Goal: Transaction & Acquisition: Purchase product/service

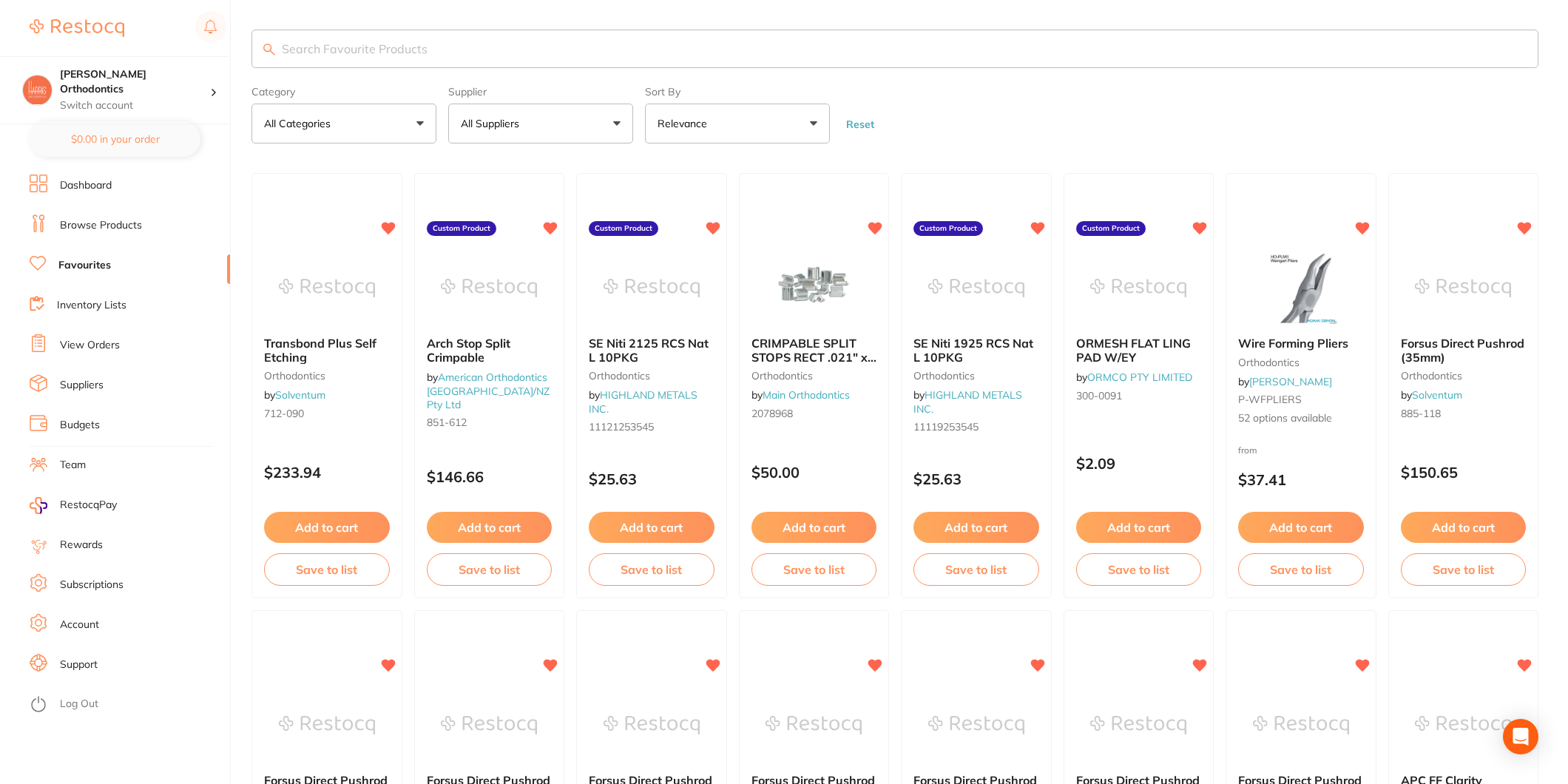
click at [100, 293] on ul "Dashboard Browse Products Favourites Inventory Lists View Orders Suppliers Budg…" at bounding box center [130, 479] width 201 height 610
click at [101, 296] on li "Inventory Lists" at bounding box center [130, 306] width 201 height 23
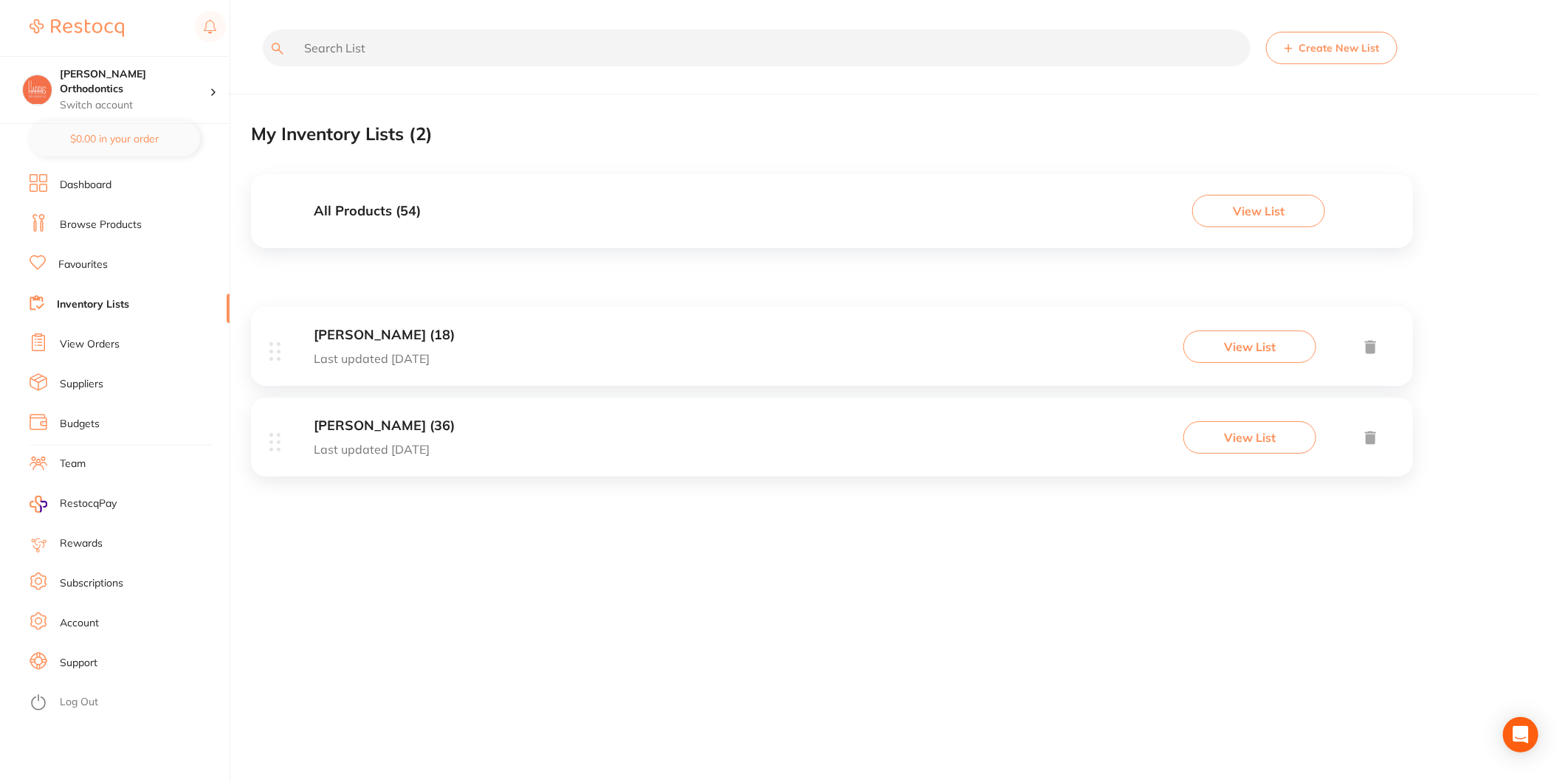
click at [473, 424] on div "[PERSON_NAME] (36) Last updated [DATE] View List" at bounding box center [832, 437] width 1162 height 79
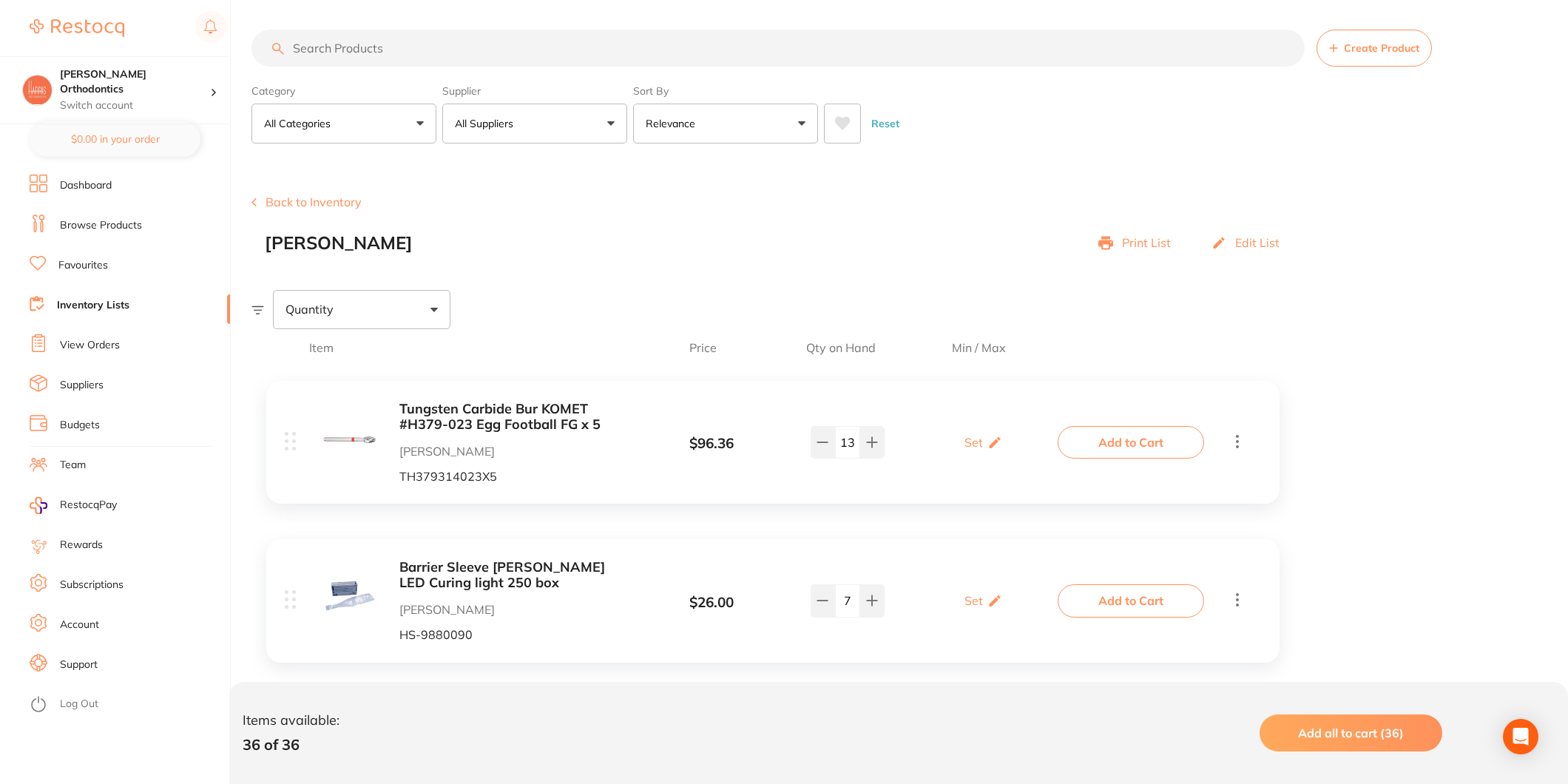
click at [1160, 444] on button "Add to Cart" at bounding box center [1131, 442] width 147 height 32
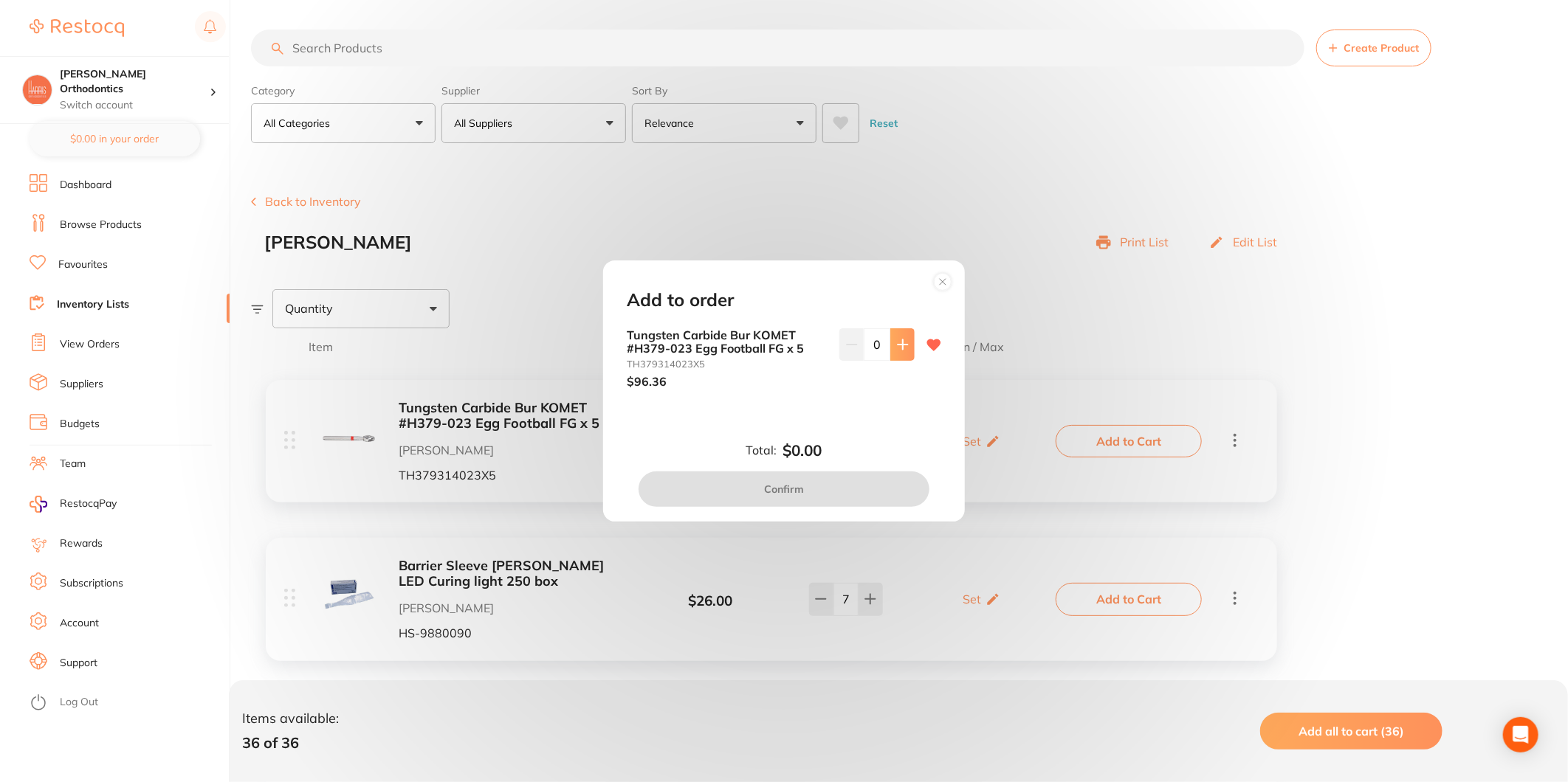
click at [890, 348] on button at bounding box center [903, 345] width 24 height 32
type input "1"
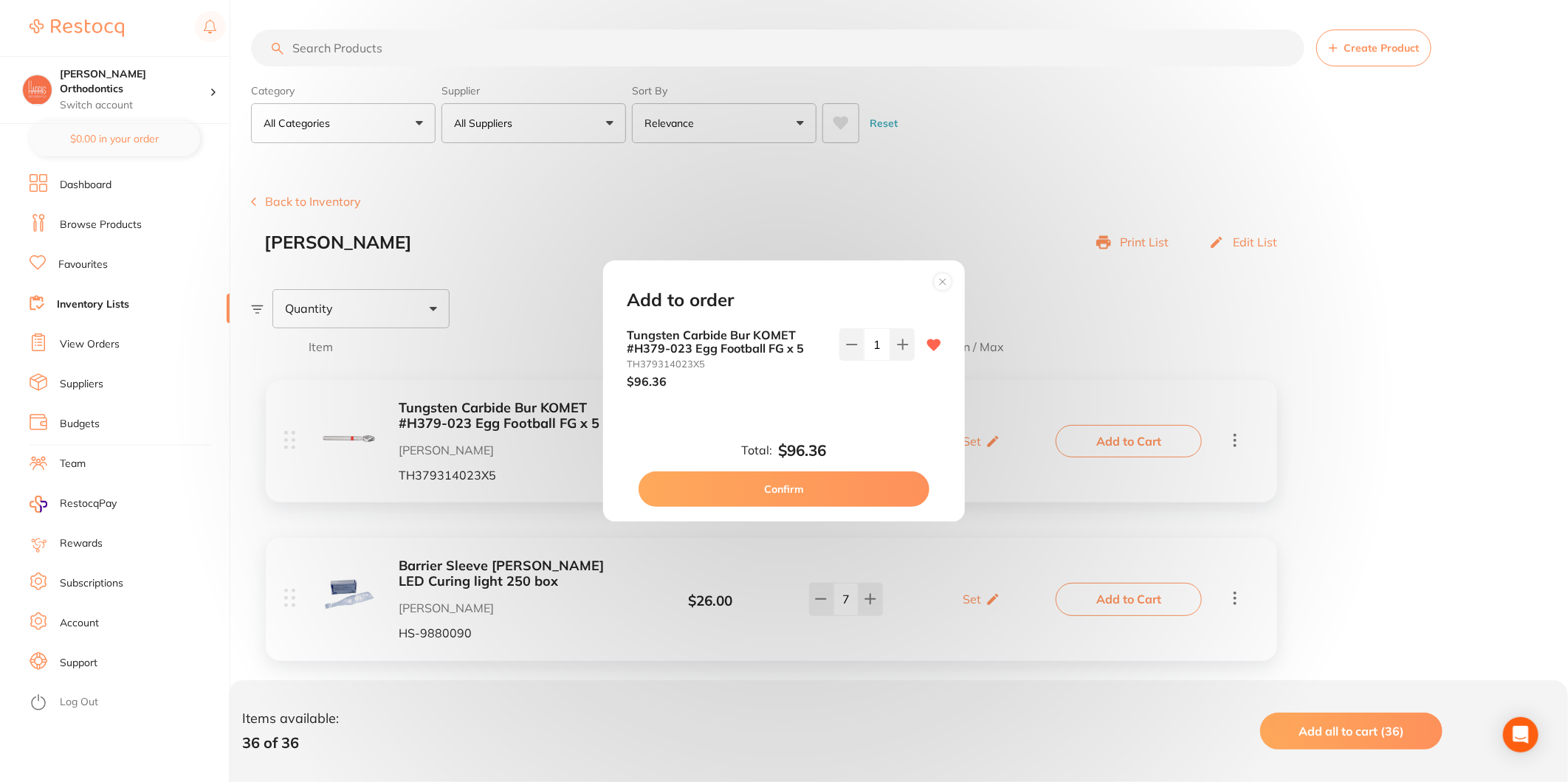
click at [853, 489] on button "Confirm" at bounding box center [784, 489] width 291 height 35
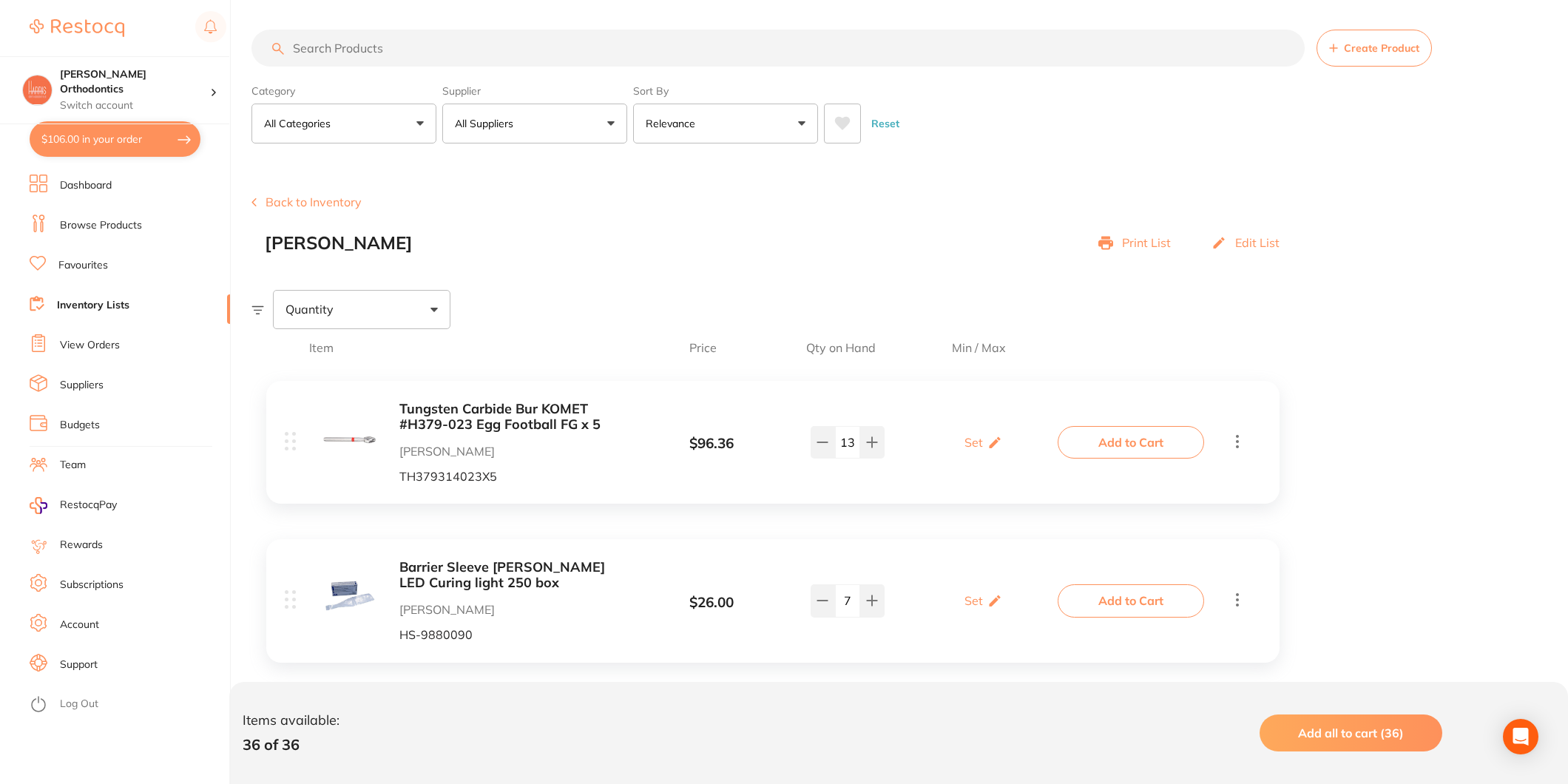
click at [126, 138] on button "$106.00 in your order" at bounding box center [115, 139] width 171 height 35
checkbox input "true"
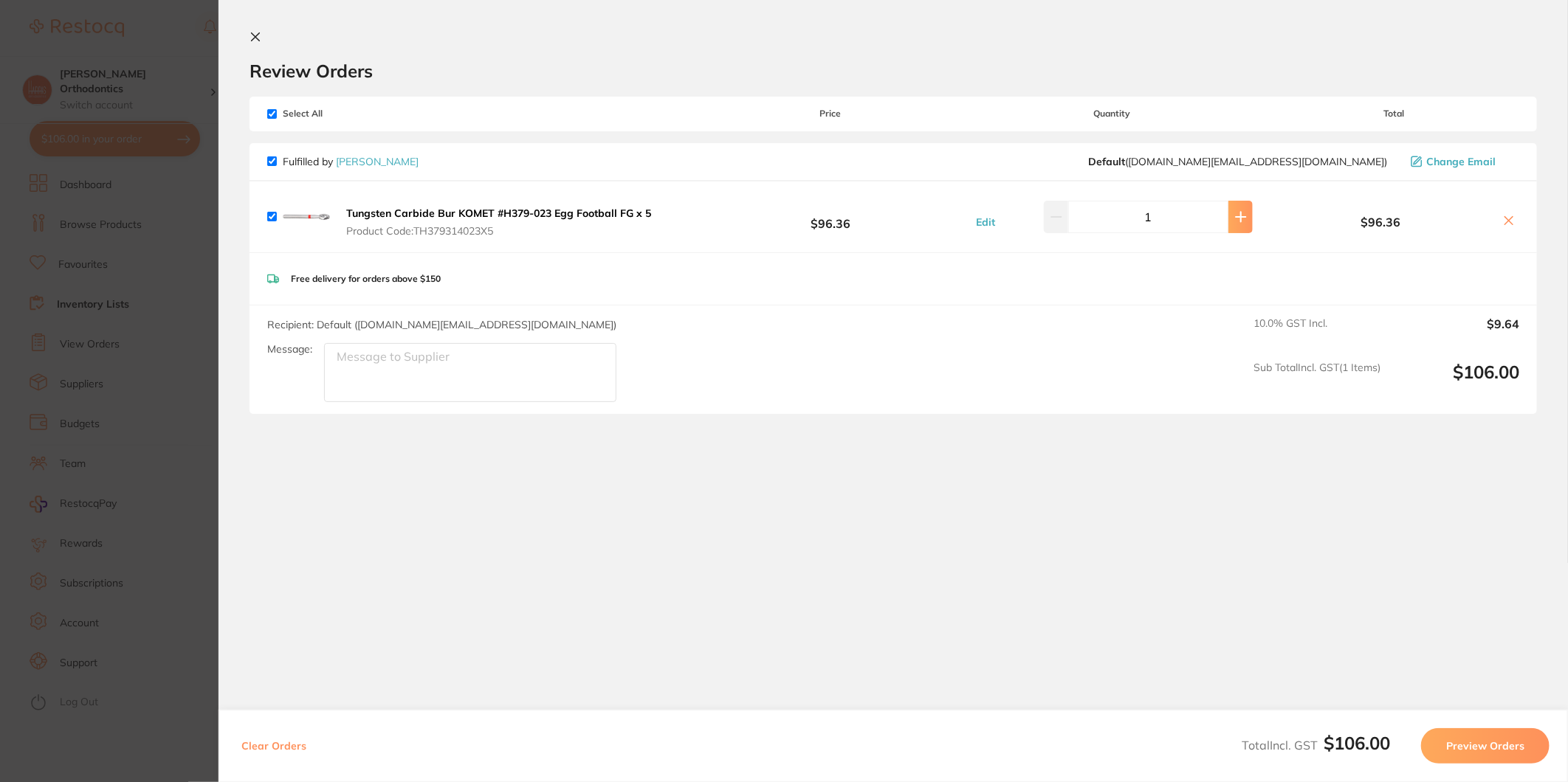
click at [1243, 217] on button at bounding box center [1240, 217] width 24 height 32
type input "4"
click at [252, 41] on icon at bounding box center [255, 37] width 12 height 12
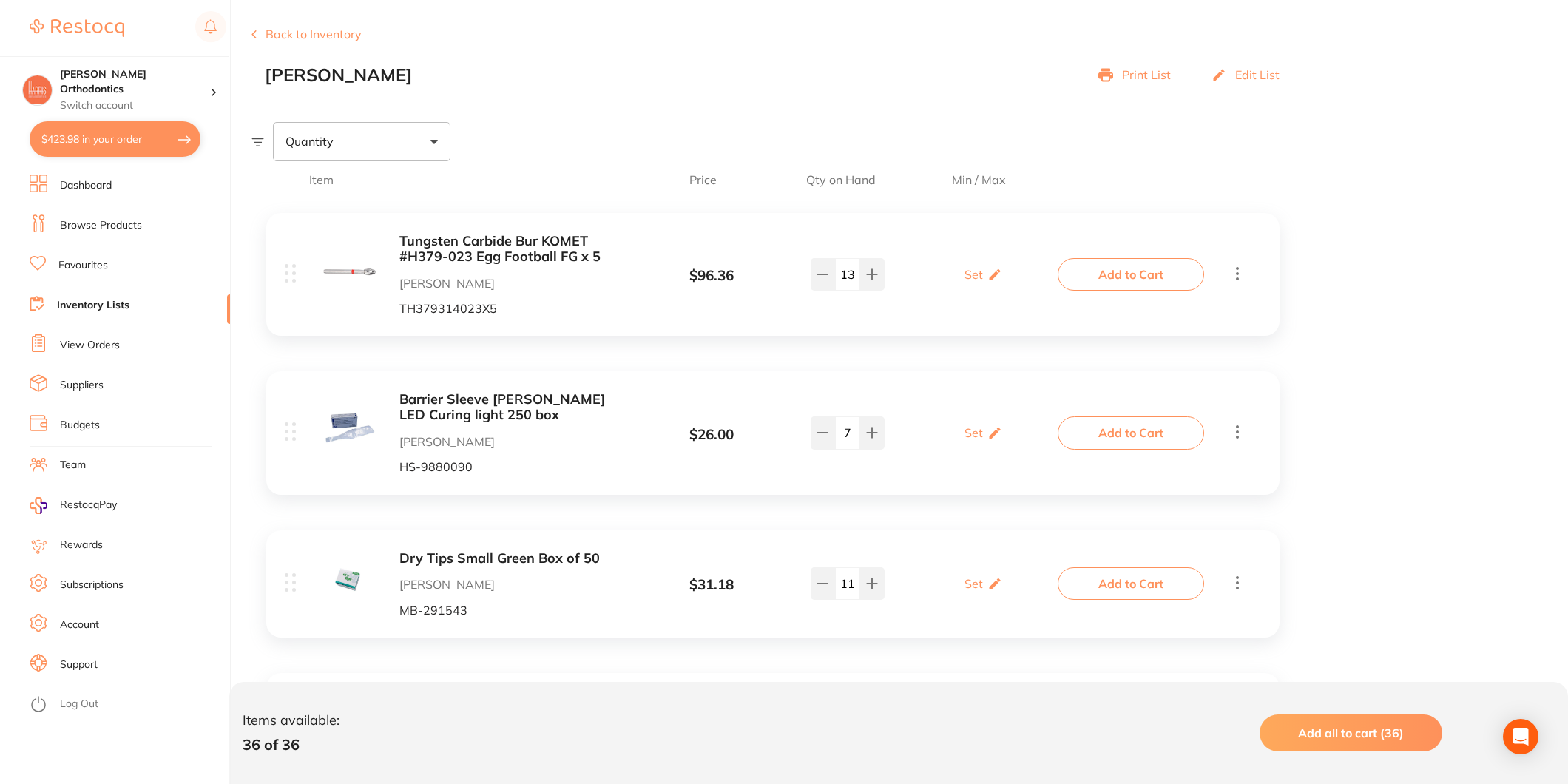
scroll to position [168, 0]
click at [1107, 428] on button "Add to Cart" at bounding box center [1131, 432] width 147 height 32
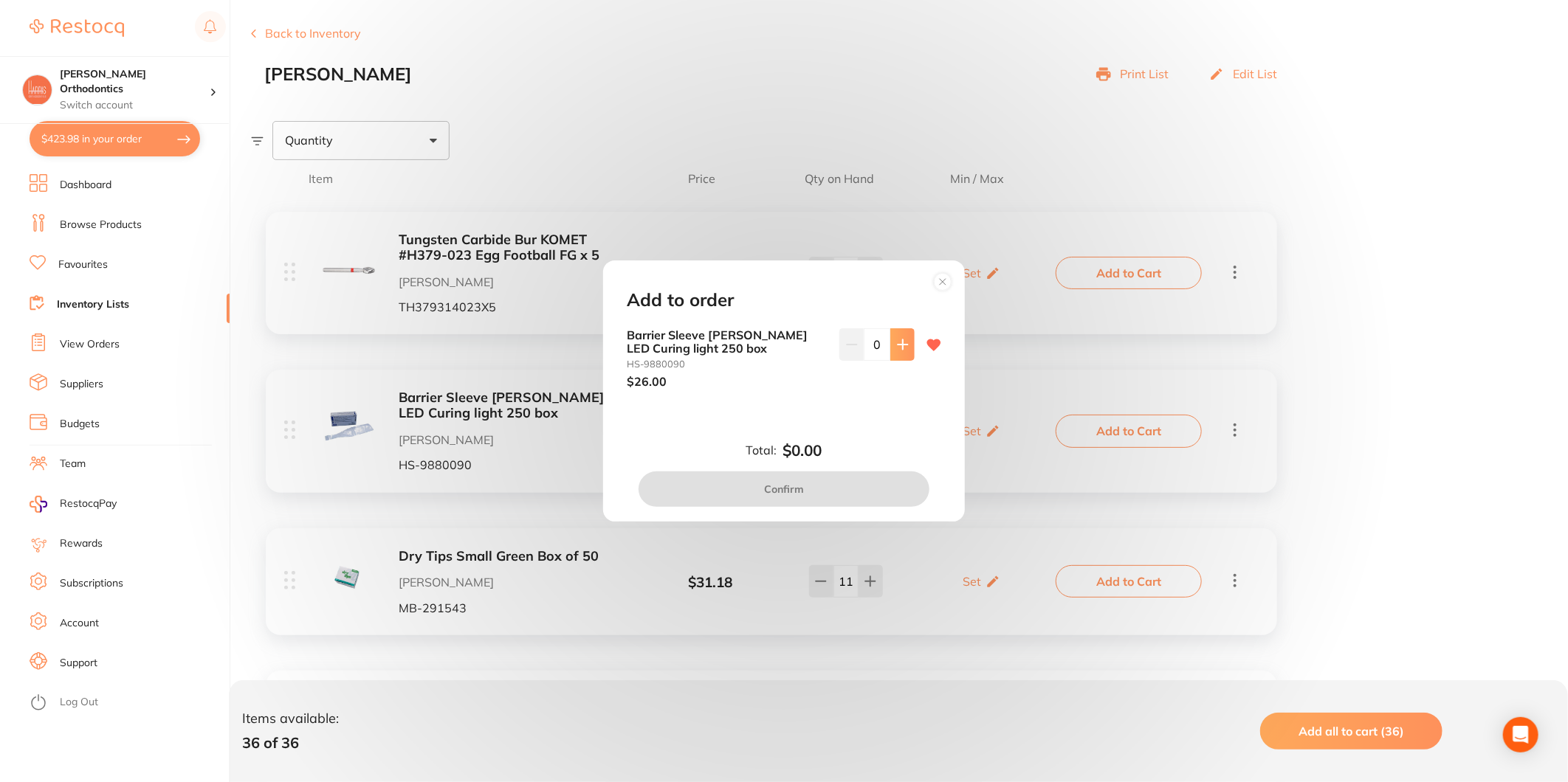
click at [900, 344] on icon at bounding box center [903, 344] width 10 height 10
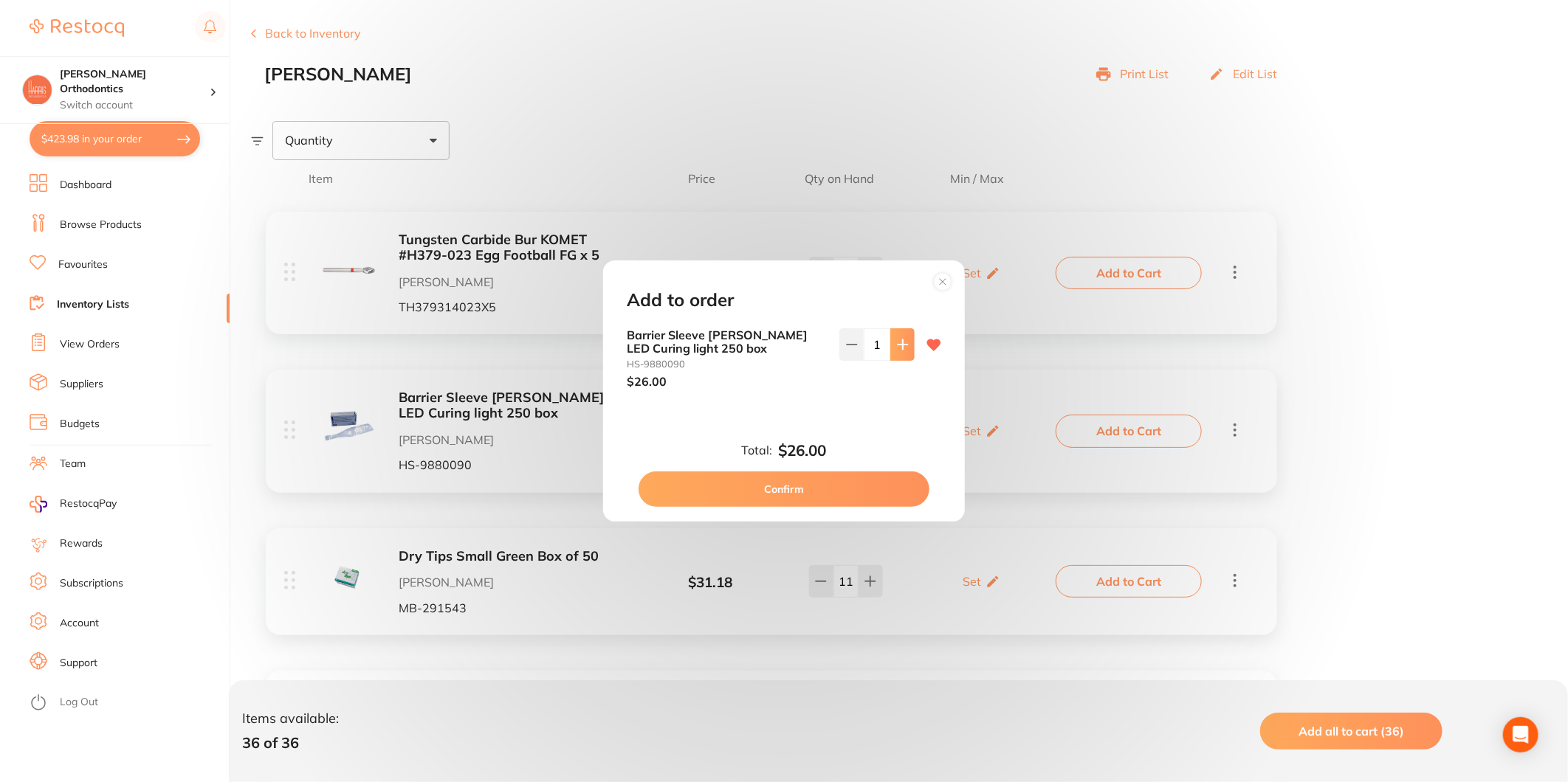
click at [900, 344] on icon at bounding box center [903, 344] width 10 height 10
type input "2"
click at [823, 489] on button "Confirm" at bounding box center [784, 489] width 291 height 35
checkbox input "false"
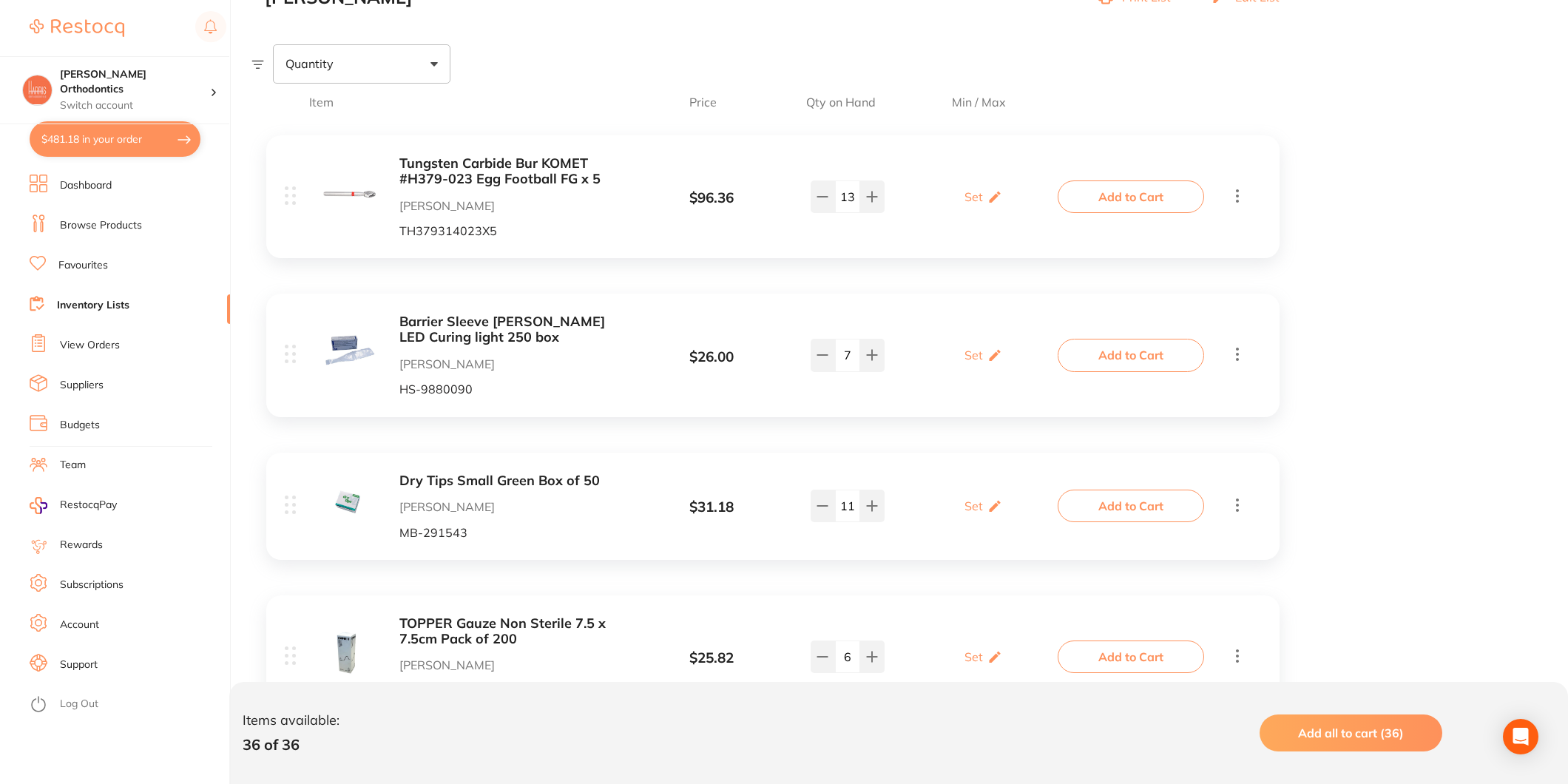
scroll to position [334, 0]
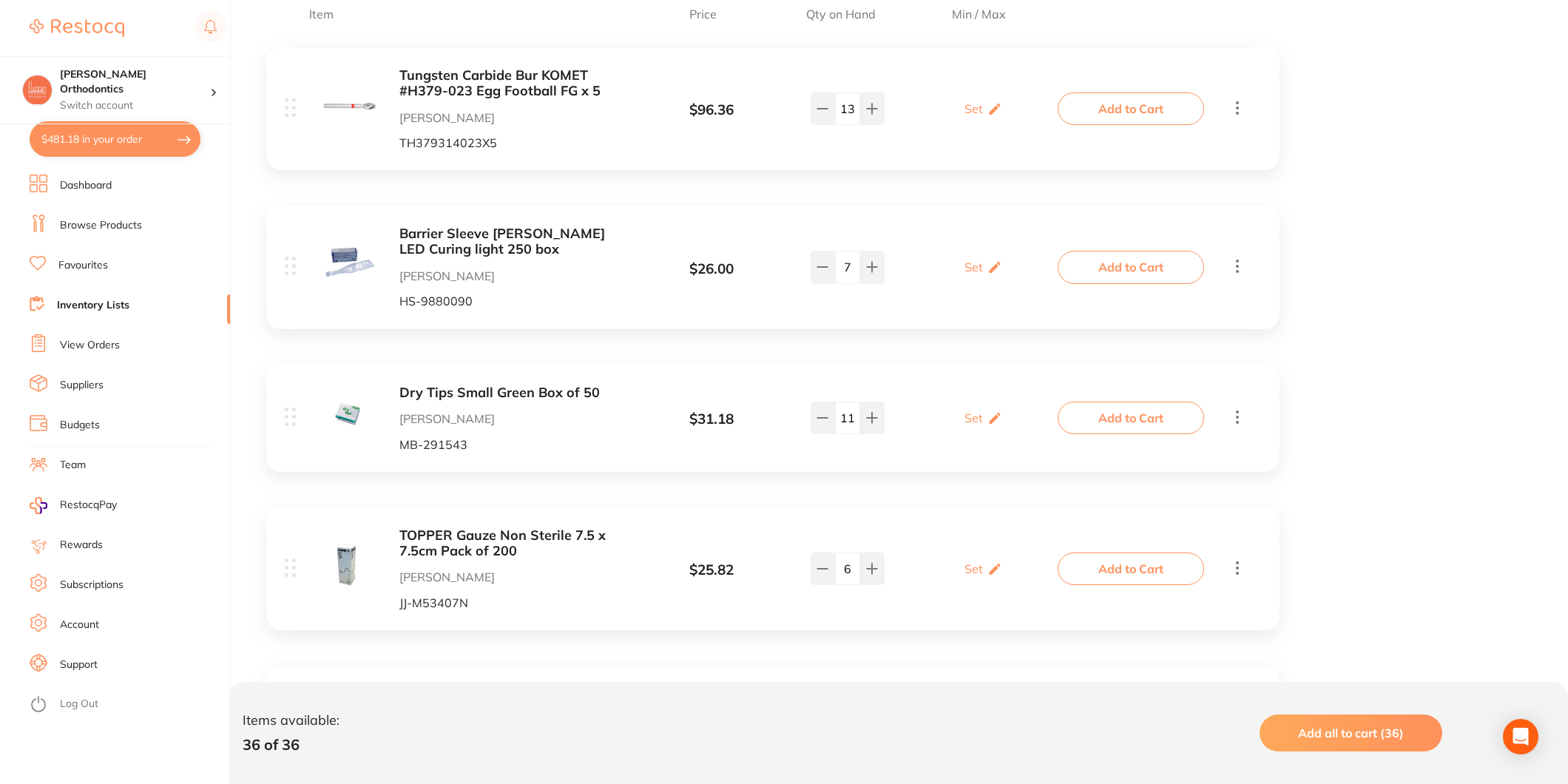
click at [1151, 417] on button "Add to Cart" at bounding box center [1131, 418] width 147 height 32
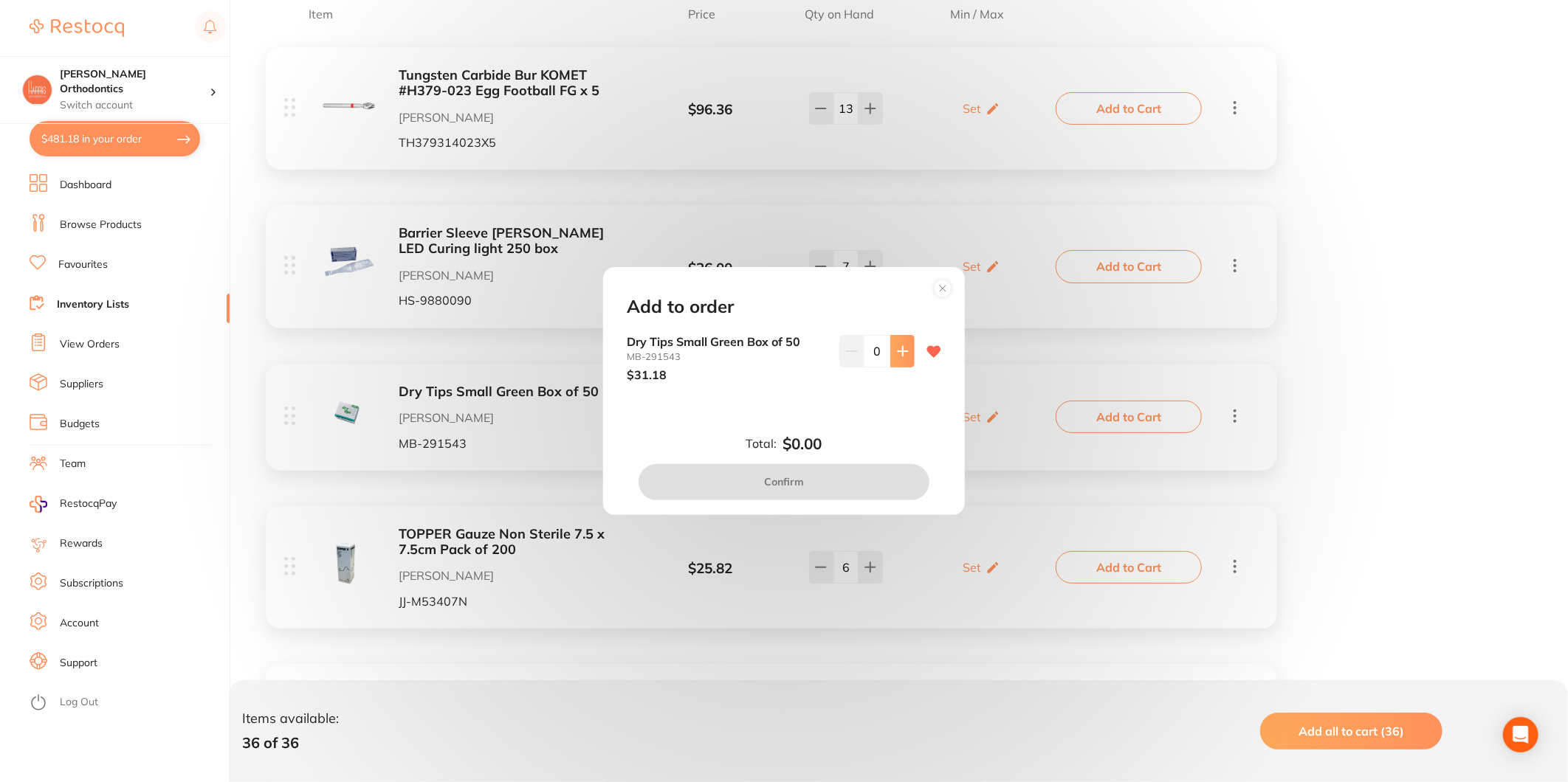
click at [897, 353] on icon at bounding box center [903, 351] width 12 height 12
click at [879, 346] on input "2" at bounding box center [877, 351] width 27 height 32
type input "10"
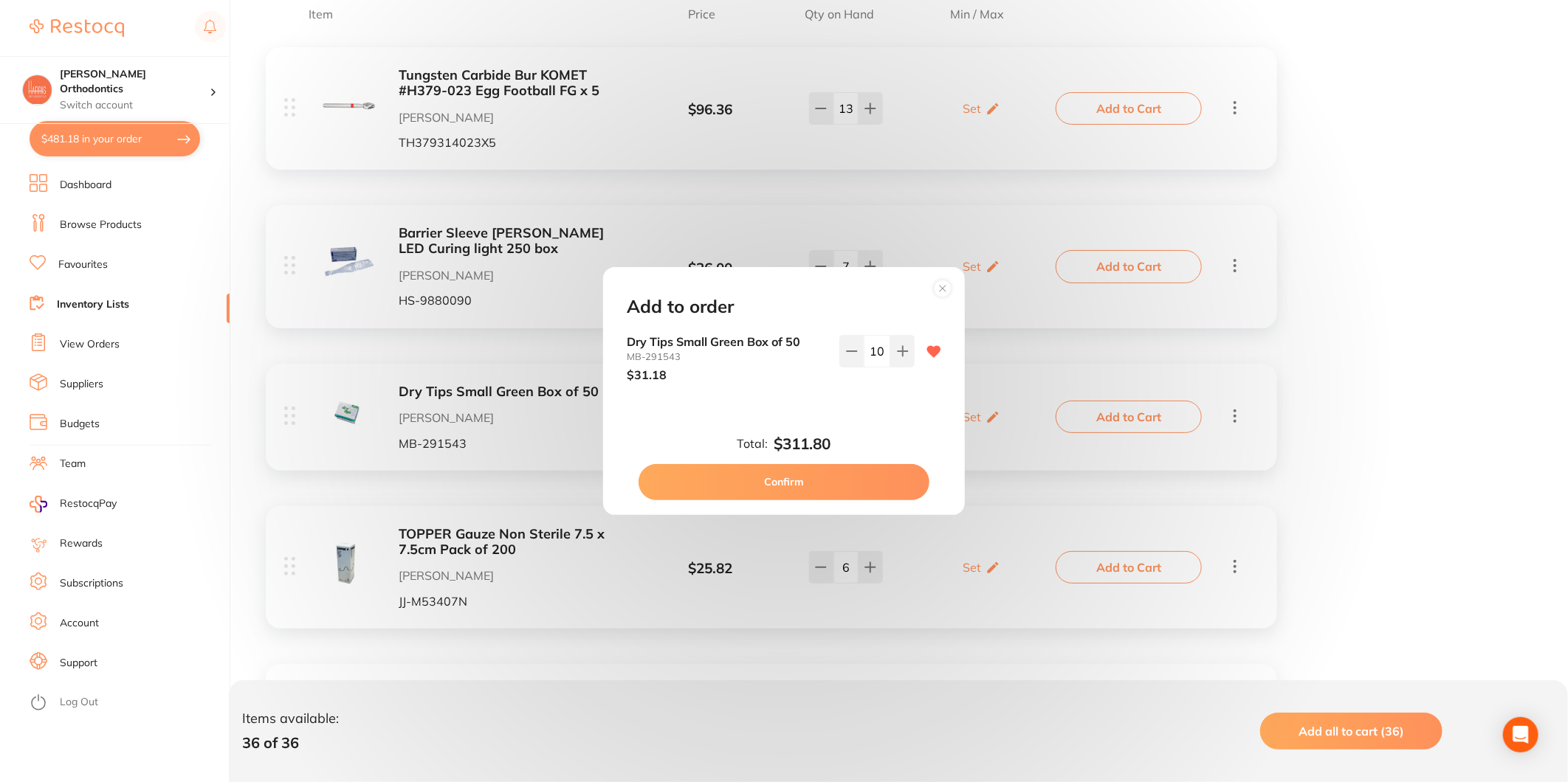
click at [858, 477] on button "Confirm" at bounding box center [784, 482] width 291 height 35
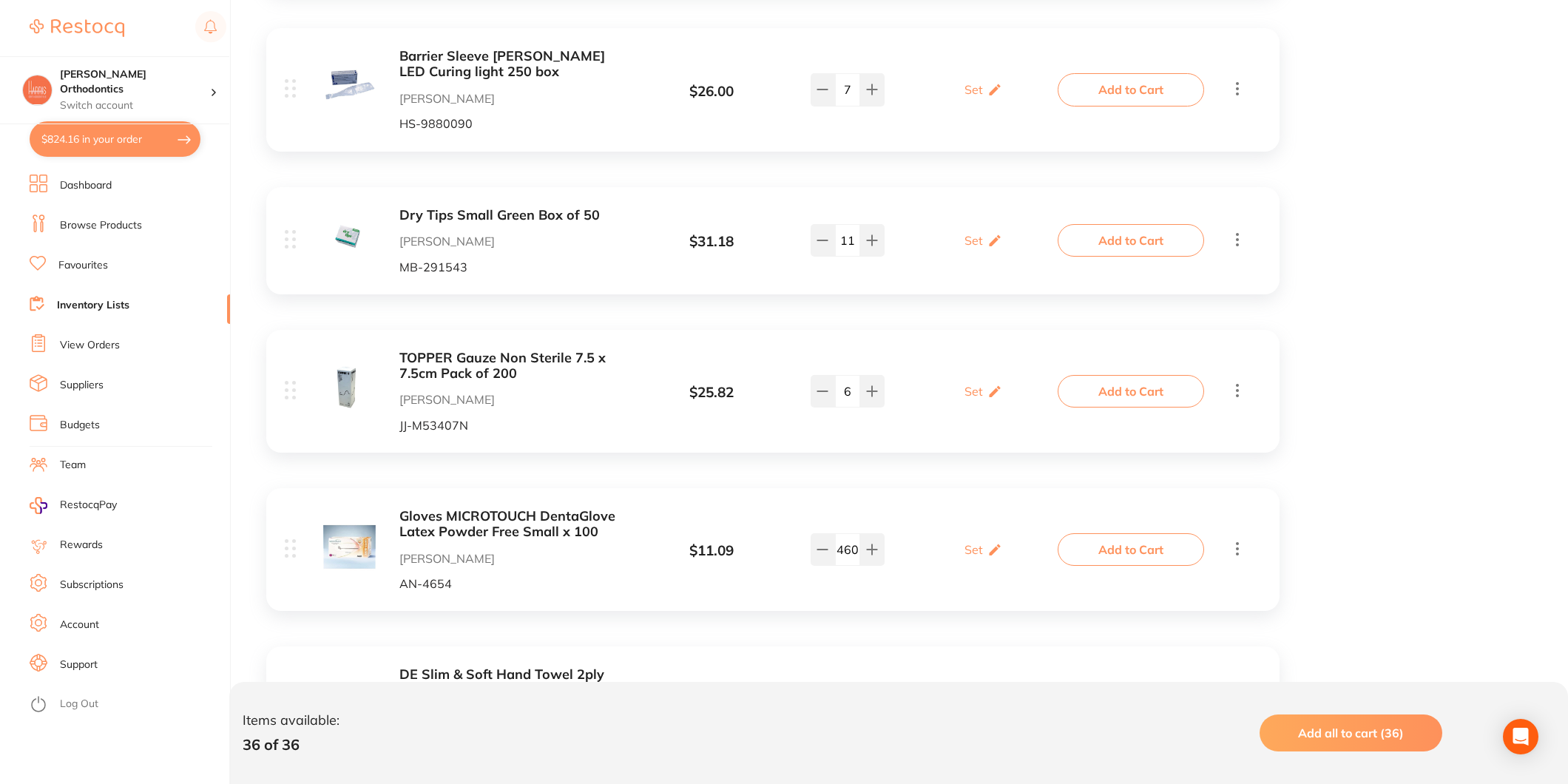
scroll to position [580, 0]
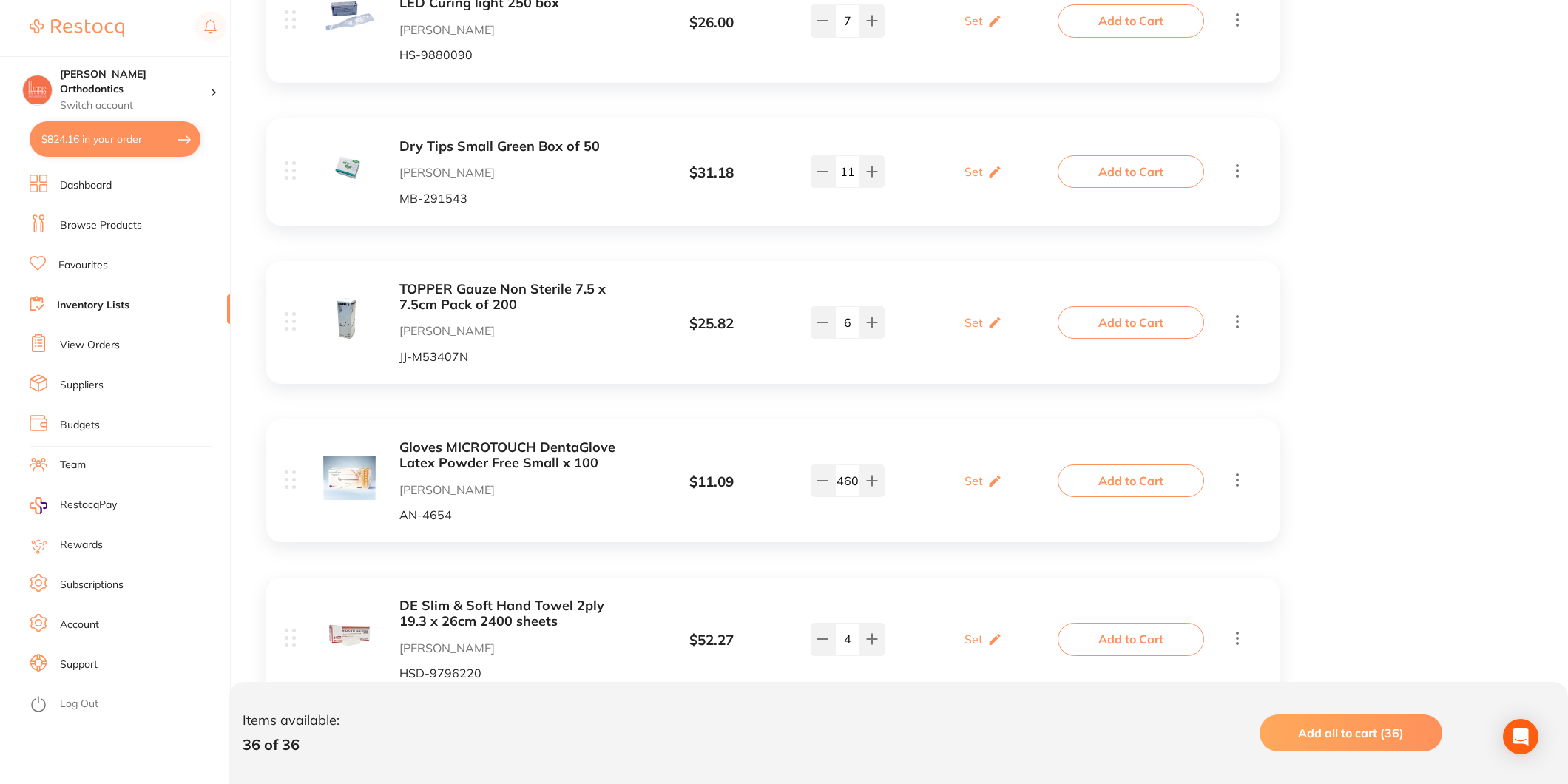
click at [1100, 316] on button "Add to Cart" at bounding box center [1131, 322] width 147 height 32
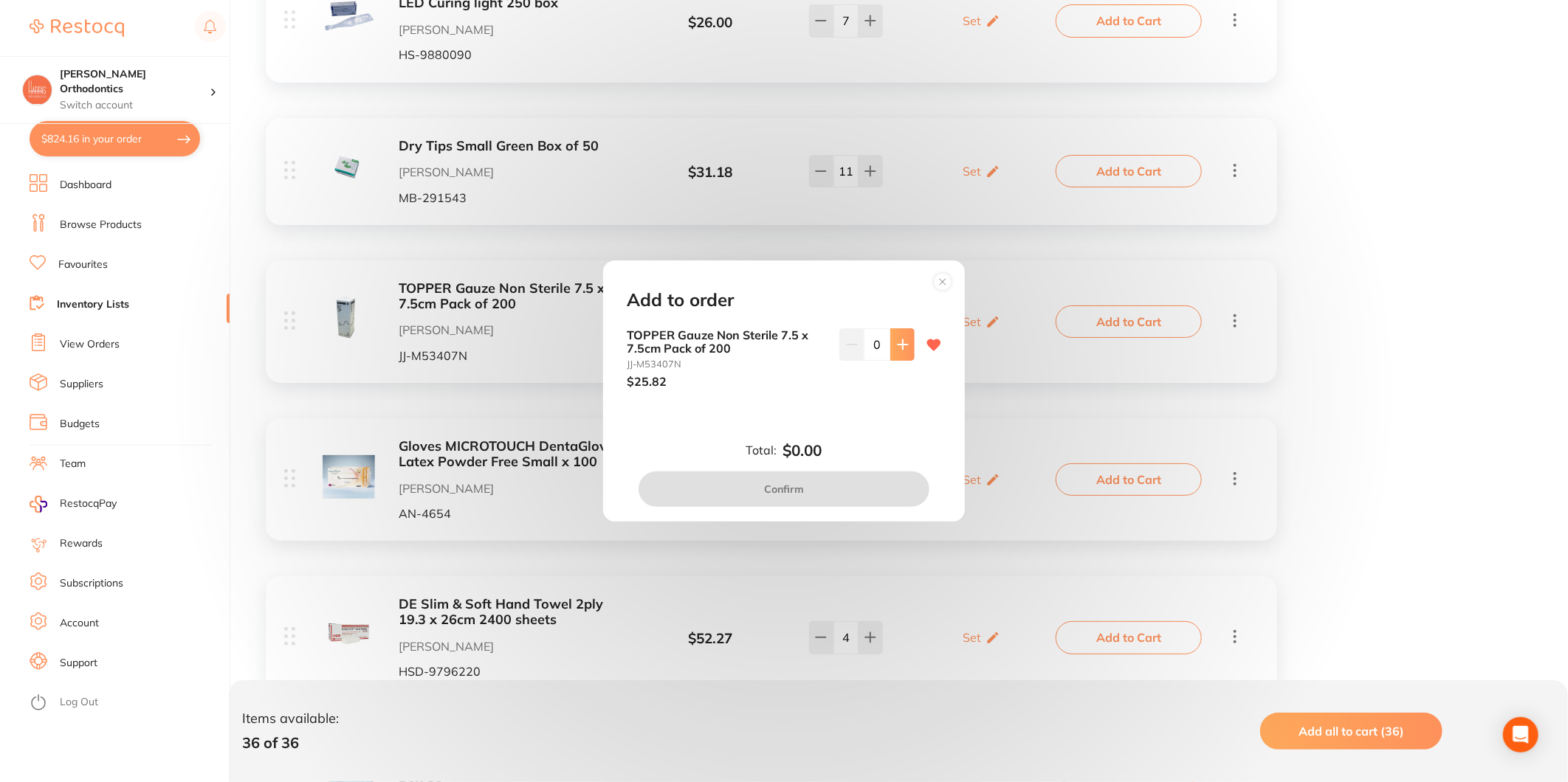
click at [901, 350] on button at bounding box center [903, 345] width 24 height 32
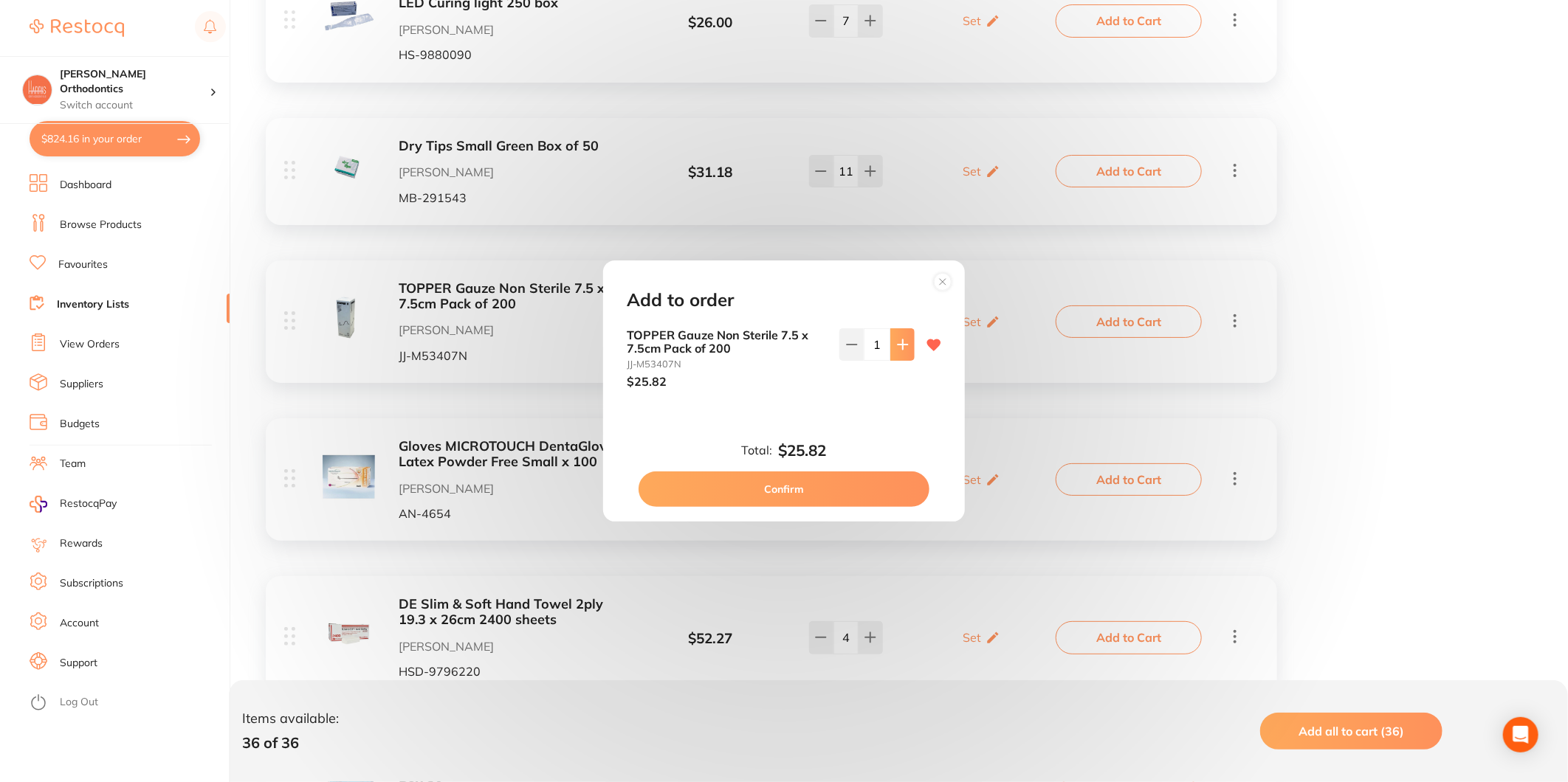
click at [901, 350] on button at bounding box center [903, 345] width 24 height 32
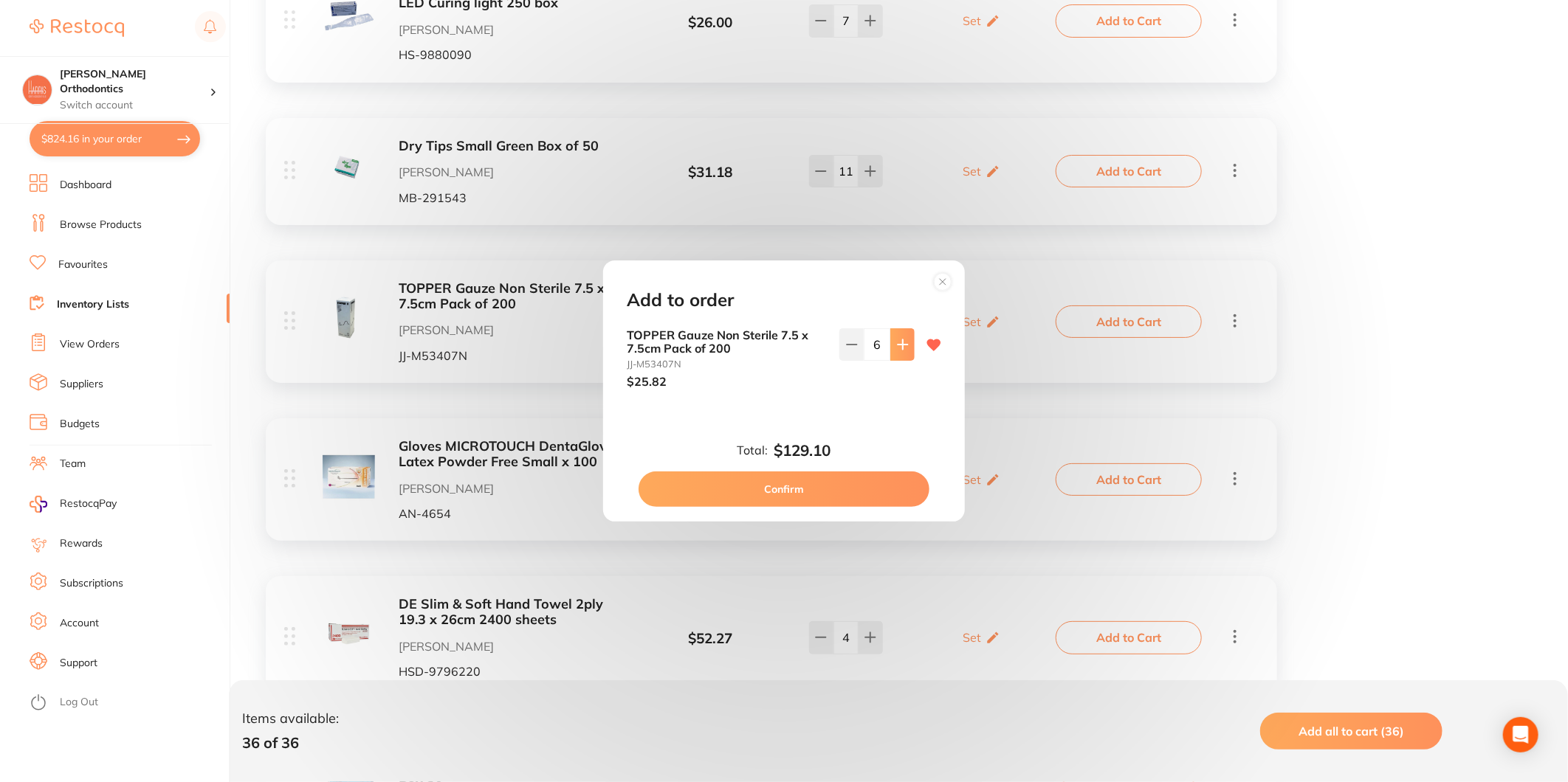
click at [901, 350] on button at bounding box center [903, 345] width 24 height 32
type input "10"
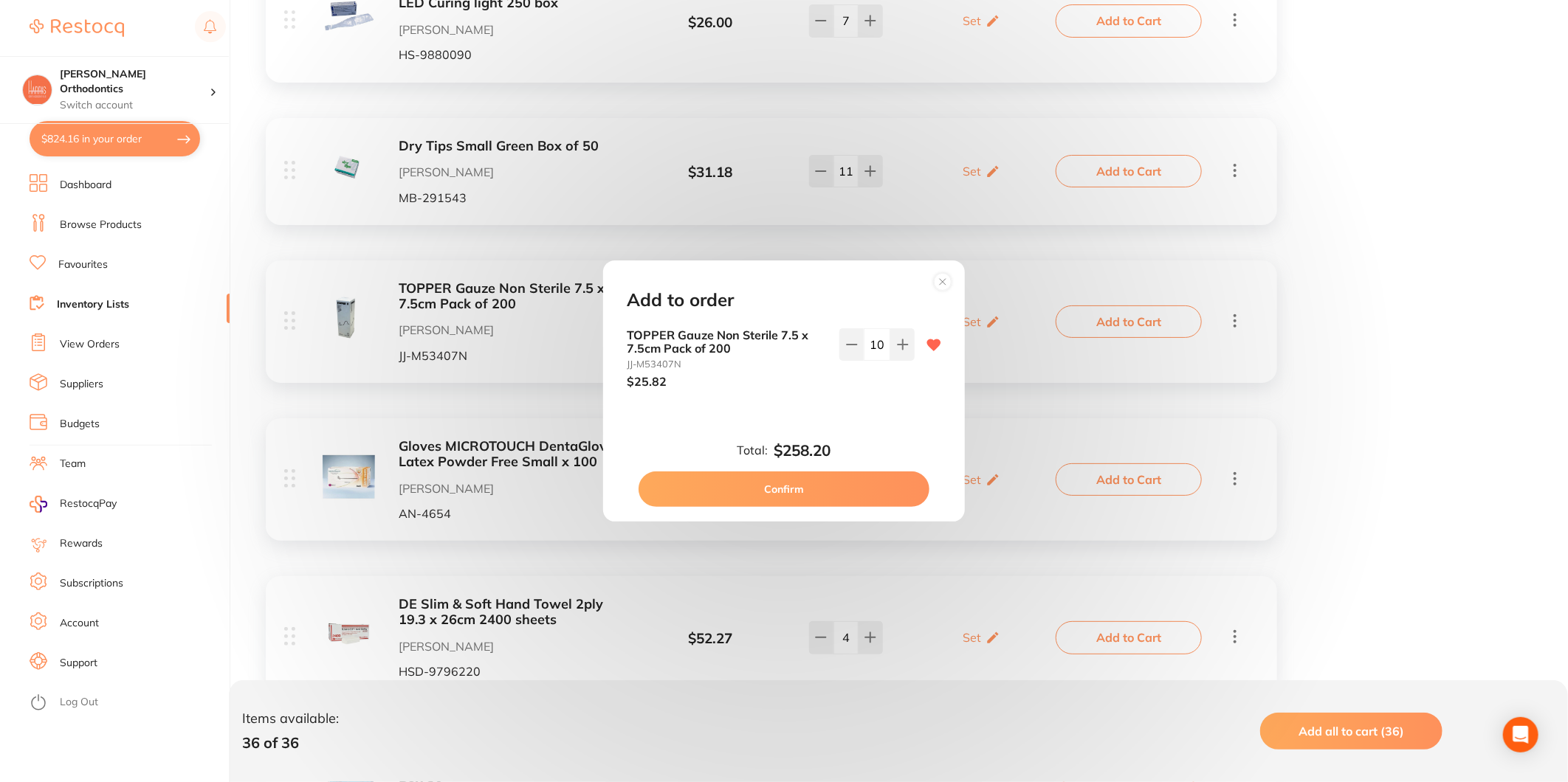
click at [829, 488] on button "Confirm" at bounding box center [784, 489] width 291 height 35
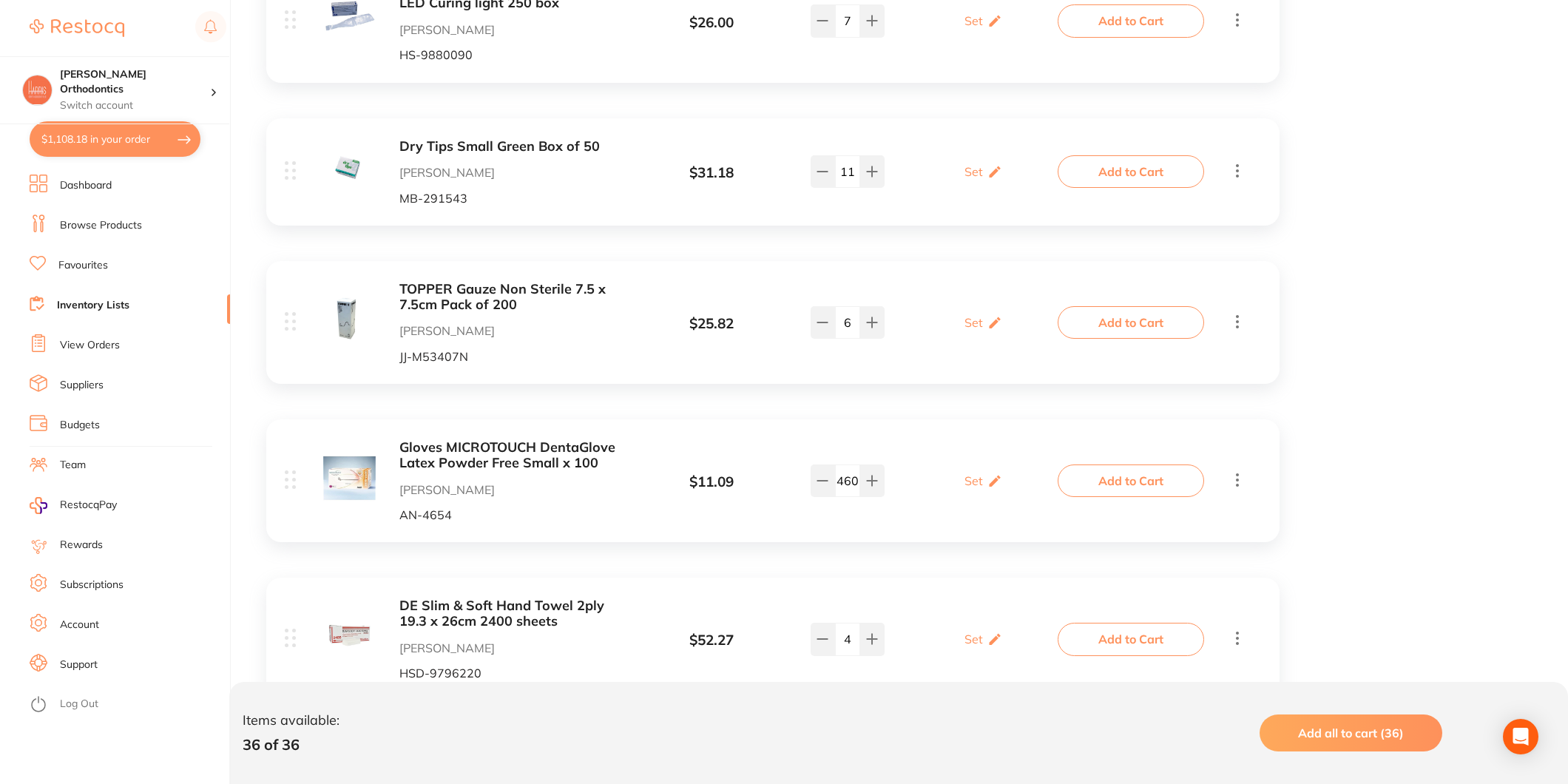
click at [1095, 477] on button "Add to Cart" at bounding box center [1131, 481] width 147 height 32
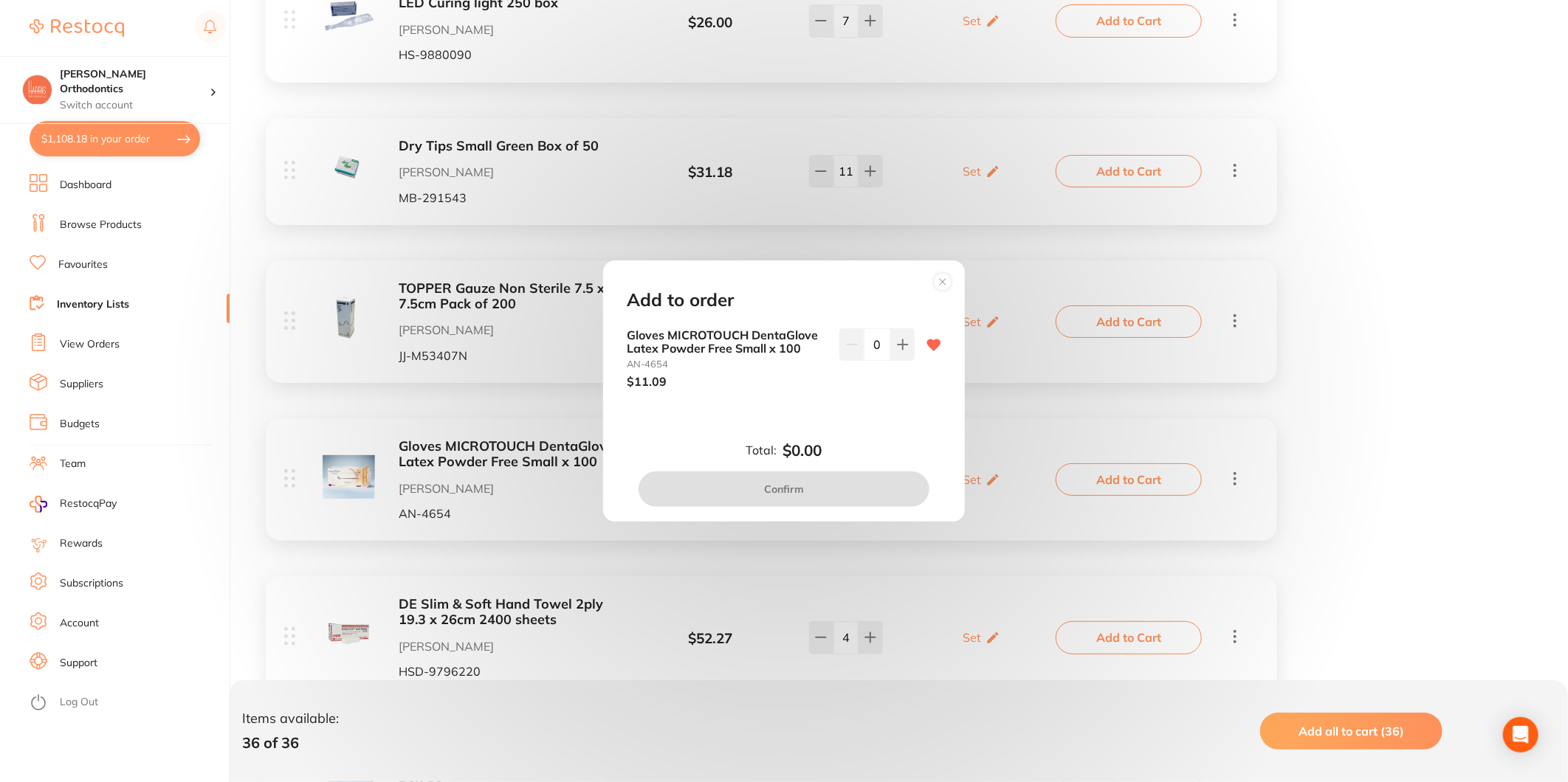
click at [874, 343] on input "0" at bounding box center [877, 345] width 27 height 32
click at [875, 350] on input "0" at bounding box center [877, 345] width 27 height 32
click at [868, 342] on input "0" at bounding box center [877, 345] width 27 height 32
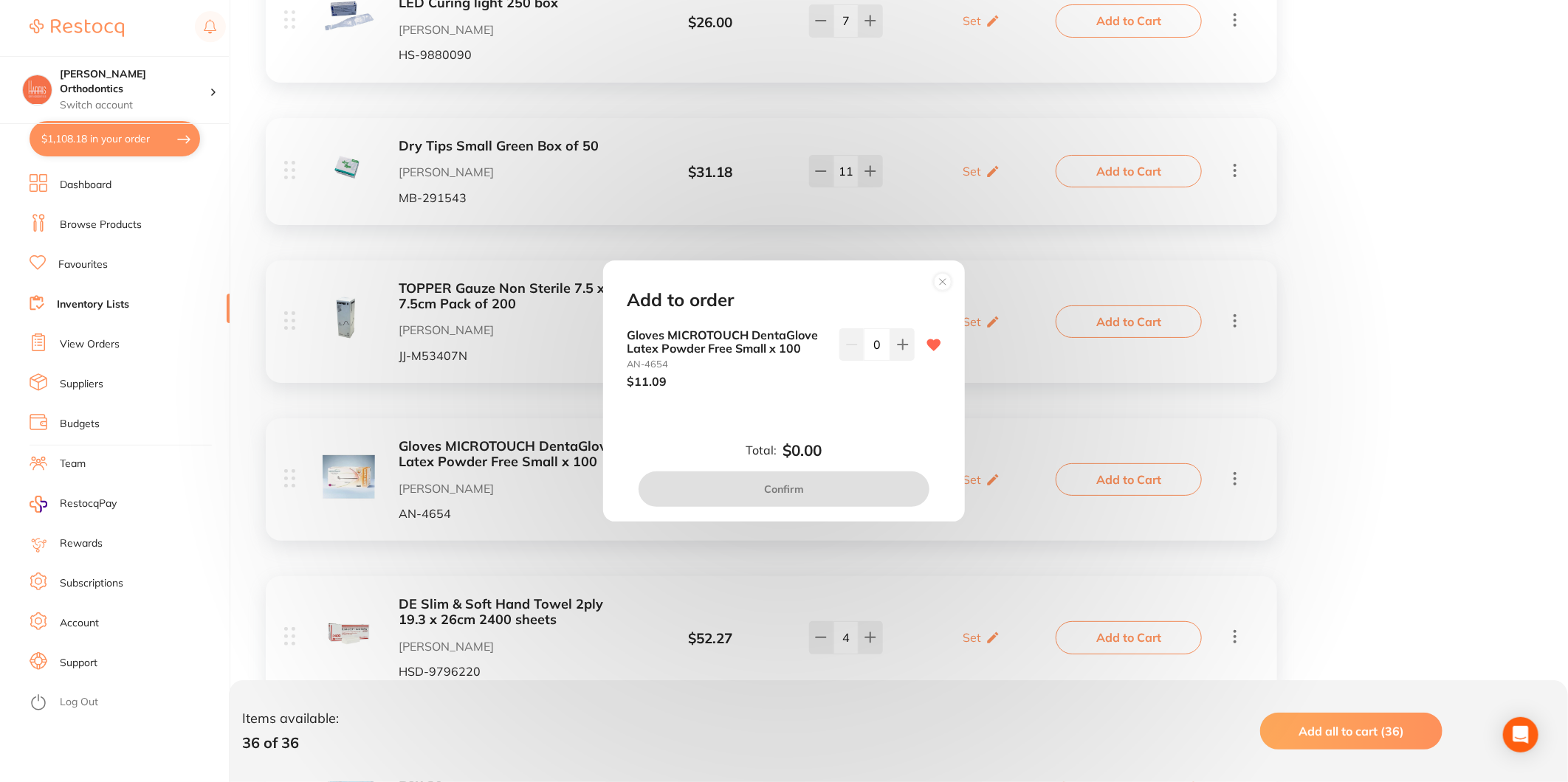
click at [869, 342] on input "0" at bounding box center [877, 345] width 27 height 32
click at [874, 350] on input "160" at bounding box center [877, 345] width 27 height 32
type input "180"
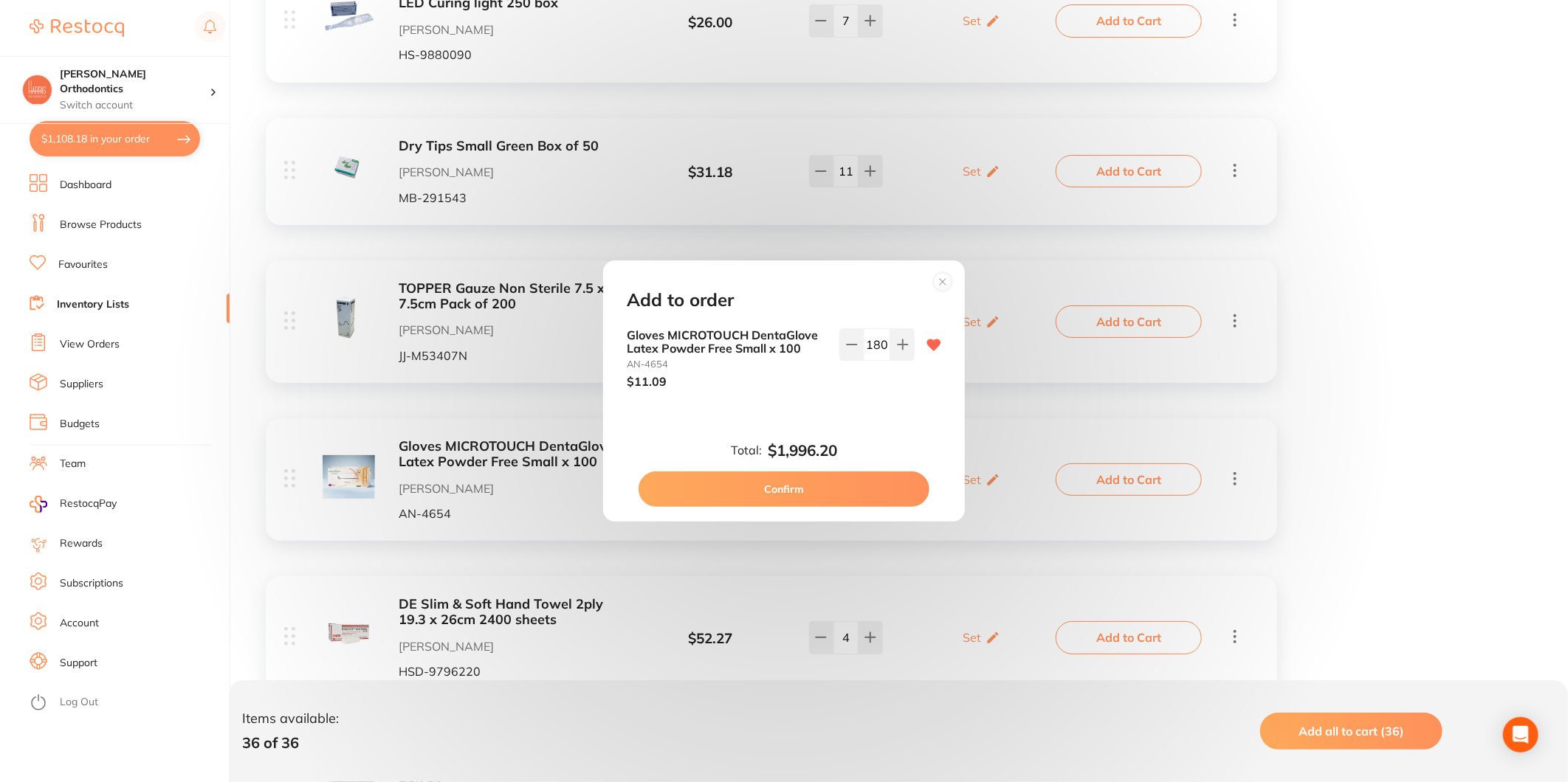
click at [898, 395] on div "Gloves MICROTOUCH DentaGlove Latex Powder Free Small x 100 AN-4654 $11.09 180" at bounding box center [784, 371] width 350 height 84
click at [845, 480] on button "Confirm" at bounding box center [784, 489] width 291 height 35
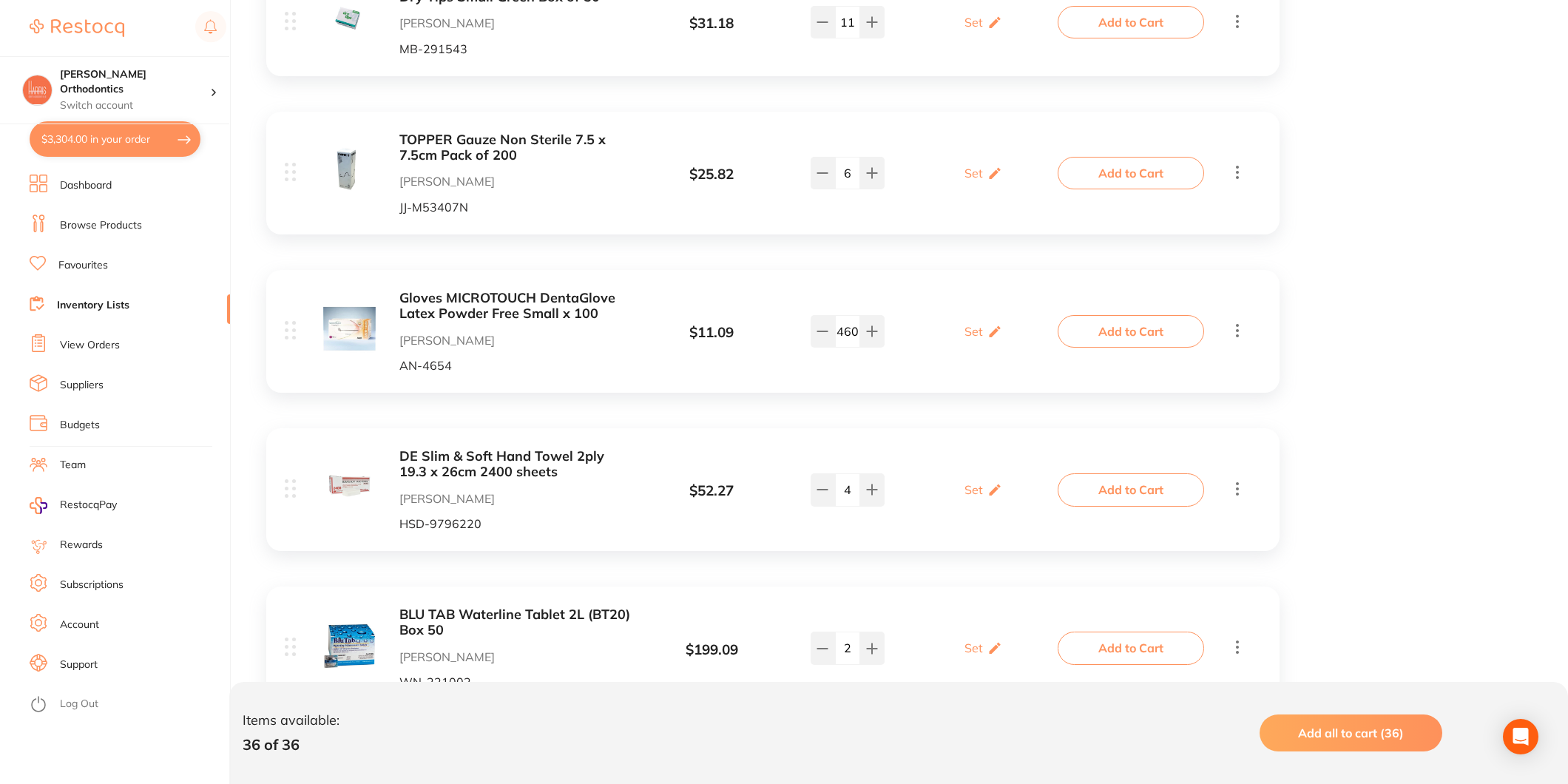
scroll to position [745, 0]
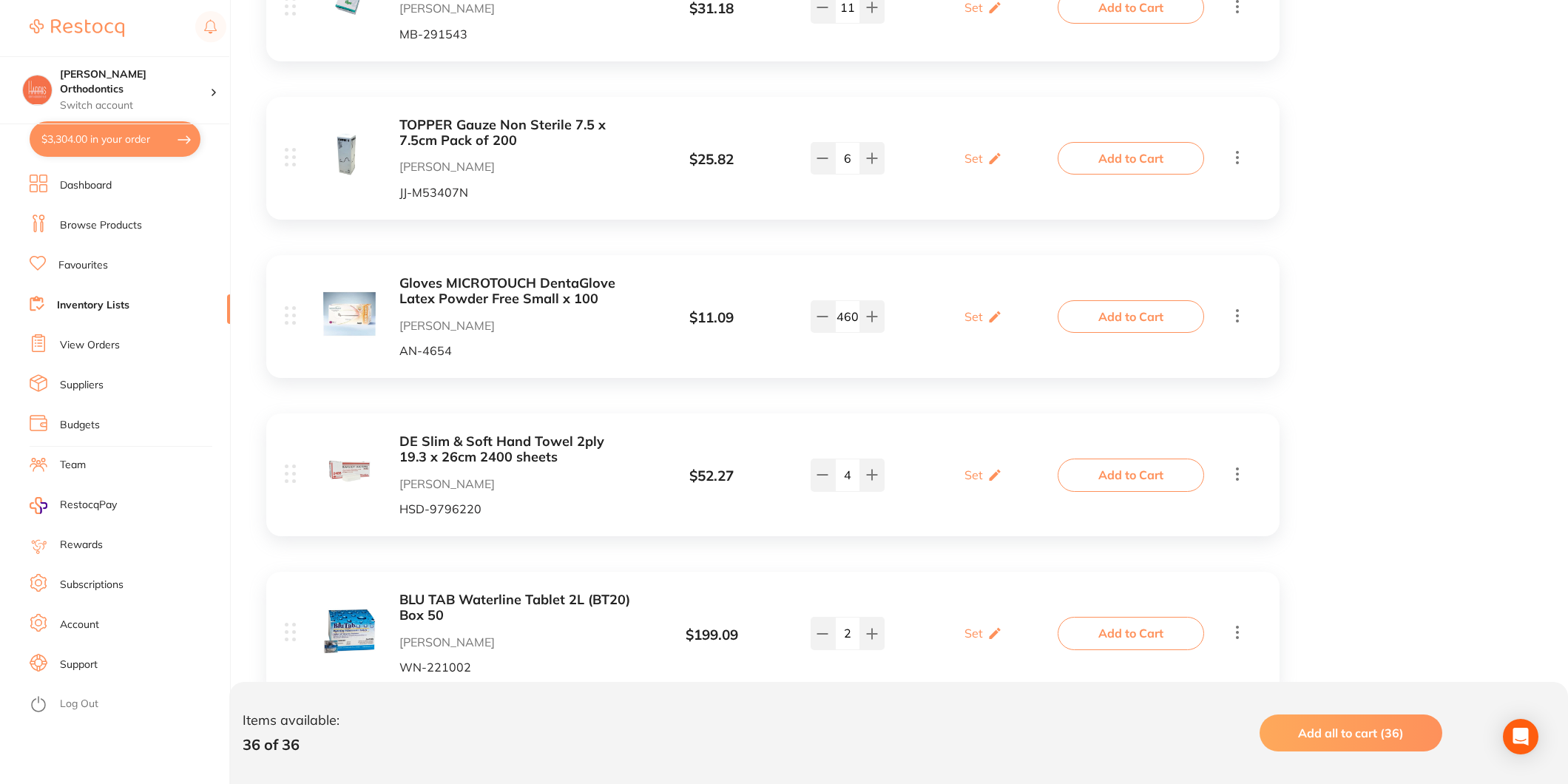
click at [1166, 483] on button "Add to Cart" at bounding box center [1131, 475] width 147 height 32
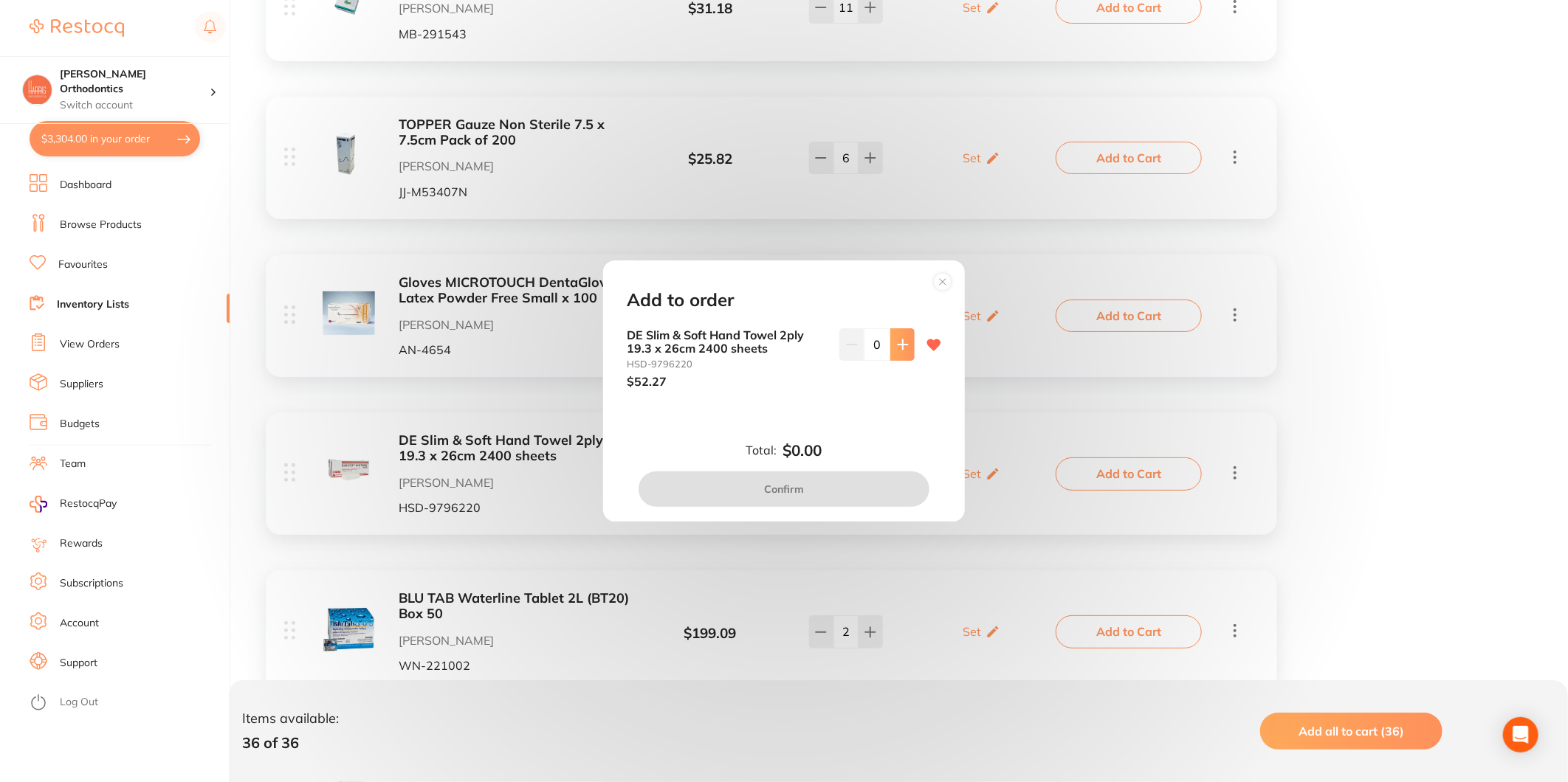
click at [900, 342] on icon at bounding box center [903, 345] width 12 height 12
type input "2"
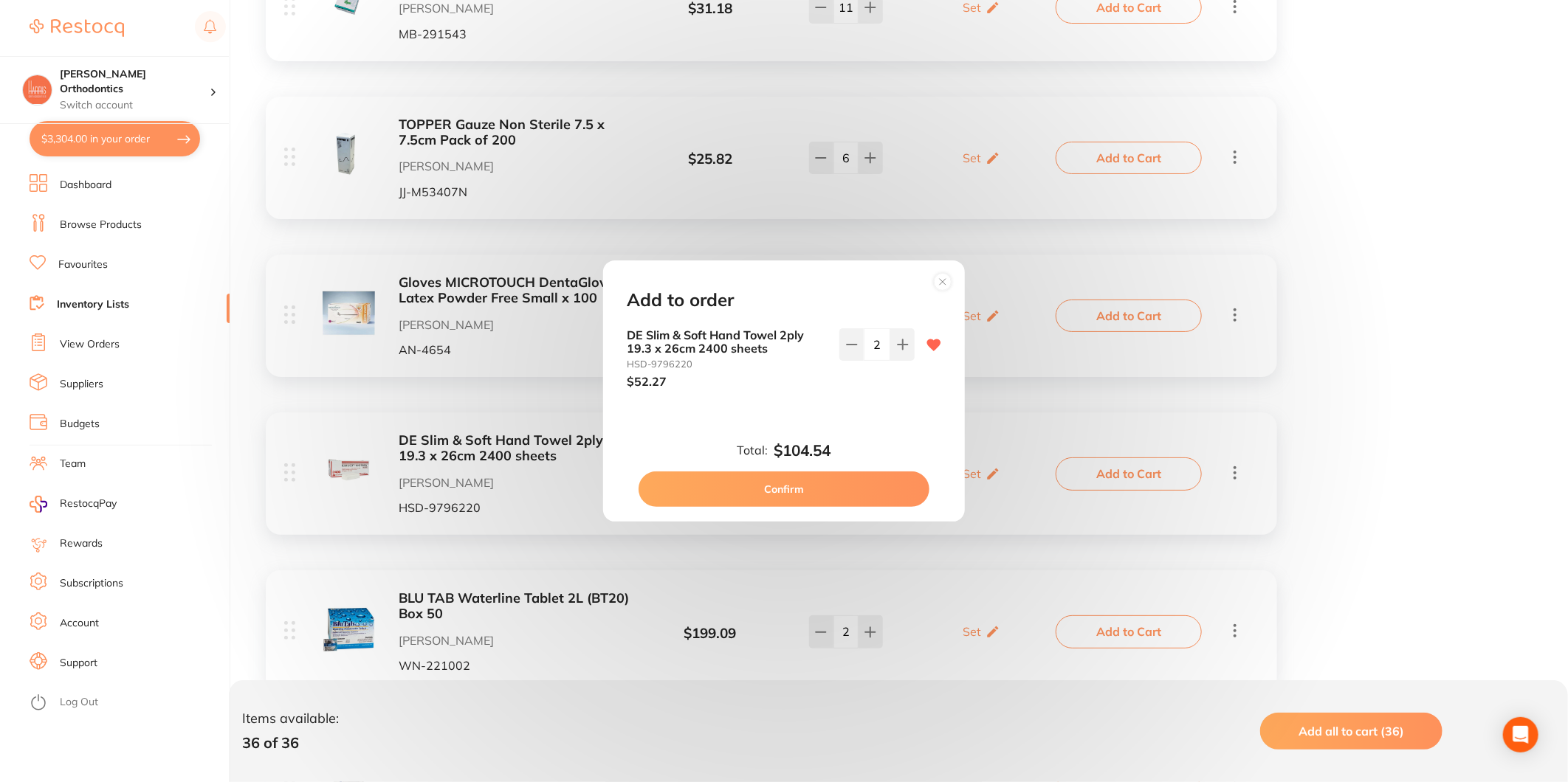
click at [862, 489] on button "Confirm" at bounding box center [784, 489] width 291 height 35
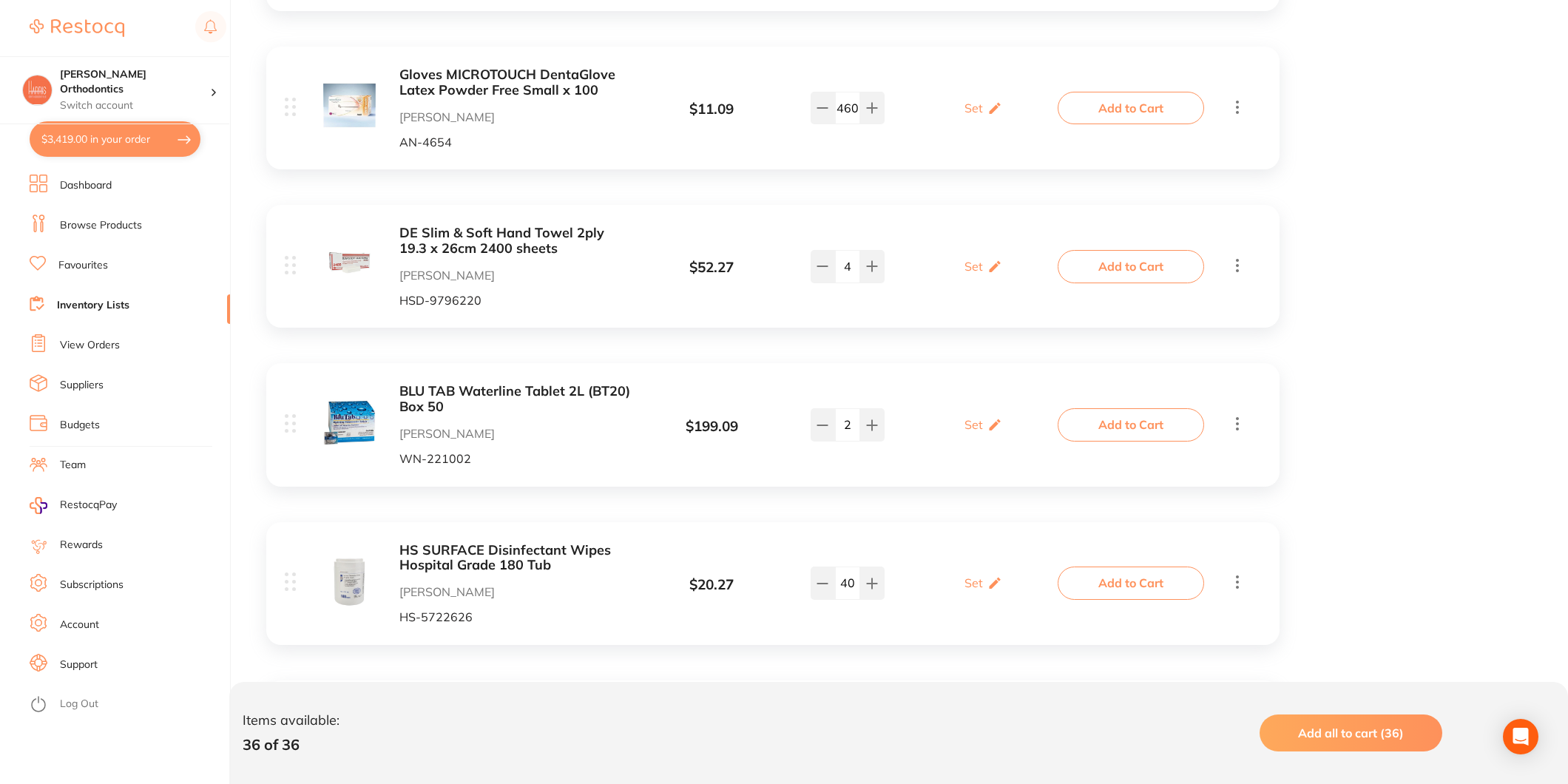
scroll to position [992, 0]
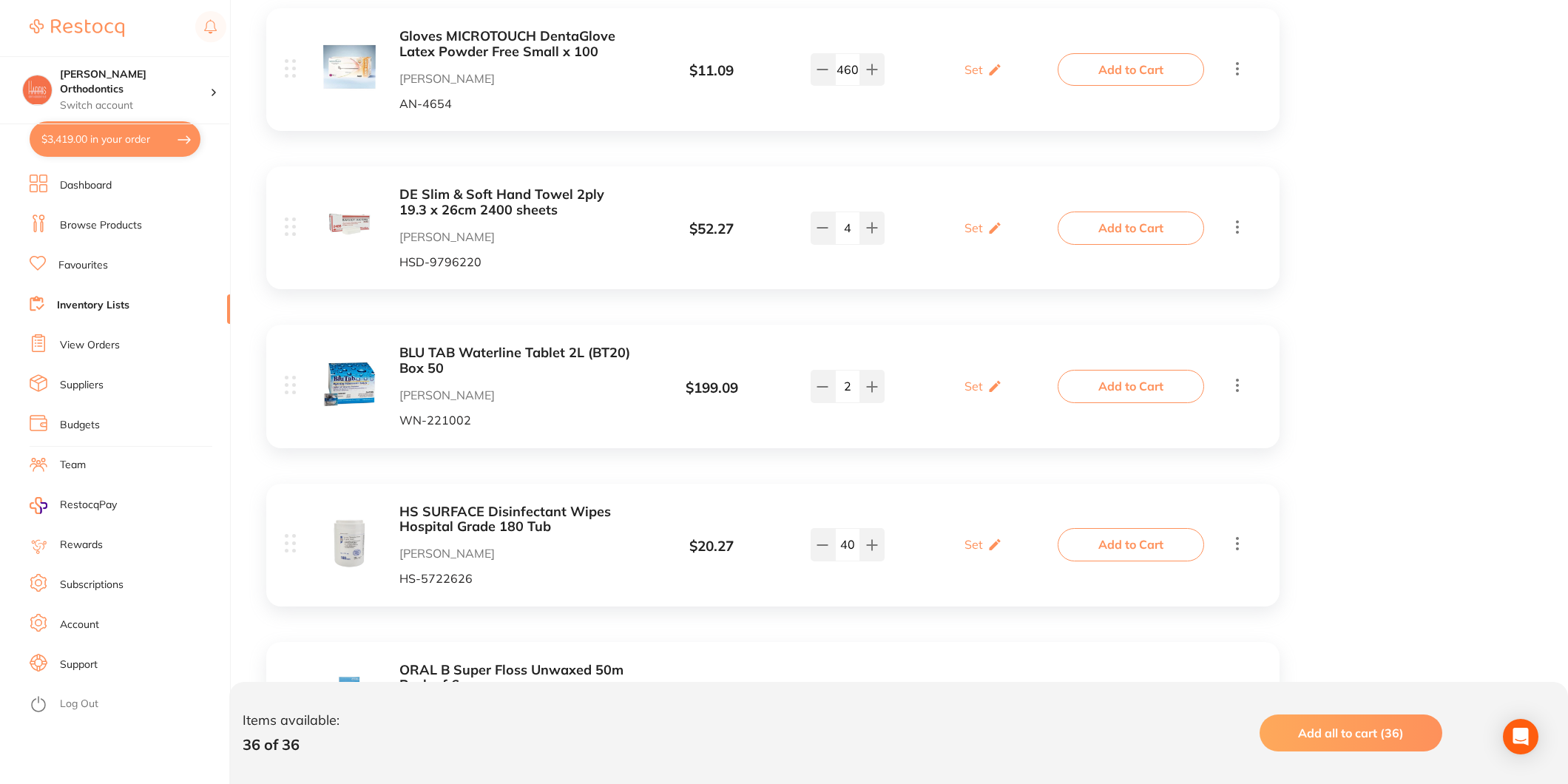
click at [1145, 552] on button "Add to Cart" at bounding box center [1131, 545] width 147 height 32
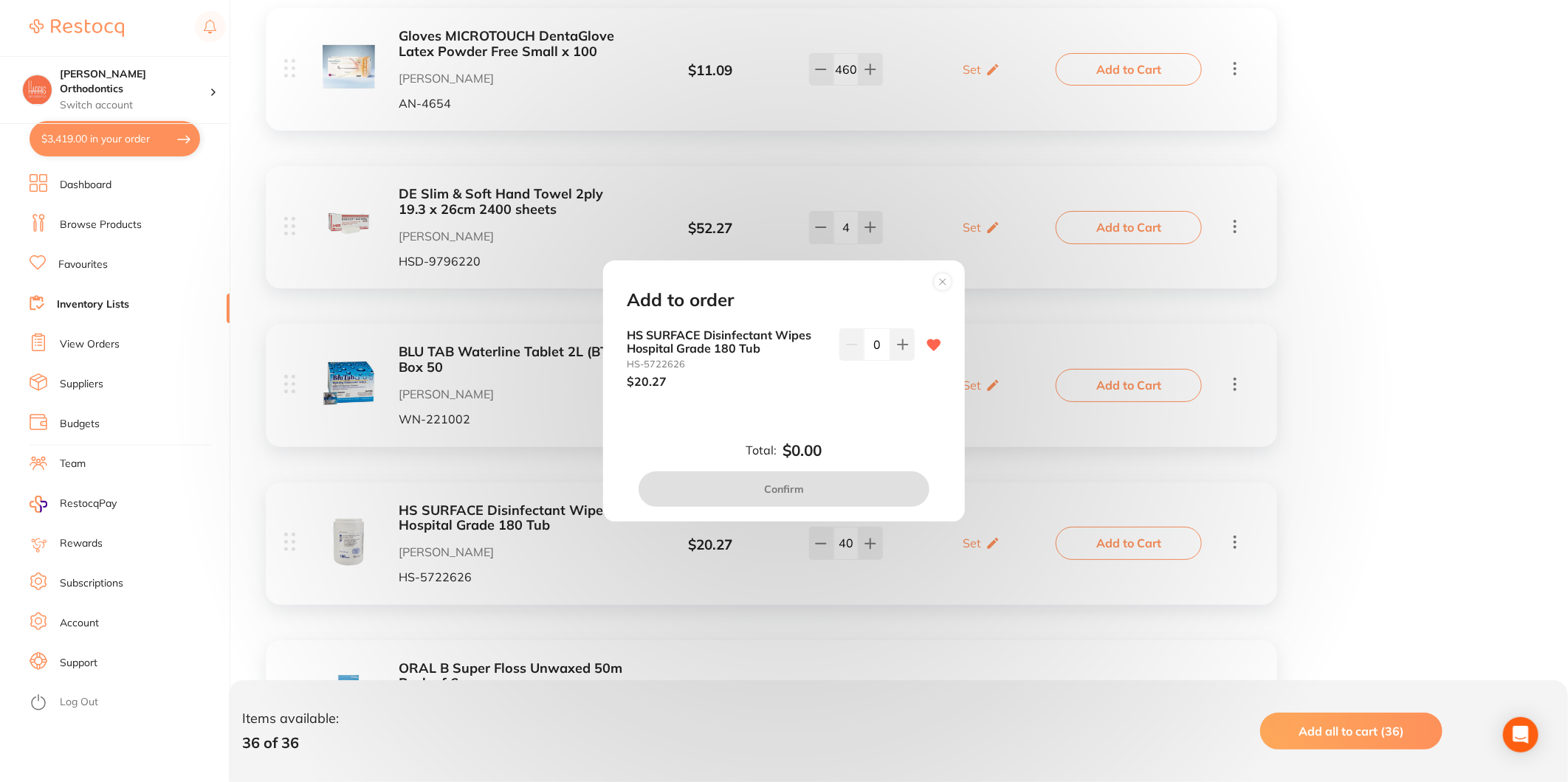
click at [873, 348] on input "0" at bounding box center [877, 345] width 27 height 32
type input "40"
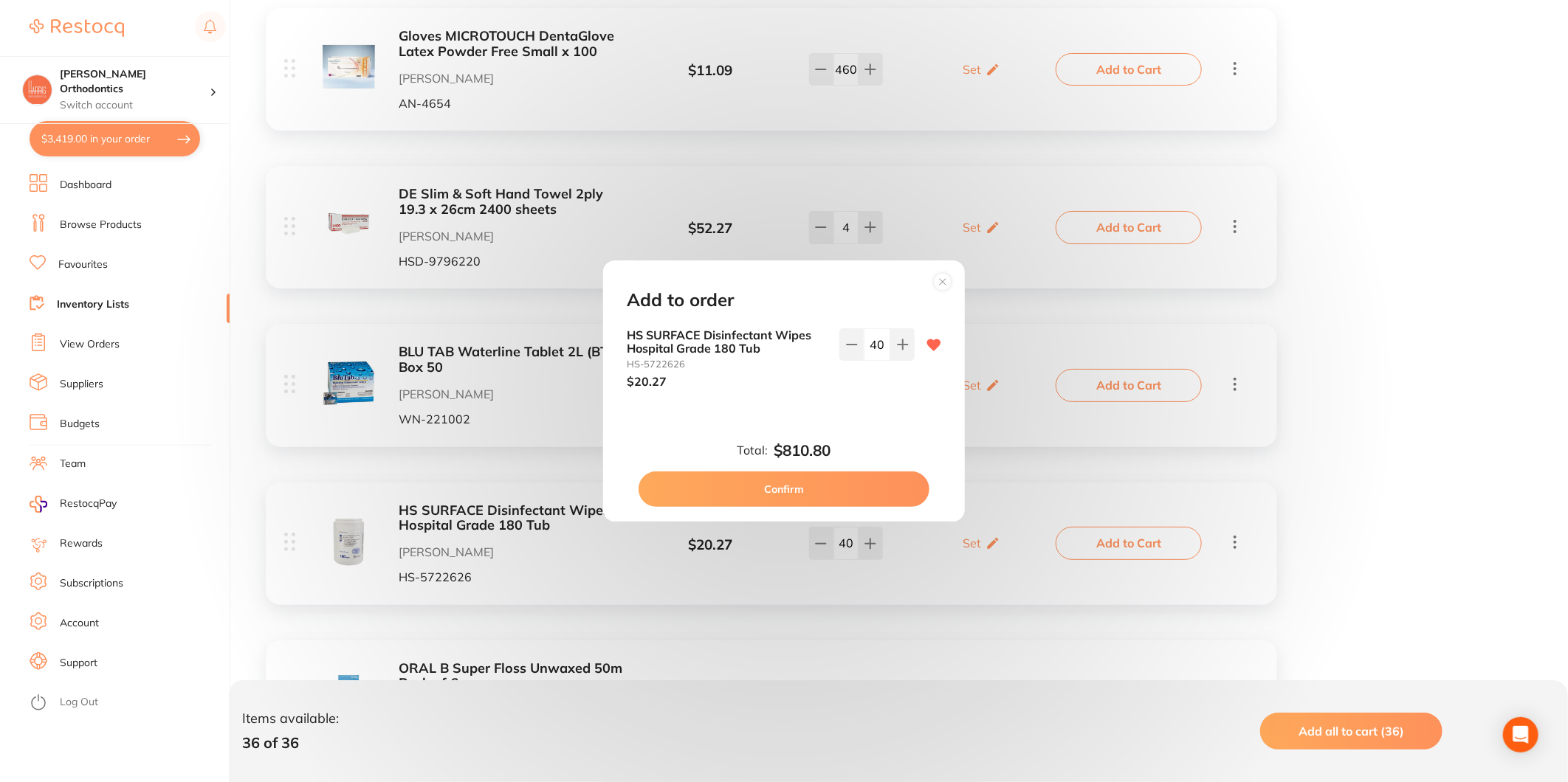
click at [882, 397] on div "HS SURFACE Disinfectant Wipes Hospital Grade 180 Tub HS-5722626 $20.27 40" at bounding box center [784, 371] width 350 height 84
click at [858, 489] on button "Confirm" at bounding box center [784, 489] width 291 height 35
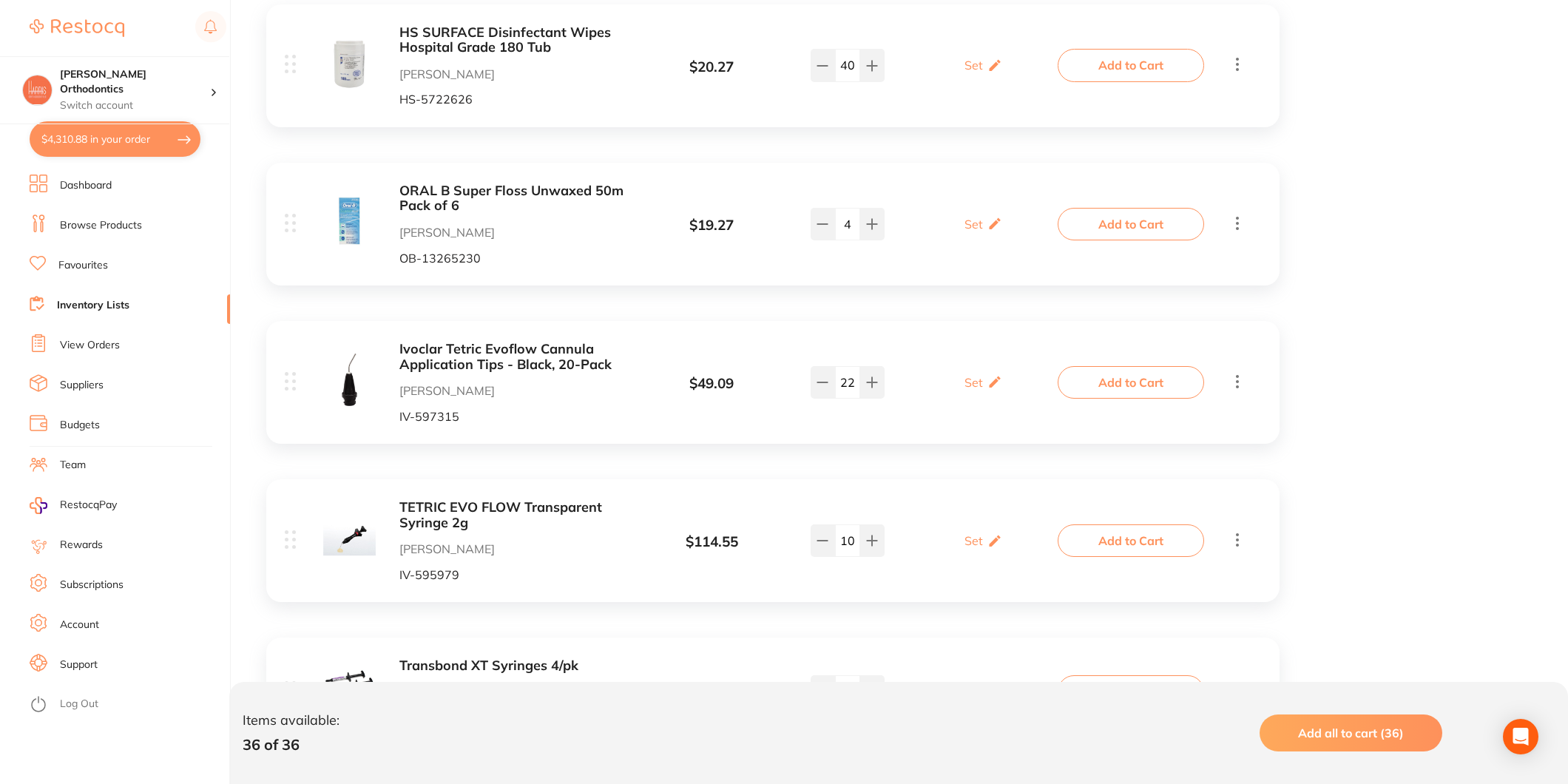
scroll to position [1484, 0]
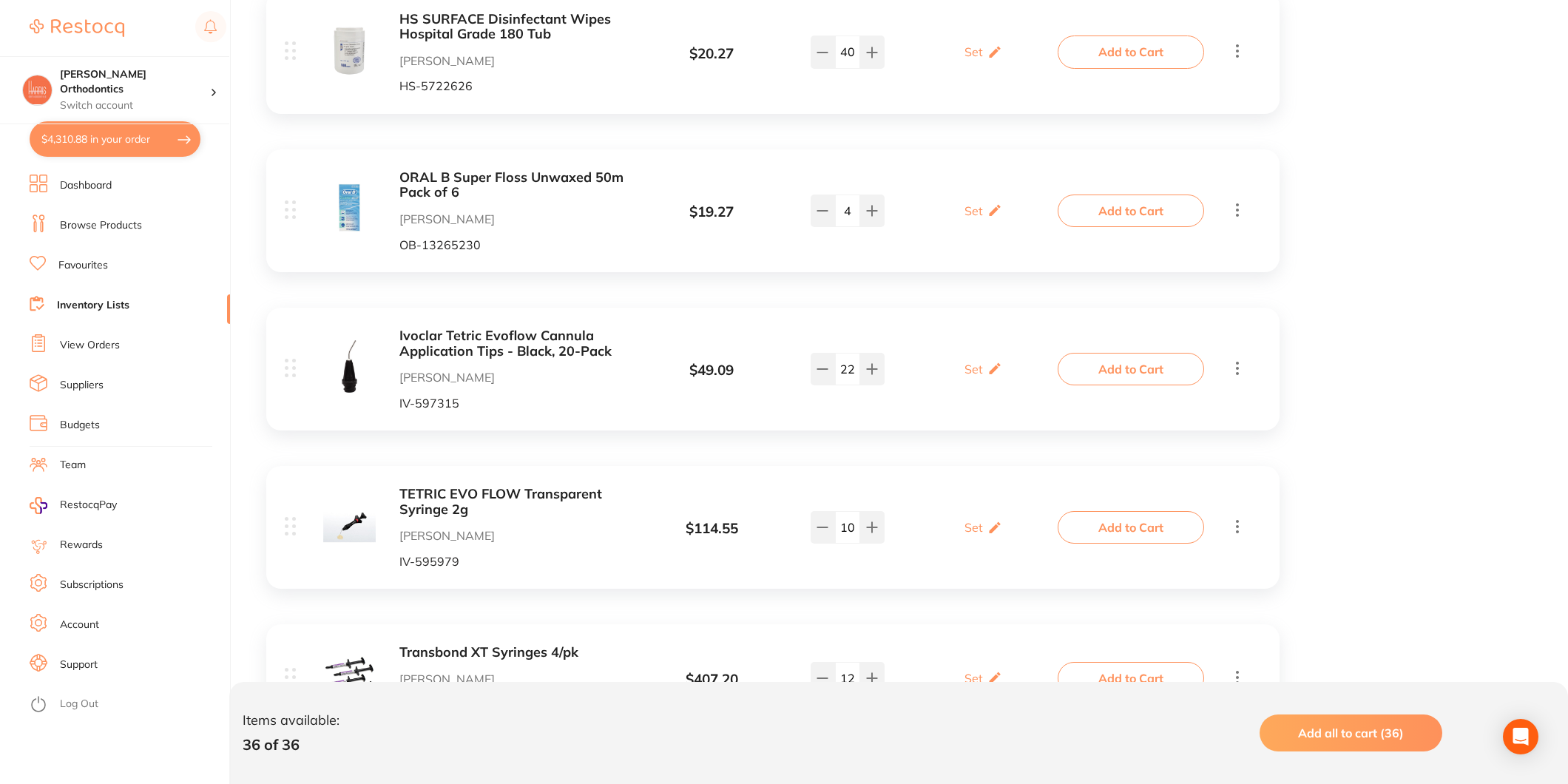
click at [1139, 372] on button "Add to Cart" at bounding box center [1131, 369] width 147 height 32
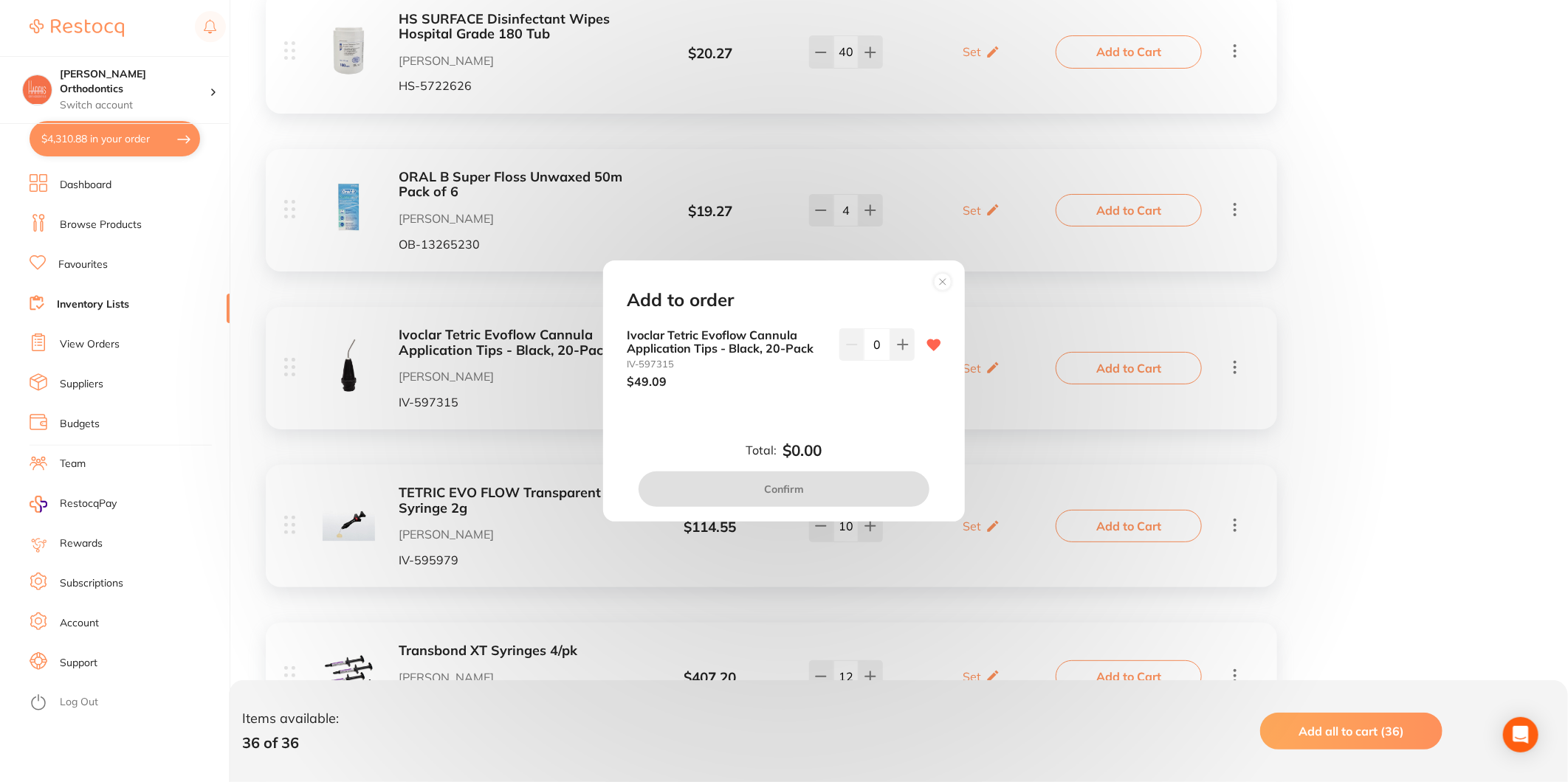
click at [875, 348] on input "0" at bounding box center [877, 345] width 27 height 32
drag, startPoint x: 873, startPoint y: 298, endPoint x: 946, endPoint y: 488, distance: 203.5
click at [946, 488] on div "Add to order Ivoclar Tetric Evoflow Cannula Application Tips - Black, 20-Pack I…" at bounding box center [784, 391] width 362 height 260
drag, startPoint x: 946, startPoint y: 485, endPoint x: 882, endPoint y: 338, distance: 160.3
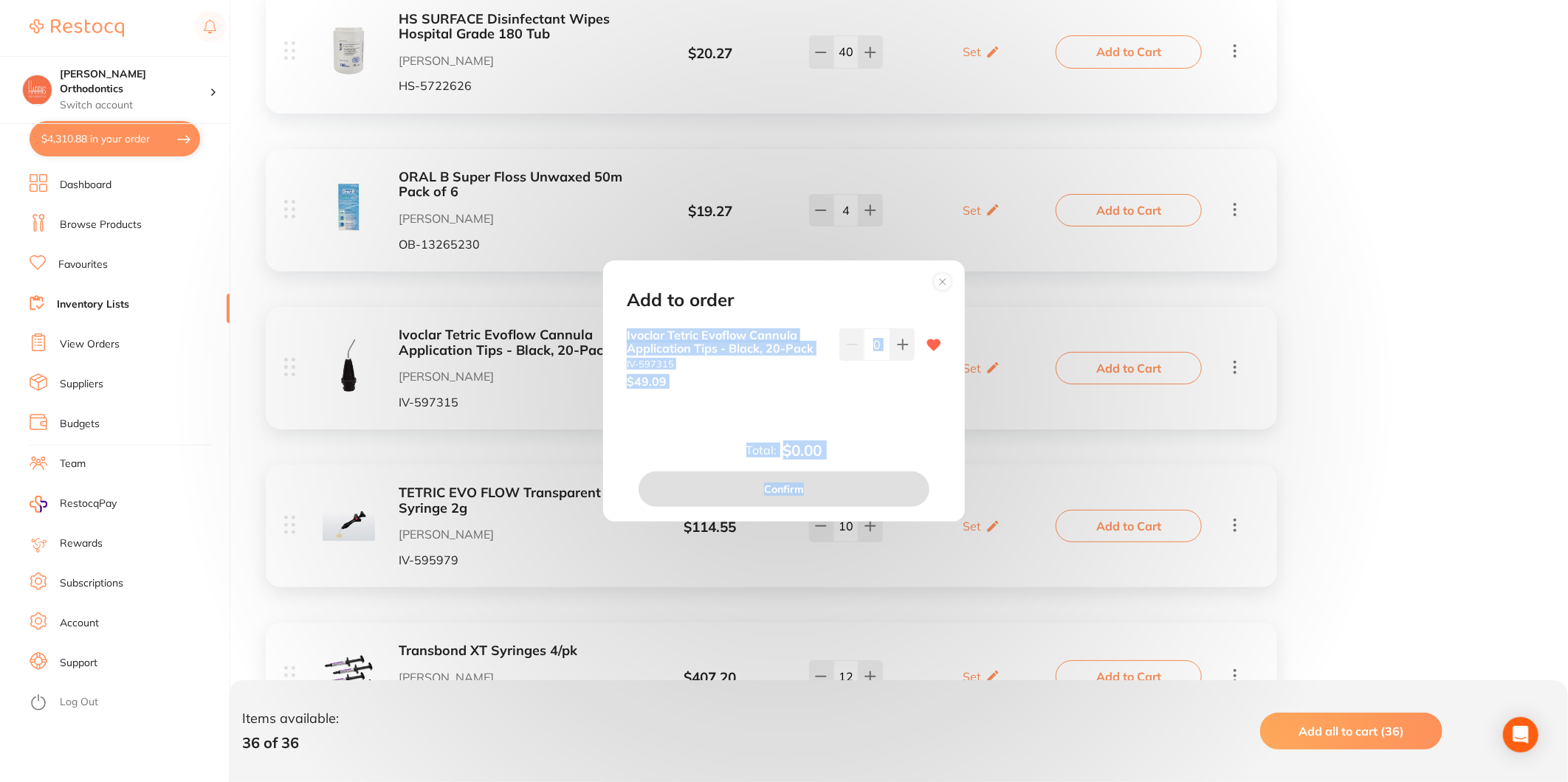
click at [890, 338] on button at bounding box center [903, 345] width 24 height 32
type input "1"
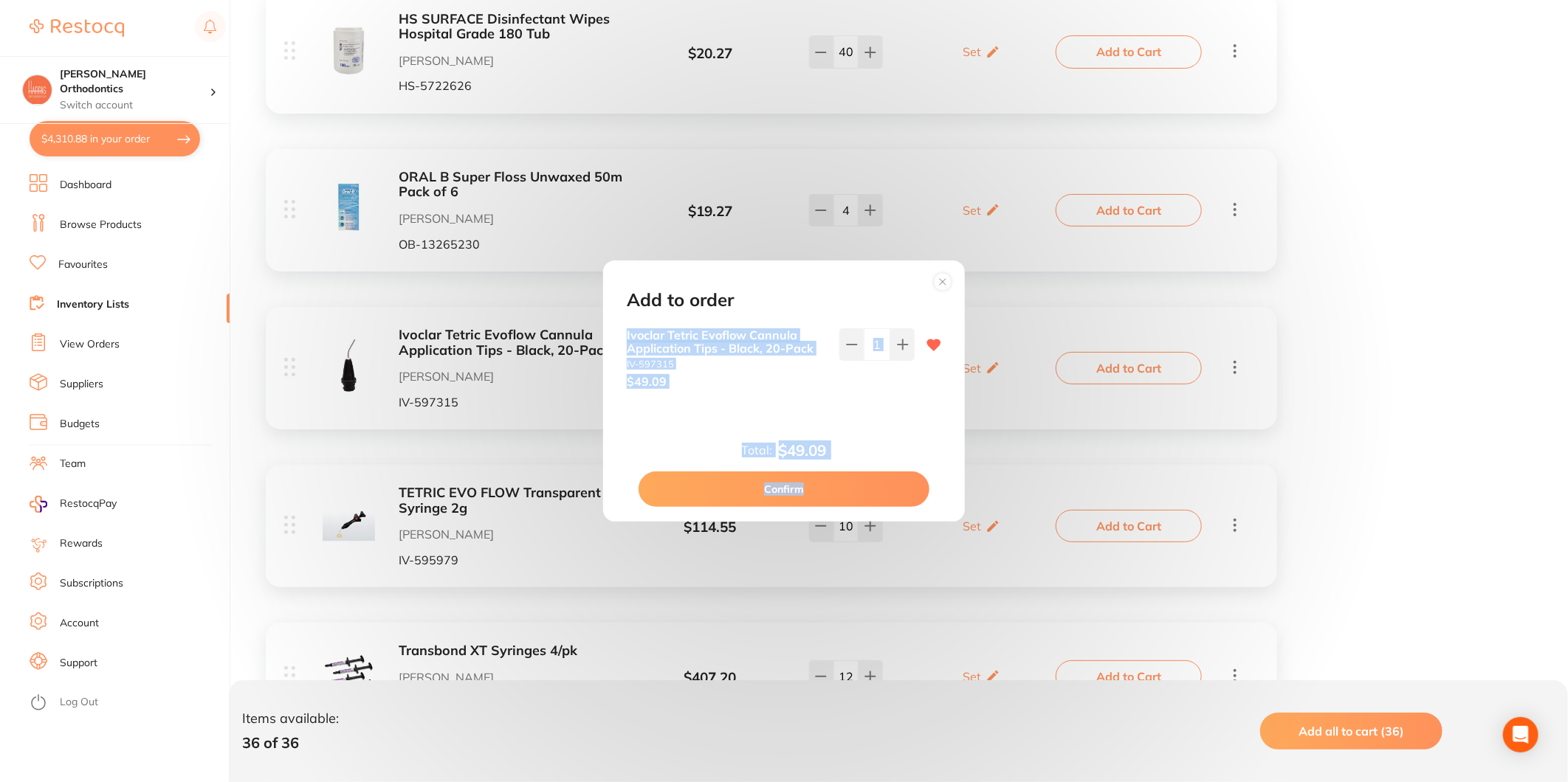
click at [874, 339] on input "1" at bounding box center [877, 345] width 27 height 32
click at [877, 342] on input "1" at bounding box center [877, 345] width 27 height 32
click at [937, 283] on circle at bounding box center [943, 282] width 17 height 17
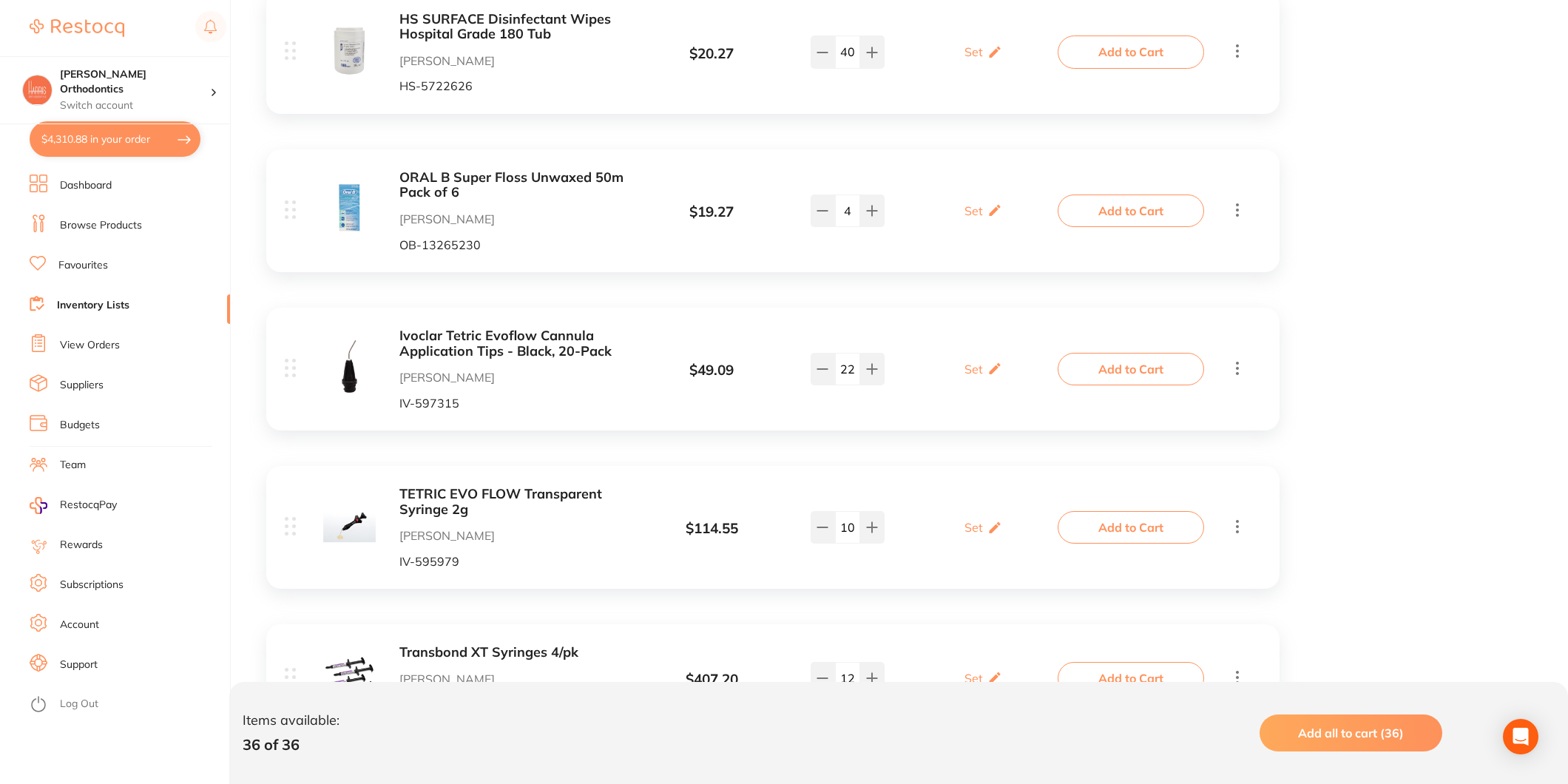
click at [1118, 375] on button "Add to Cart" at bounding box center [1131, 369] width 147 height 32
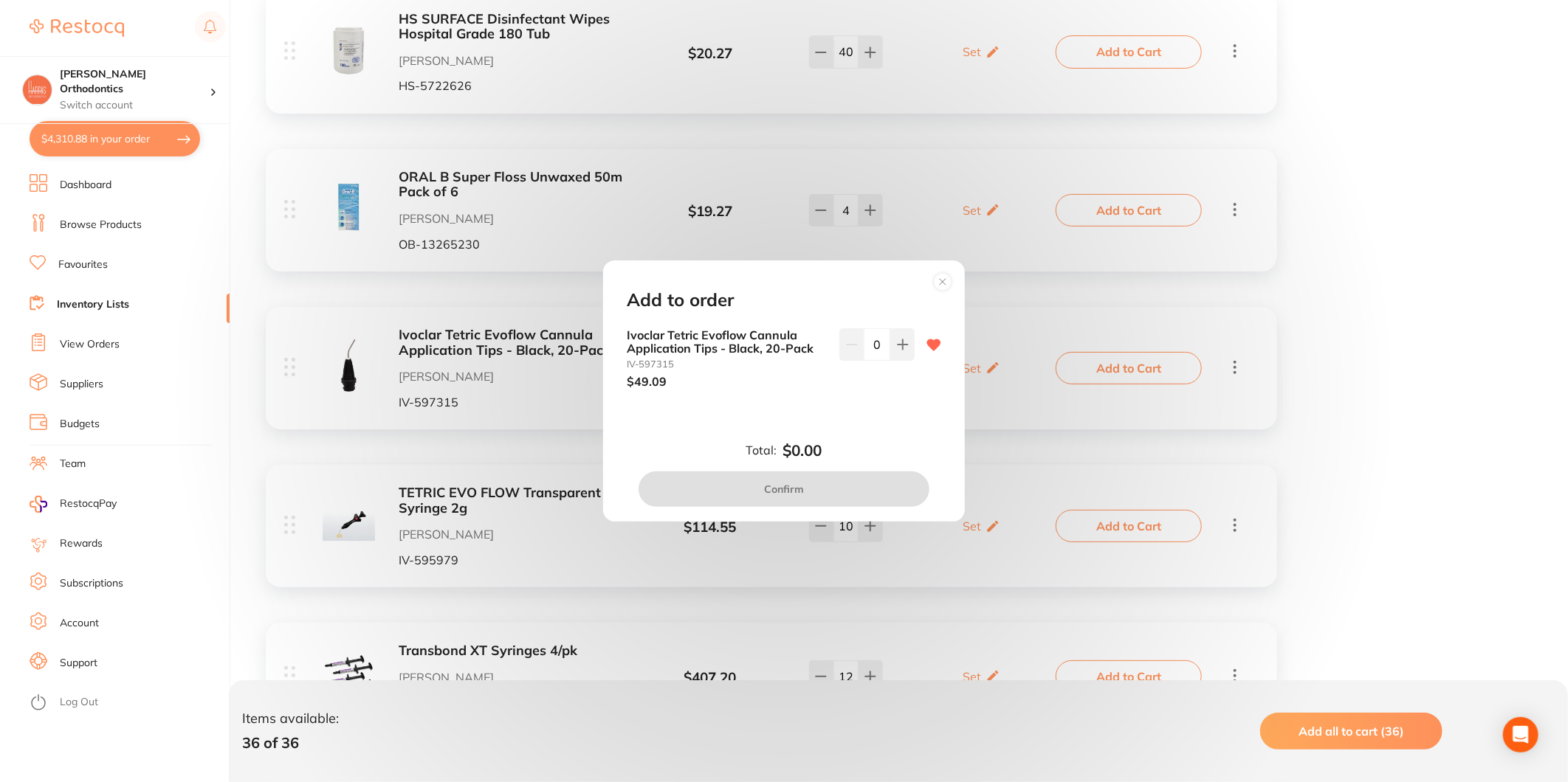
click at [876, 342] on input "0" at bounding box center [877, 345] width 27 height 32
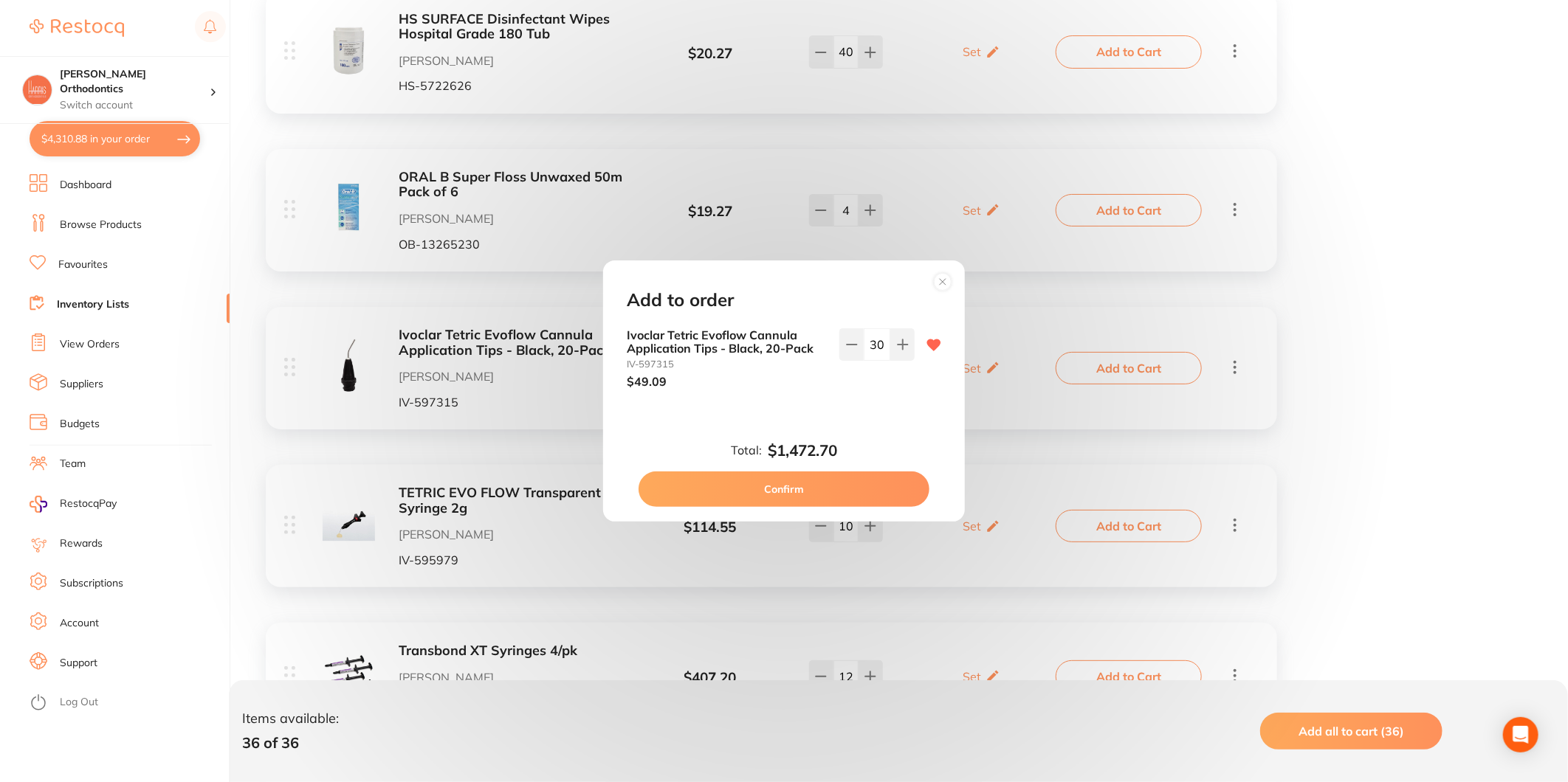
click at [920, 321] on div "Add to order Ivoclar Tetric Evoflow Cannula Application Tips - Black, 20-Pack I…" at bounding box center [784, 391] width 362 height 260
click at [875, 350] on input "30" at bounding box center [877, 345] width 27 height 32
click at [874, 390] on div "Ivoclar Tetric Evoflow Cannula Application Tips - Black, 20-Pack IV-597315 $49.…" at bounding box center [784, 371] width 350 height 84
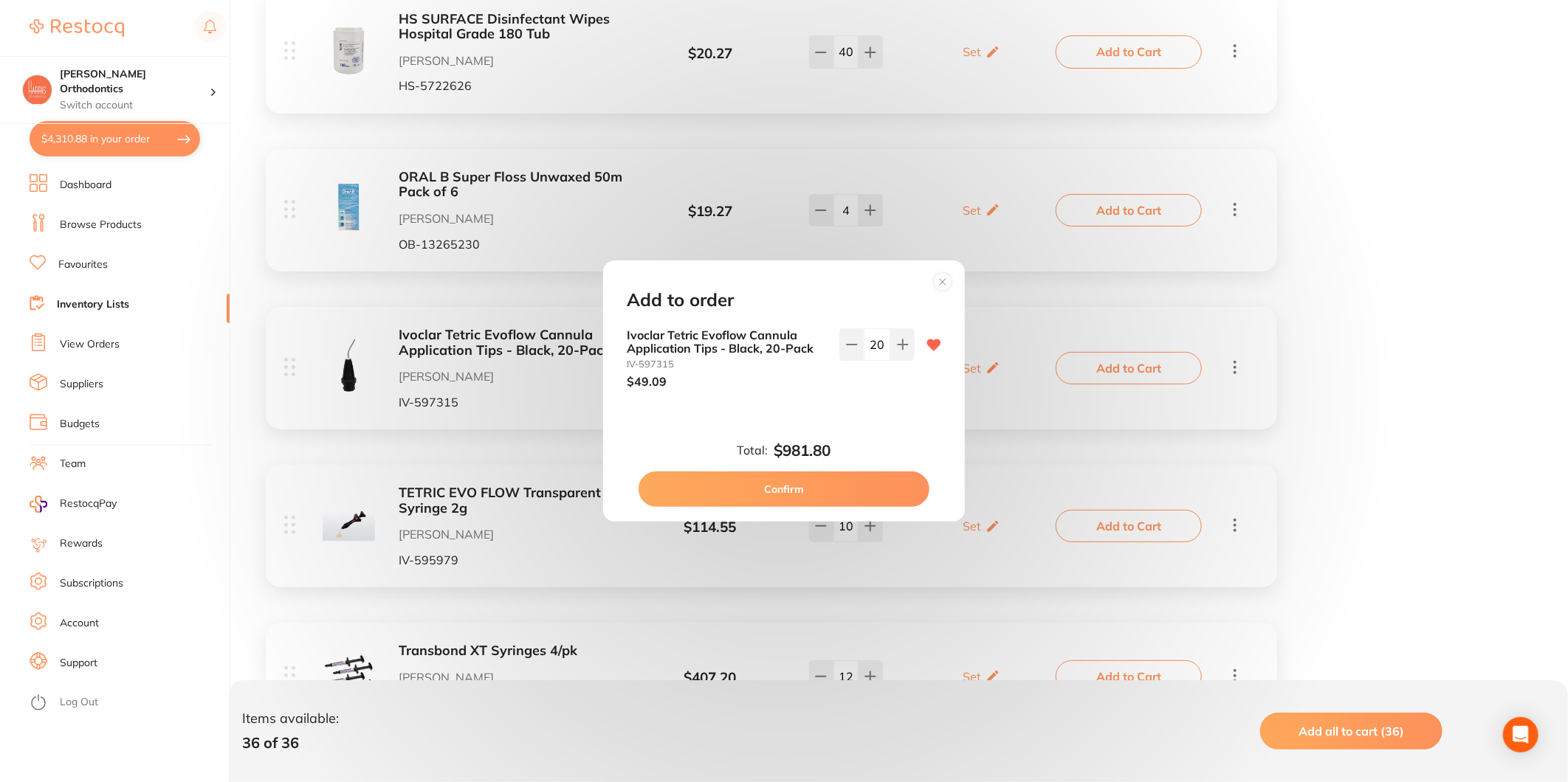
click at [878, 341] on input "20" at bounding box center [877, 345] width 27 height 32
type input "15"
click at [865, 381] on div "15" at bounding box center [877, 358] width 76 height 60
click at [845, 481] on button "Confirm" at bounding box center [784, 489] width 291 height 35
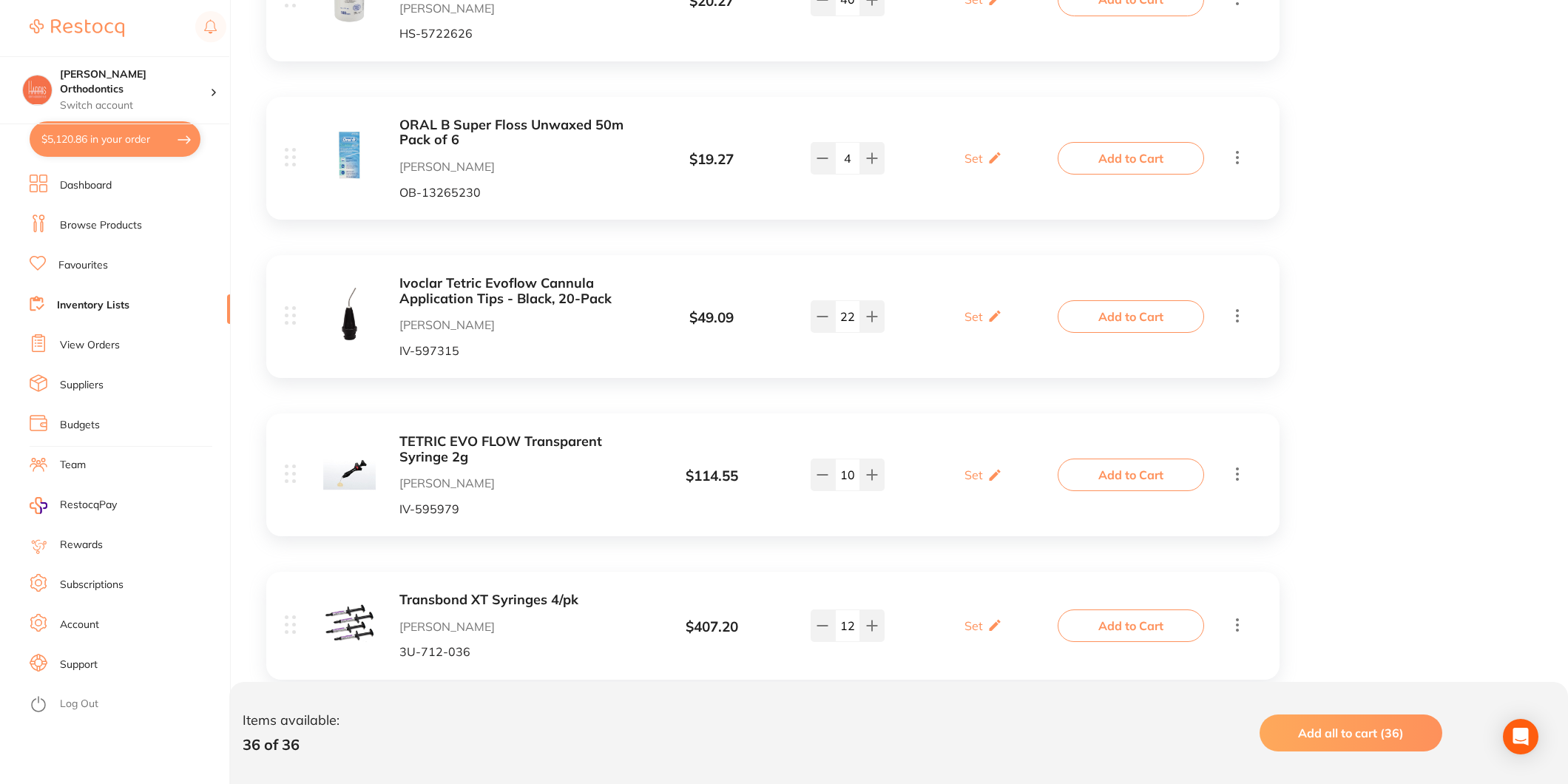
scroll to position [1566, 0]
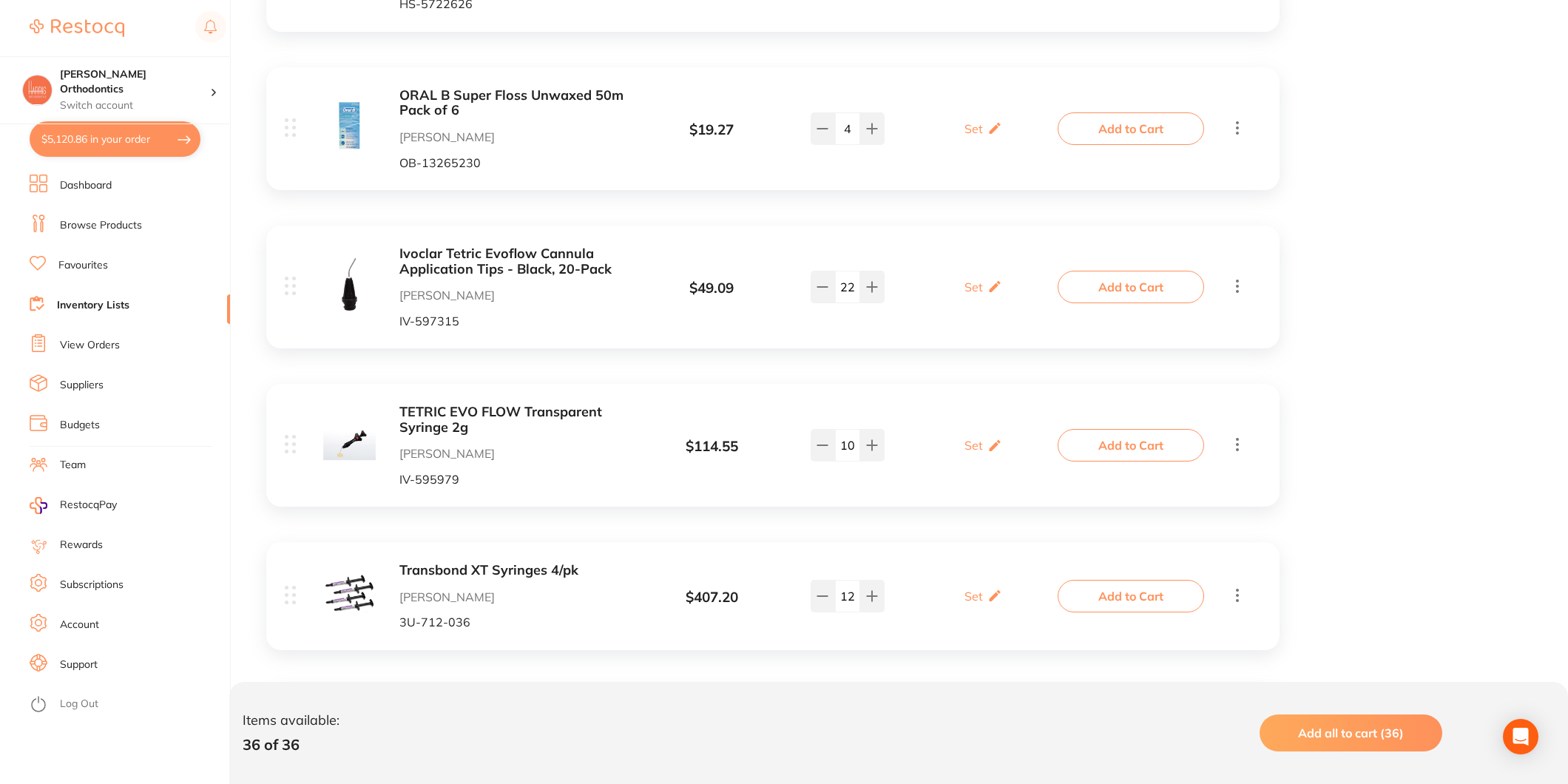
click at [1150, 433] on button "Add to Cart" at bounding box center [1131, 446] width 147 height 32
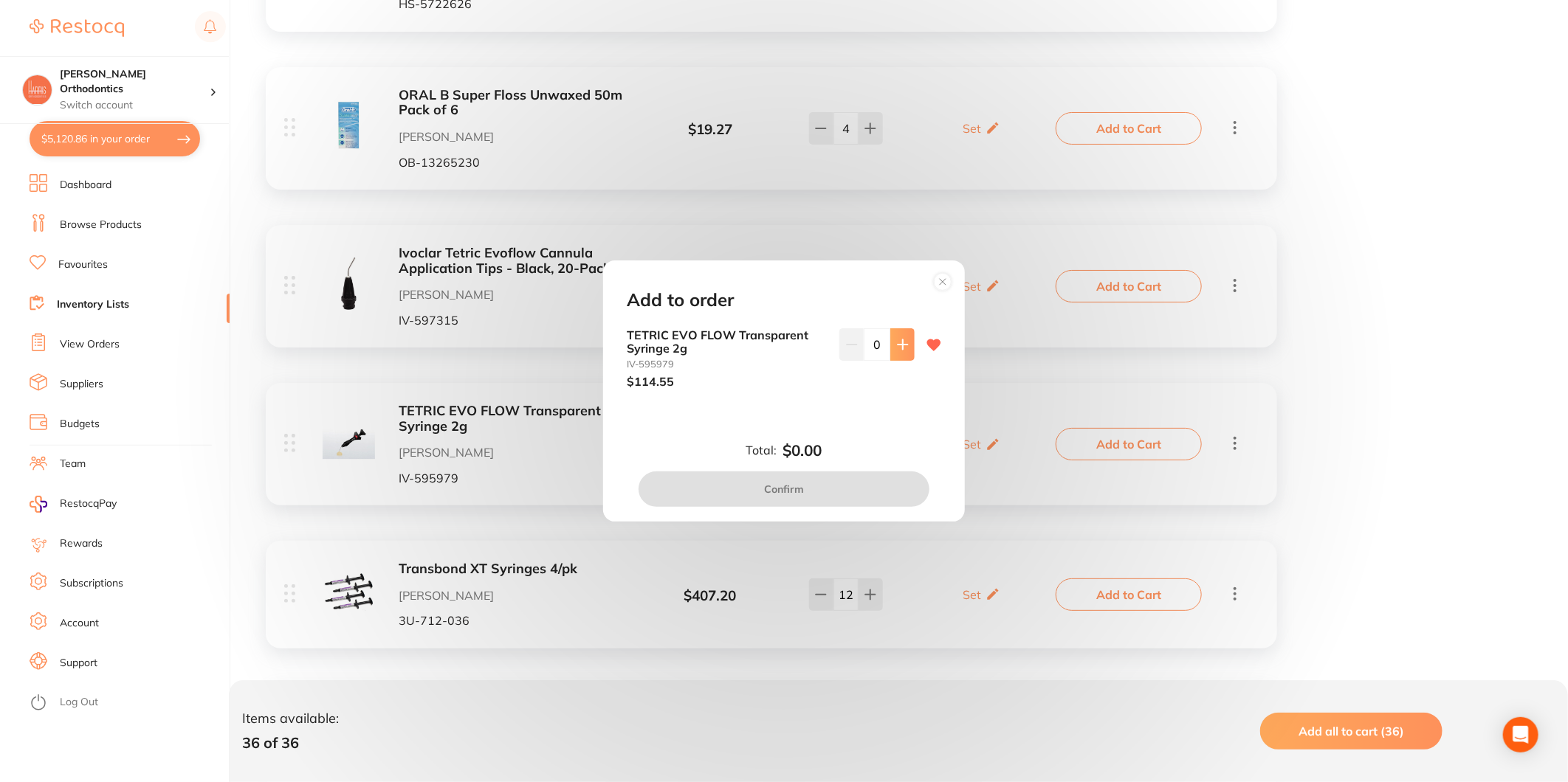
click at [901, 349] on icon at bounding box center [903, 345] width 12 height 12
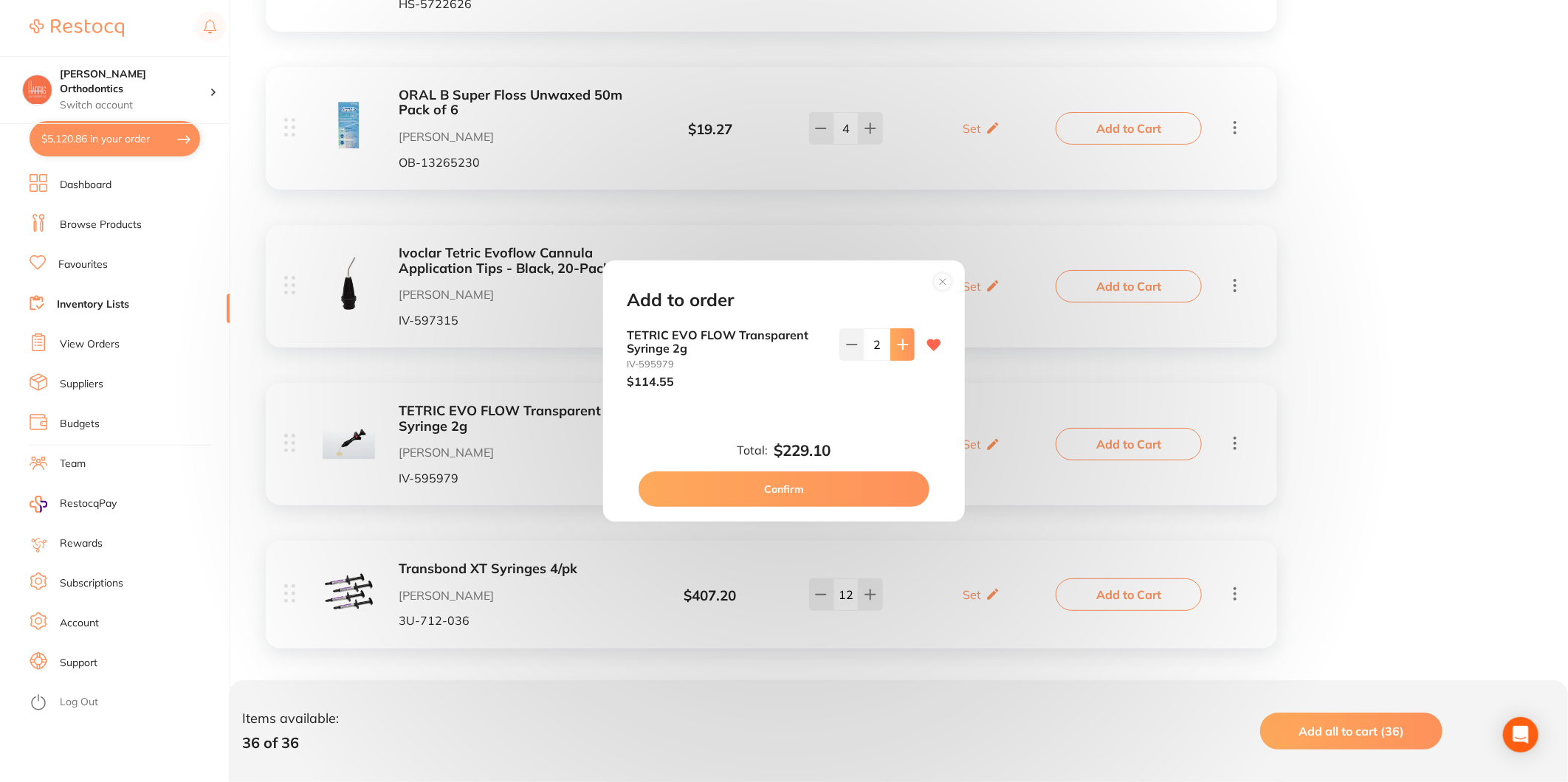
click at [901, 349] on icon at bounding box center [903, 345] width 12 height 12
type input "5"
click at [835, 493] on button "Confirm" at bounding box center [784, 489] width 291 height 35
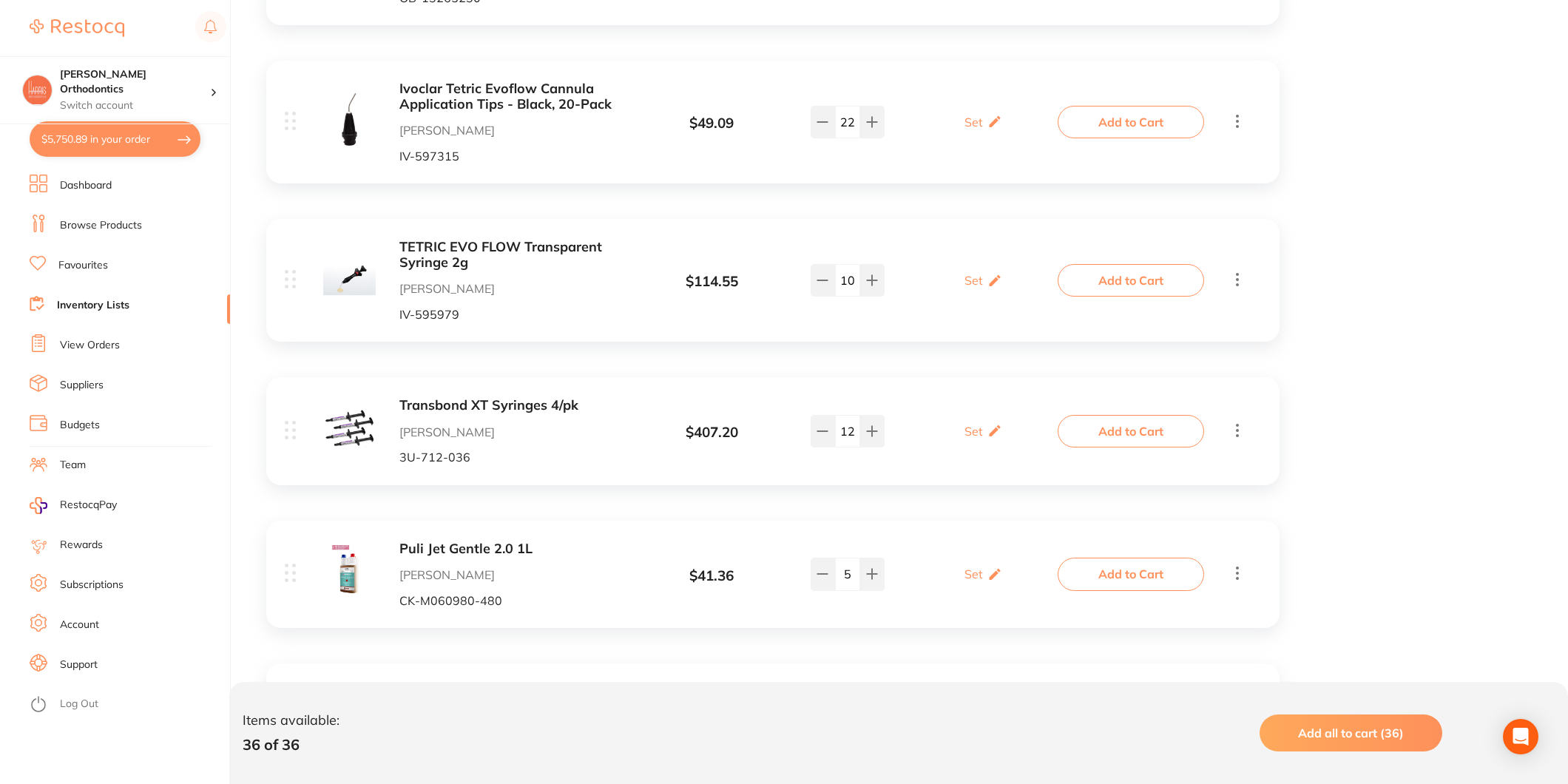
scroll to position [1814, 0]
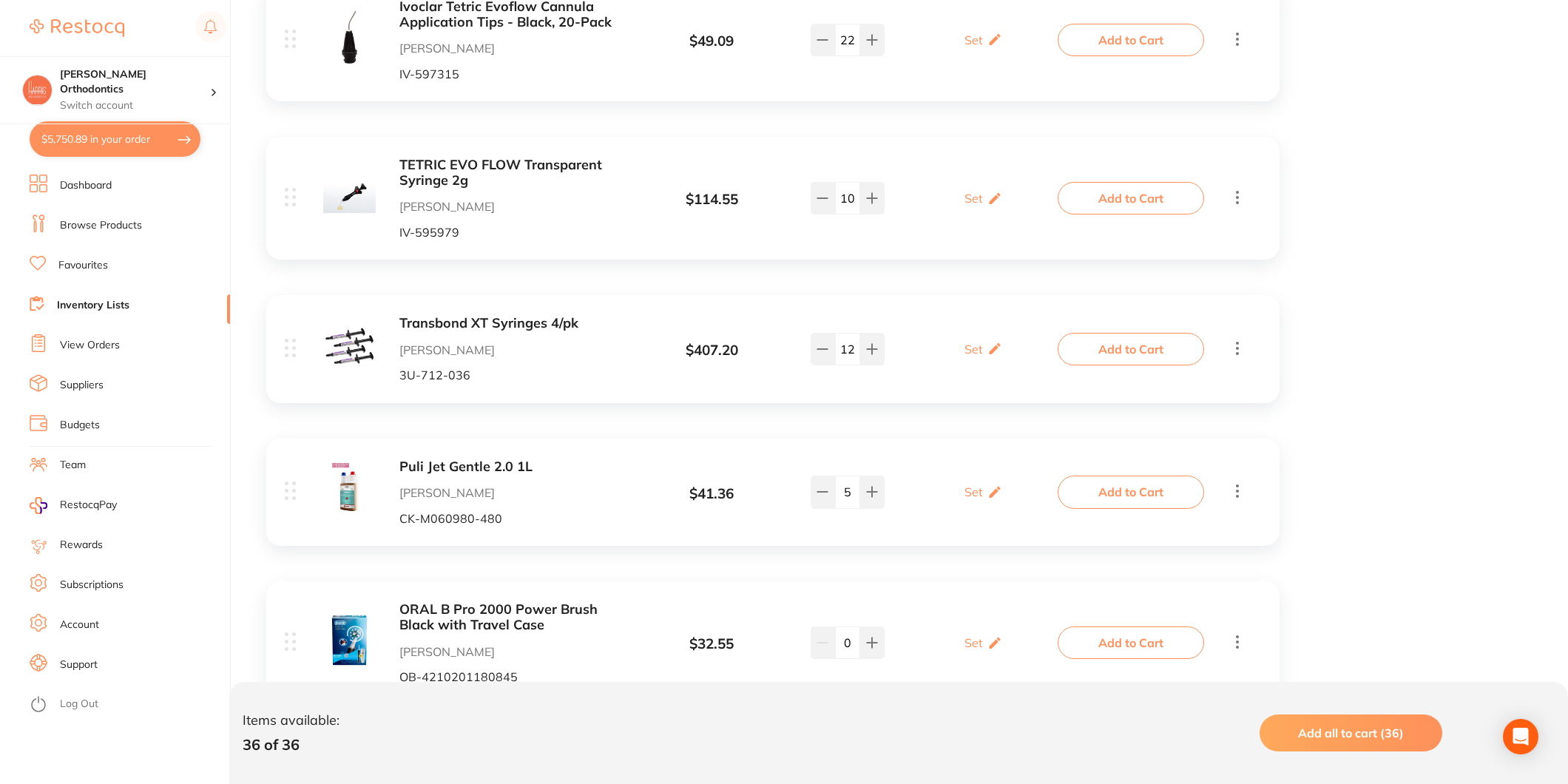
click at [1141, 349] on button "Add to Cart" at bounding box center [1131, 349] width 147 height 32
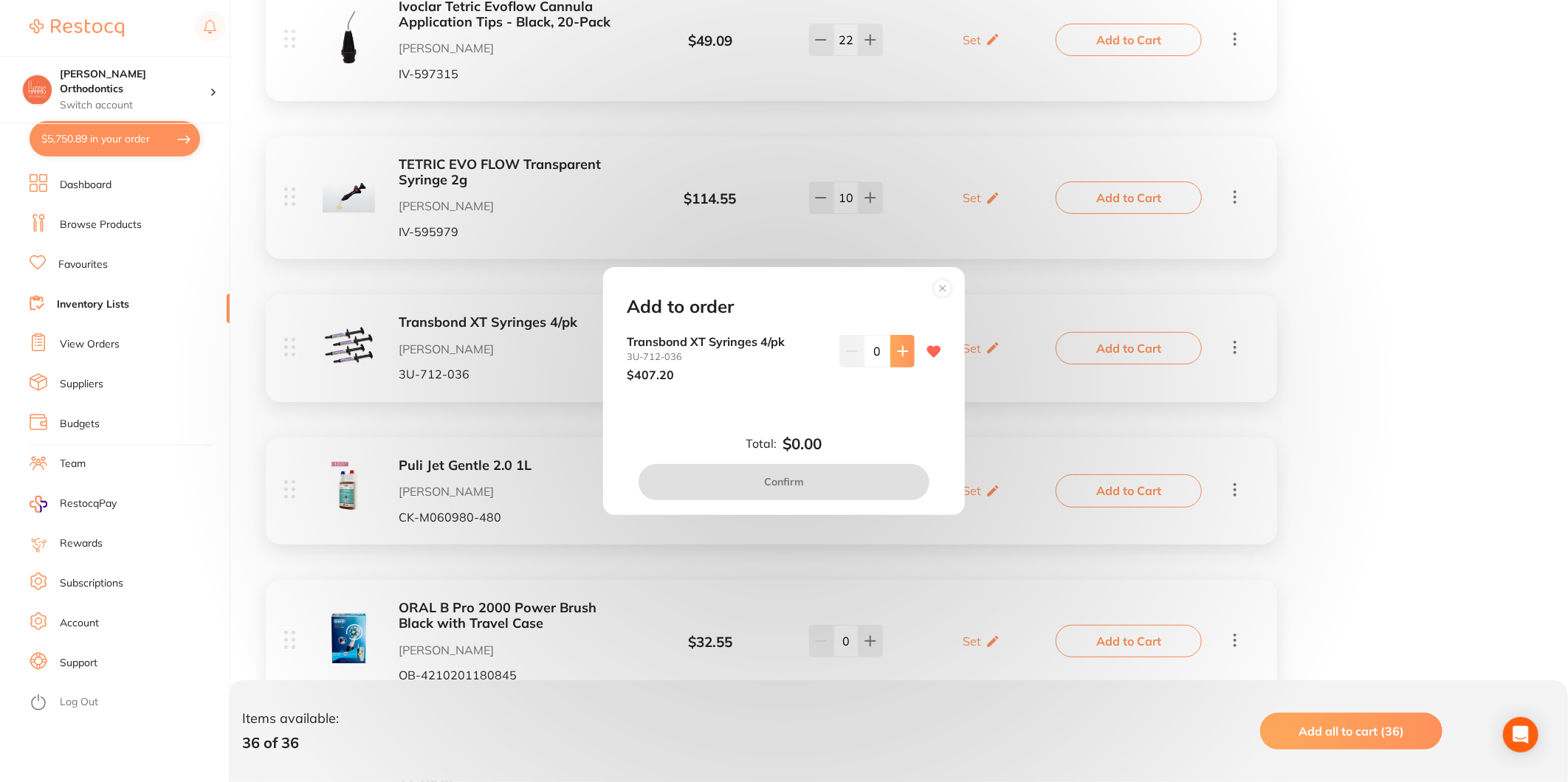
click at [890, 352] on button at bounding box center [903, 351] width 24 height 32
type input "4"
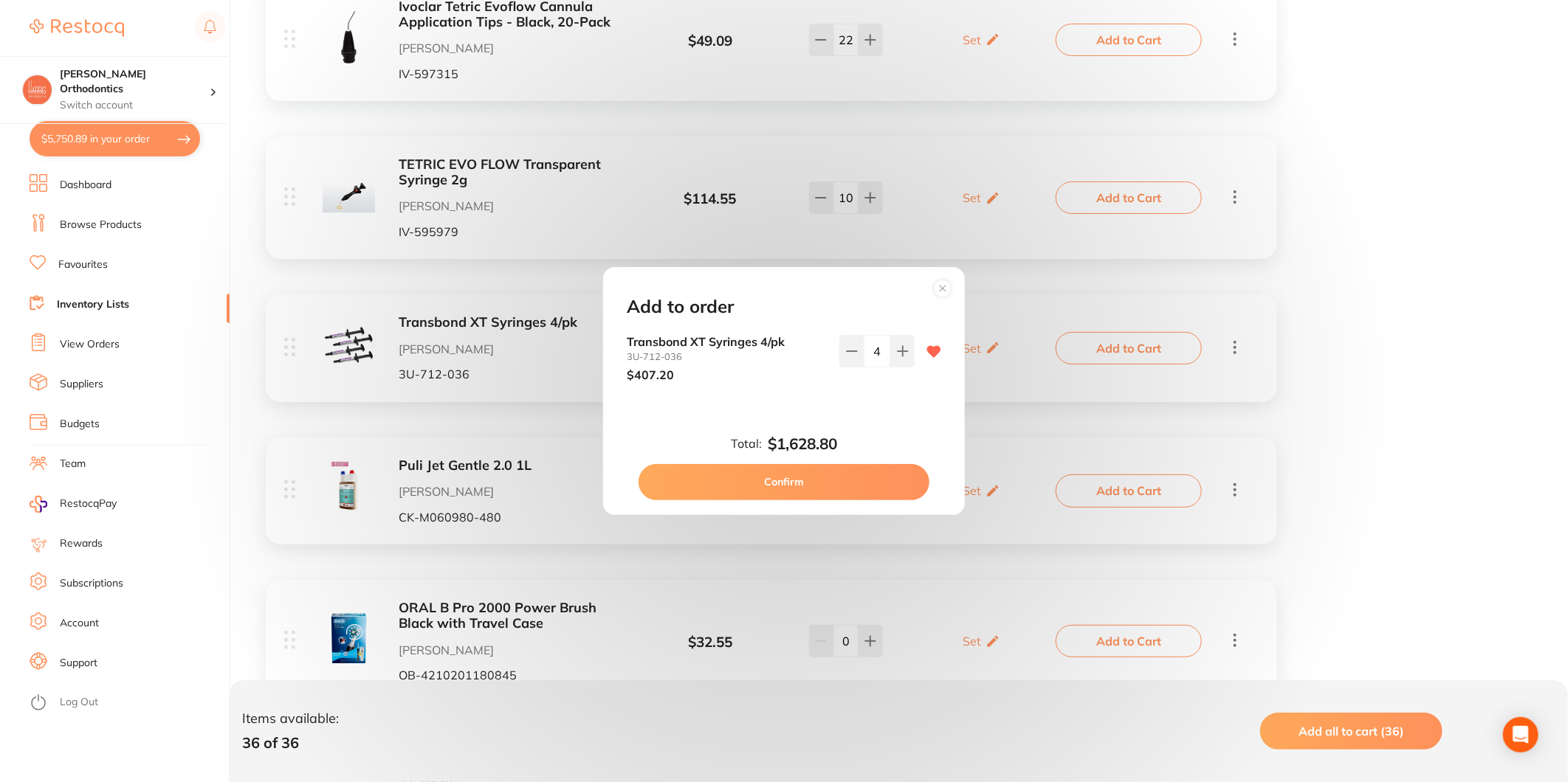
click at [830, 481] on button "Confirm" at bounding box center [784, 482] width 291 height 35
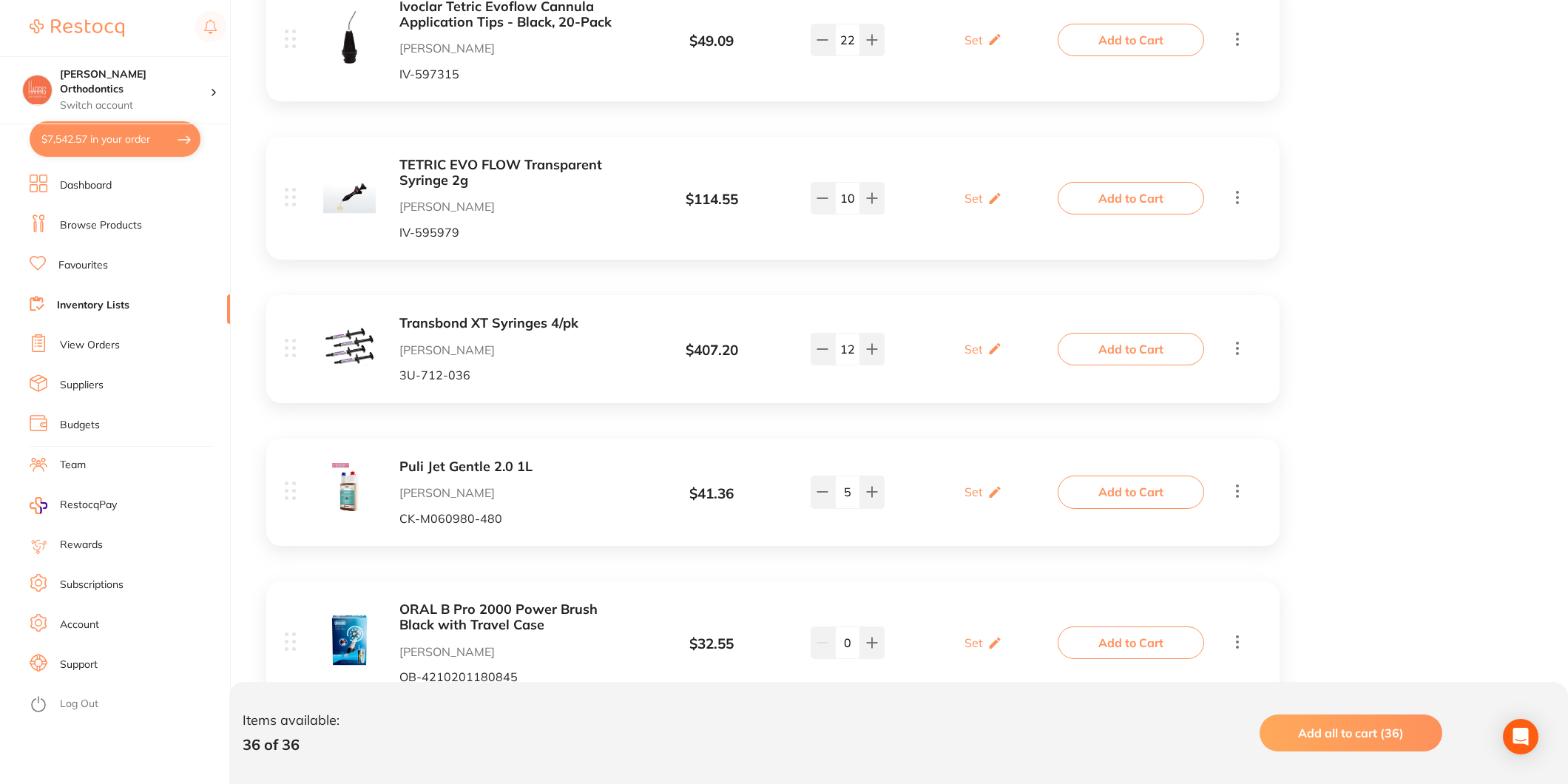
click at [1107, 487] on button "Add to Cart" at bounding box center [1131, 492] width 147 height 32
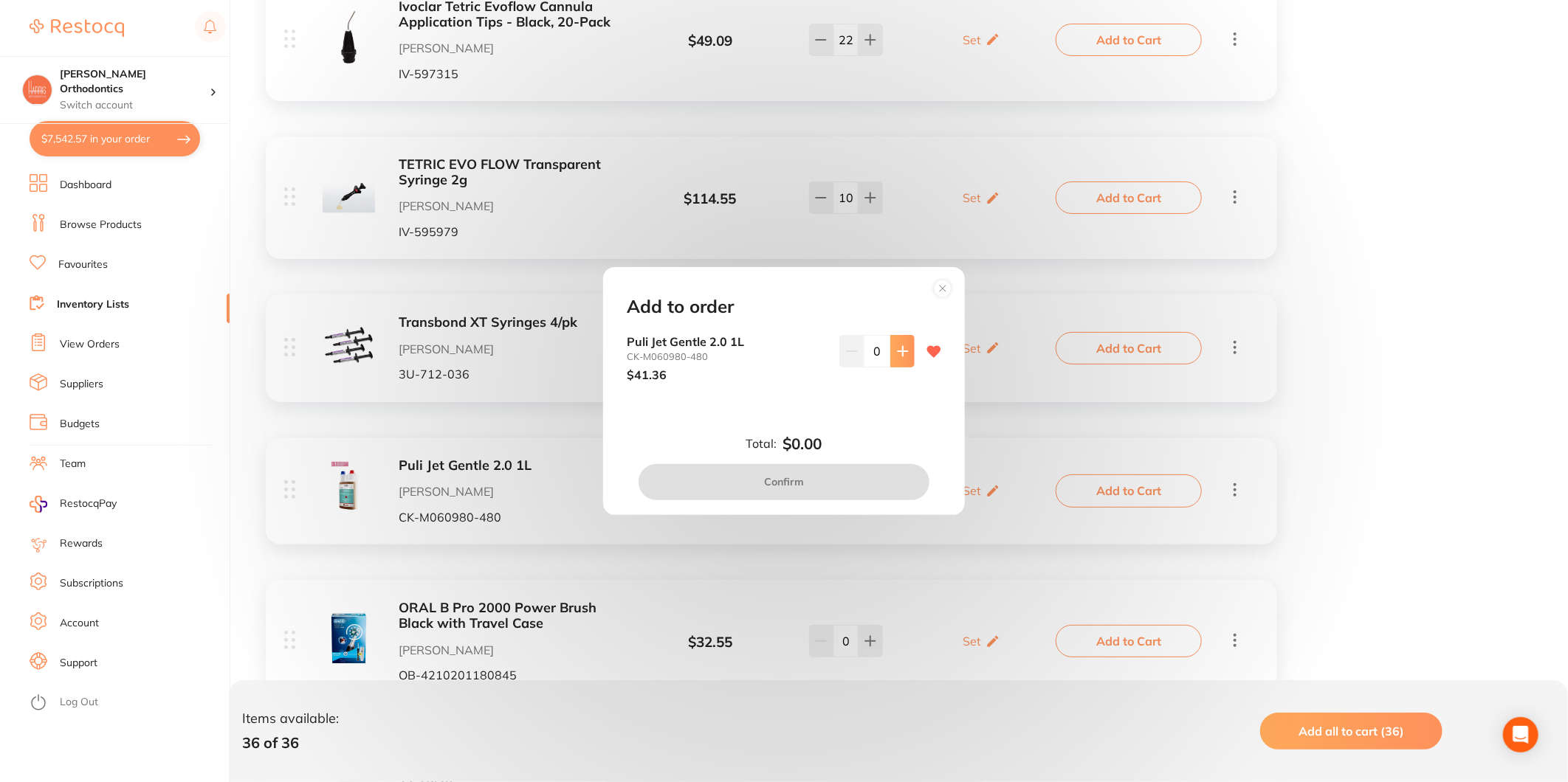
click at [906, 343] on button at bounding box center [903, 351] width 24 height 32
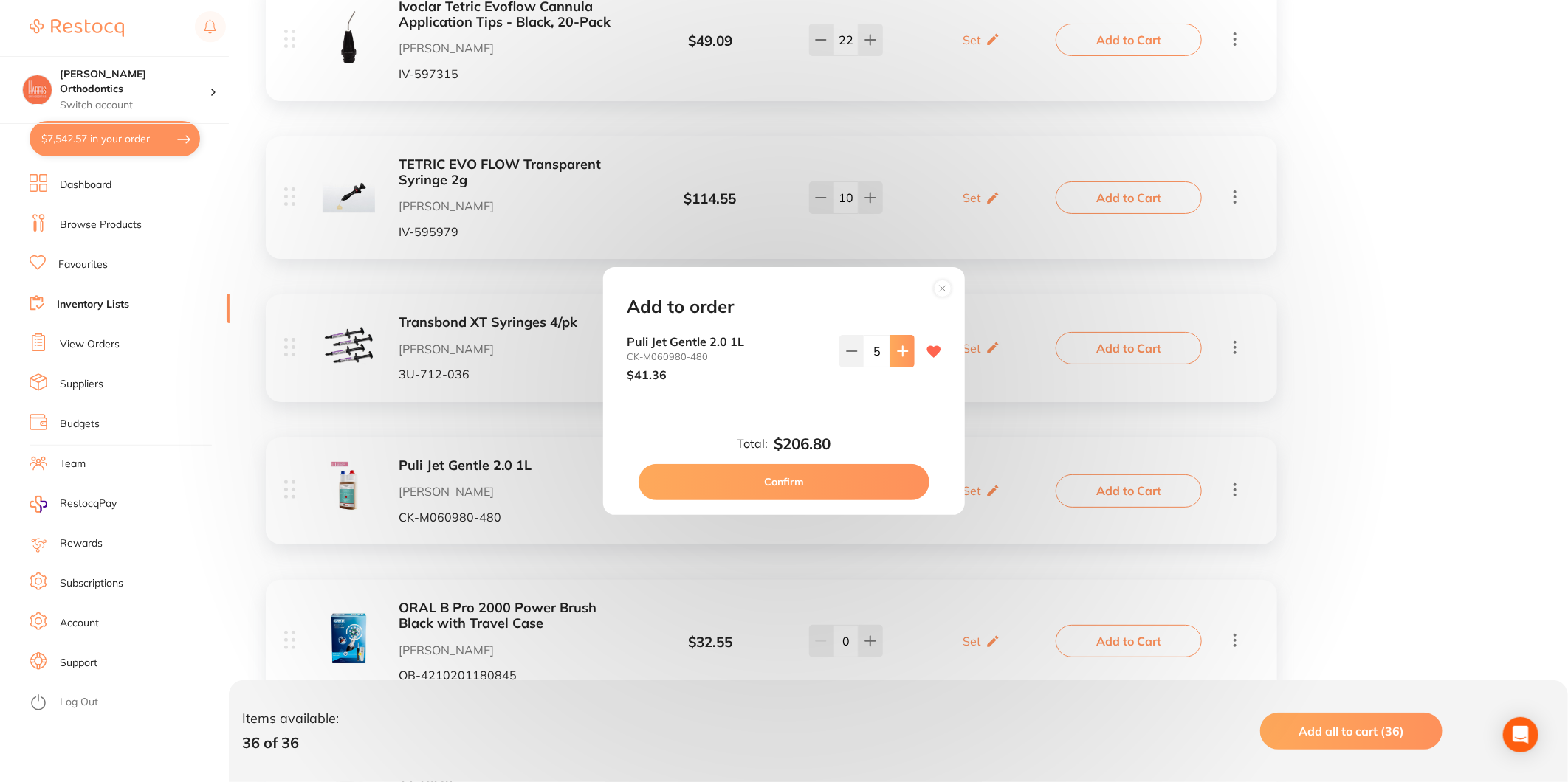
click at [906, 343] on button at bounding box center [903, 351] width 24 height 32
type input "6"
click at [833, 467] on button "Confirm" at bounding box center [784, 482] width 291 height 35
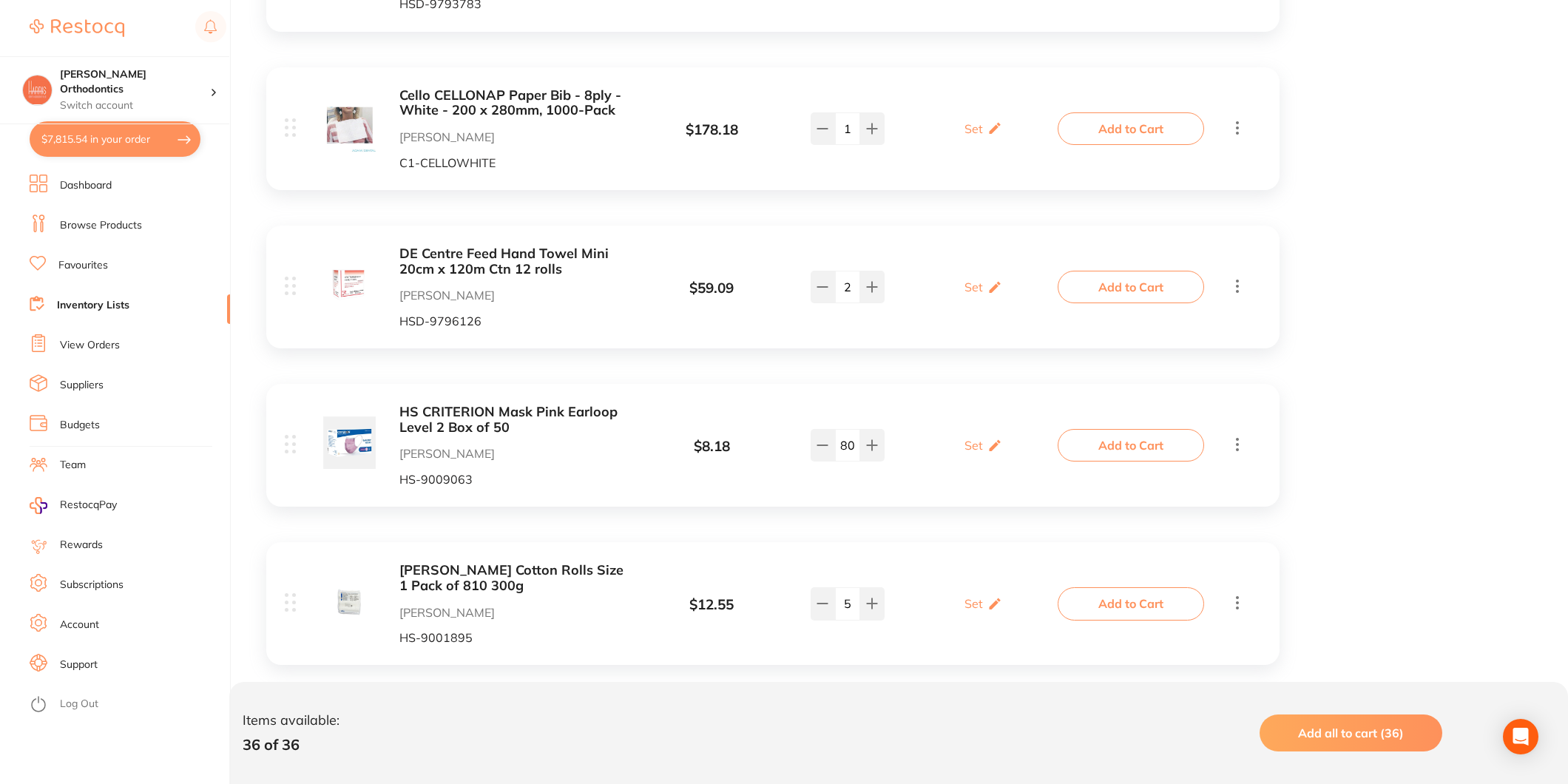
scroll to position [2964, 0]
click at [1144, 434] on button "Add to Cart" at bounding box center [1131, 443] width 147 height 32
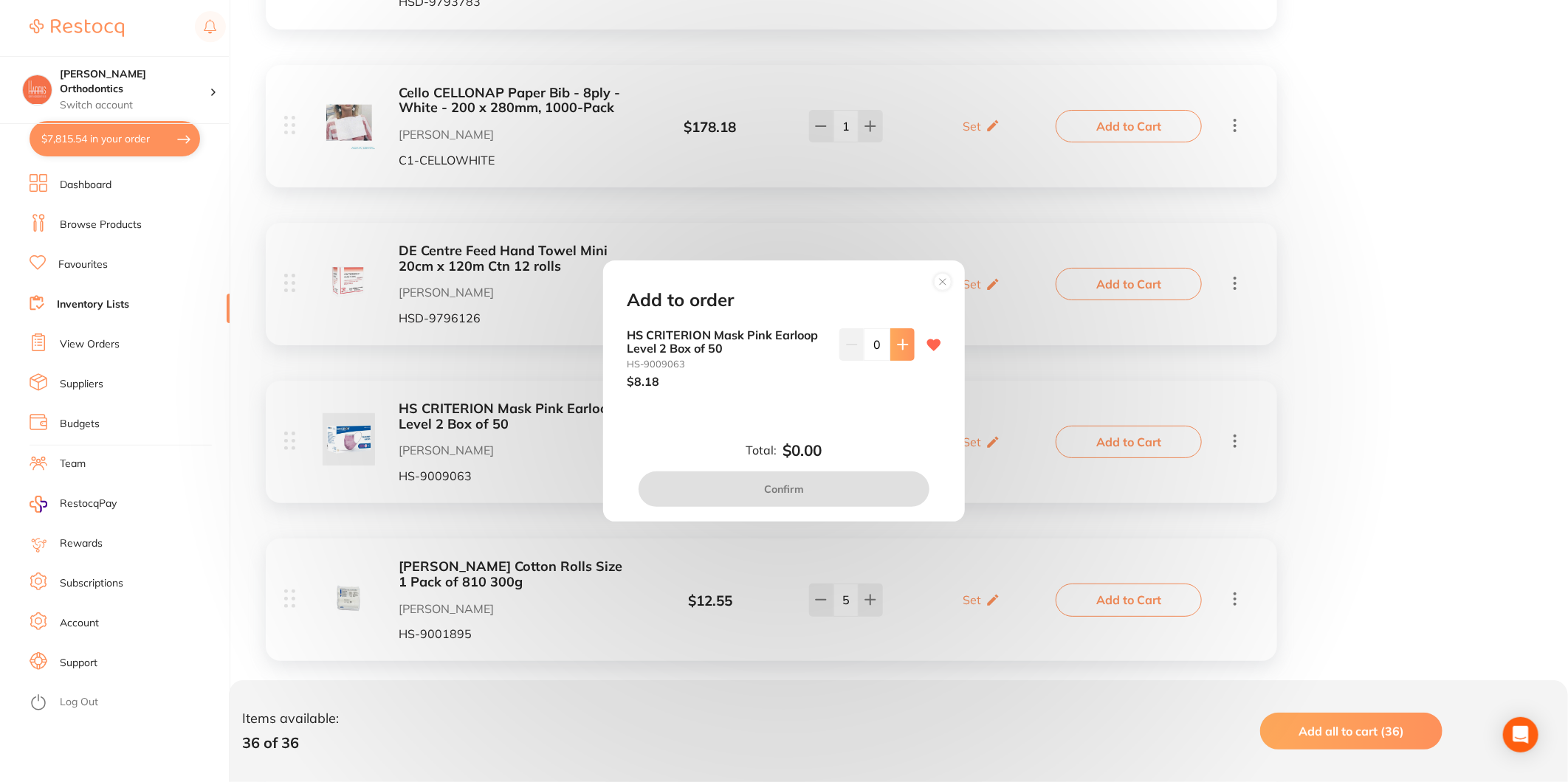
click at [897, 341] on icon at bounding box center [903, 345] width 12 height 12
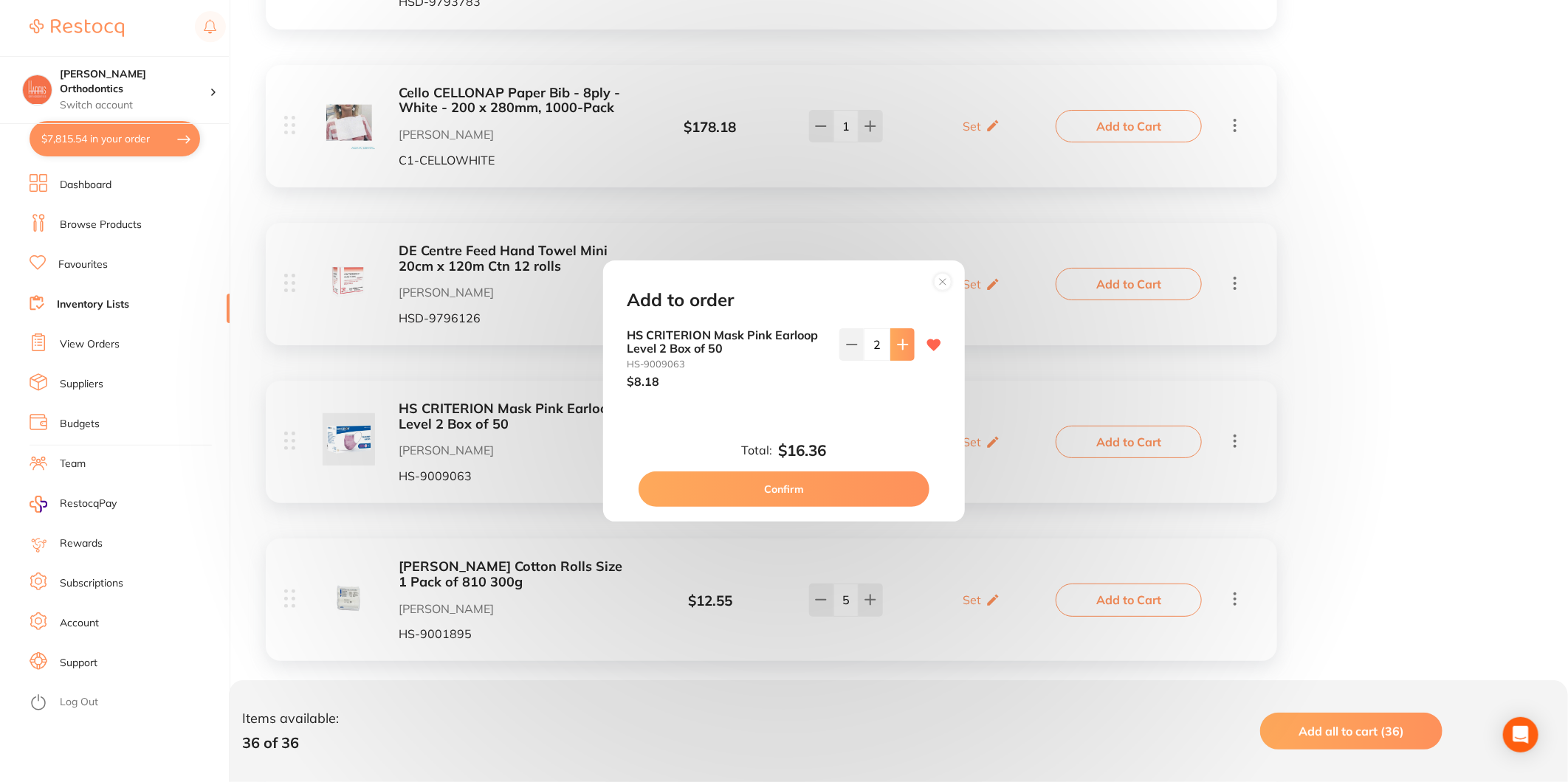
click at [897, 341] on icon at bounding box center [903, 345] width 12 height 12
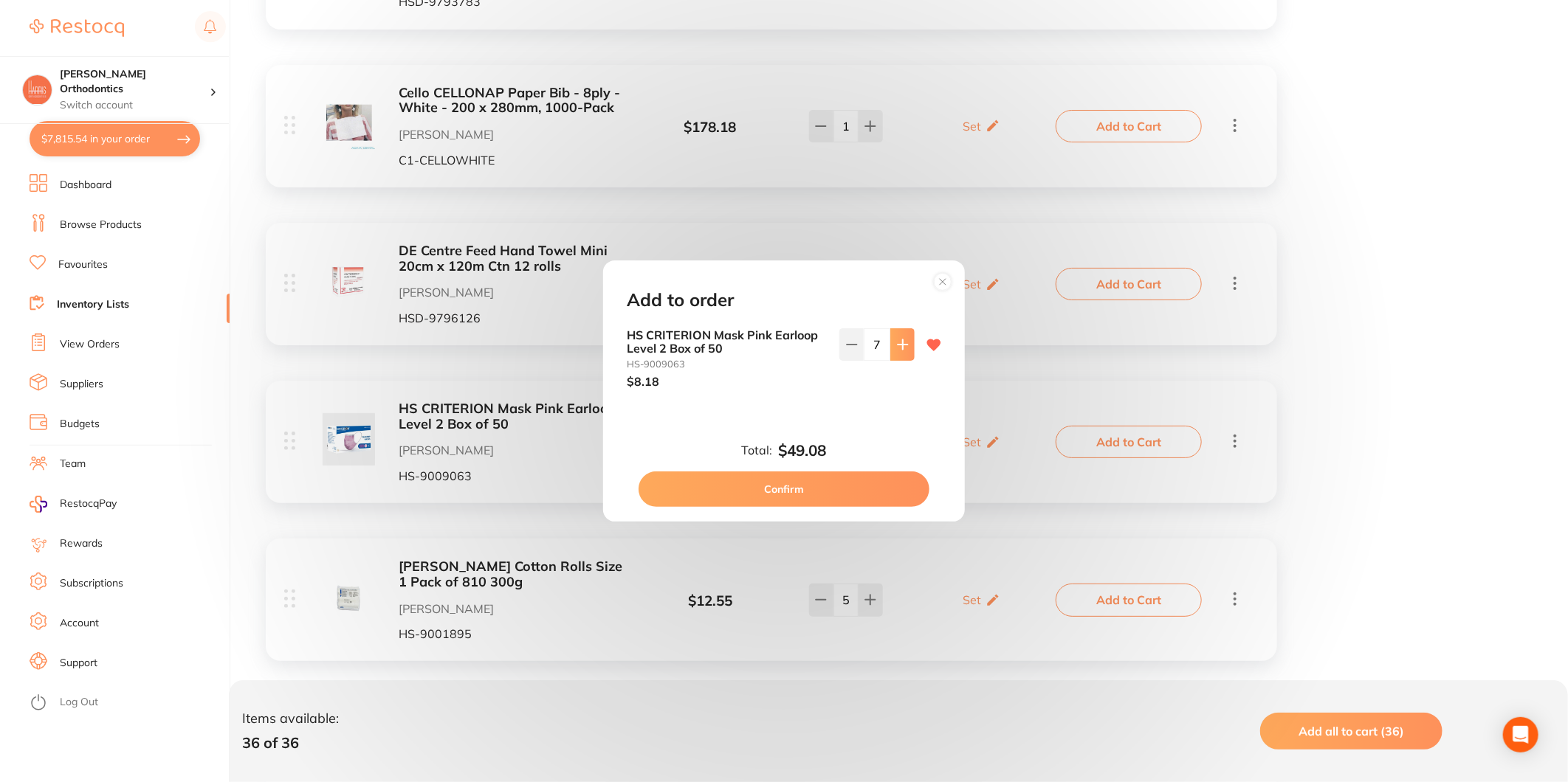
click at [897, 341] on icon at bounding box center [903, 345] width 12 height 12
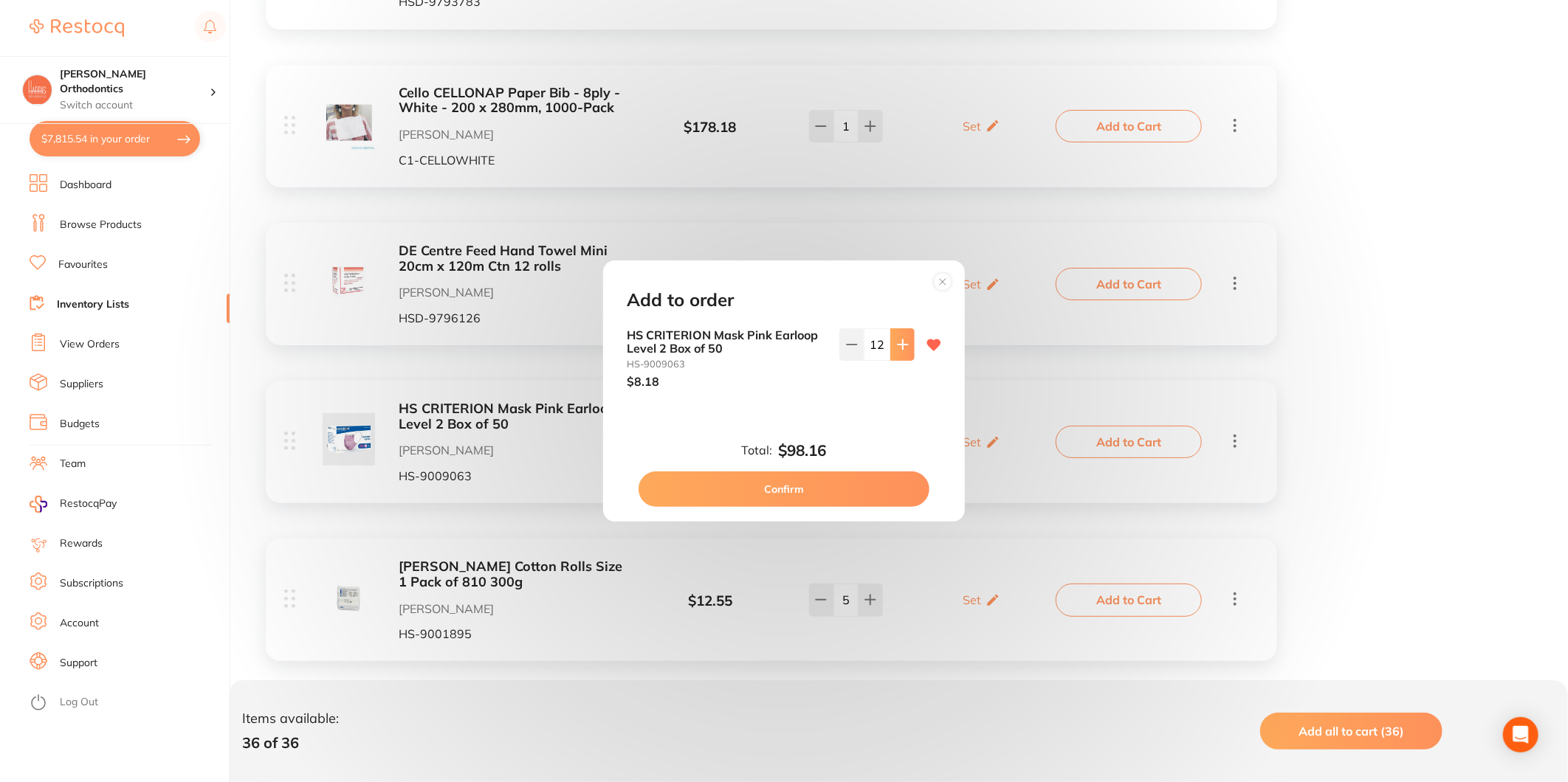
click at [897, 341] on icon at bounding box center [903, 345] width 12 height 12
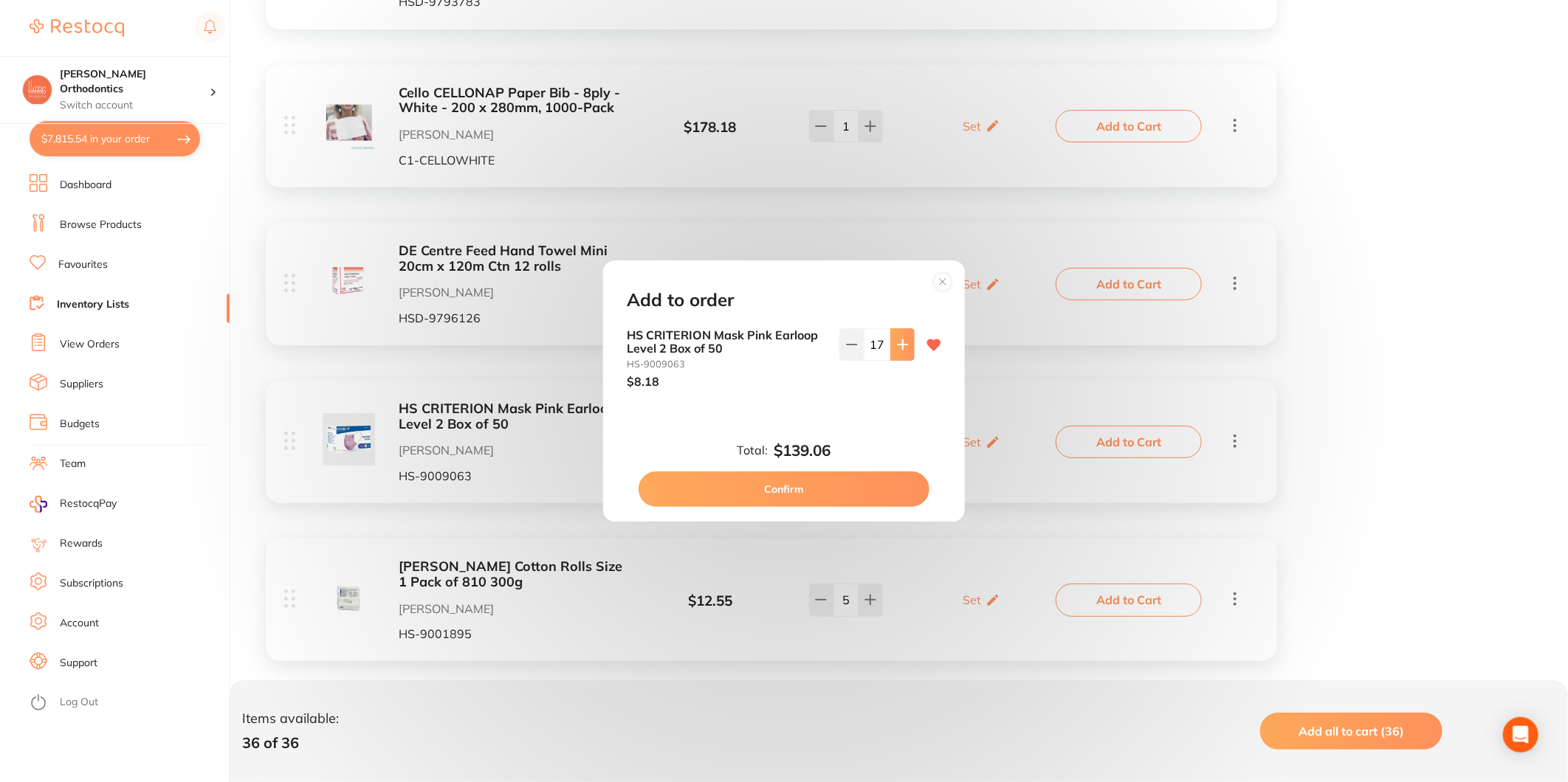
click at [897, 341] on icon at bounding box center [903, 345] width 12 height 12
type input "20"
click at [793, 478] on button "Confirm" at bounding box center [784, 489] width 291 height 35
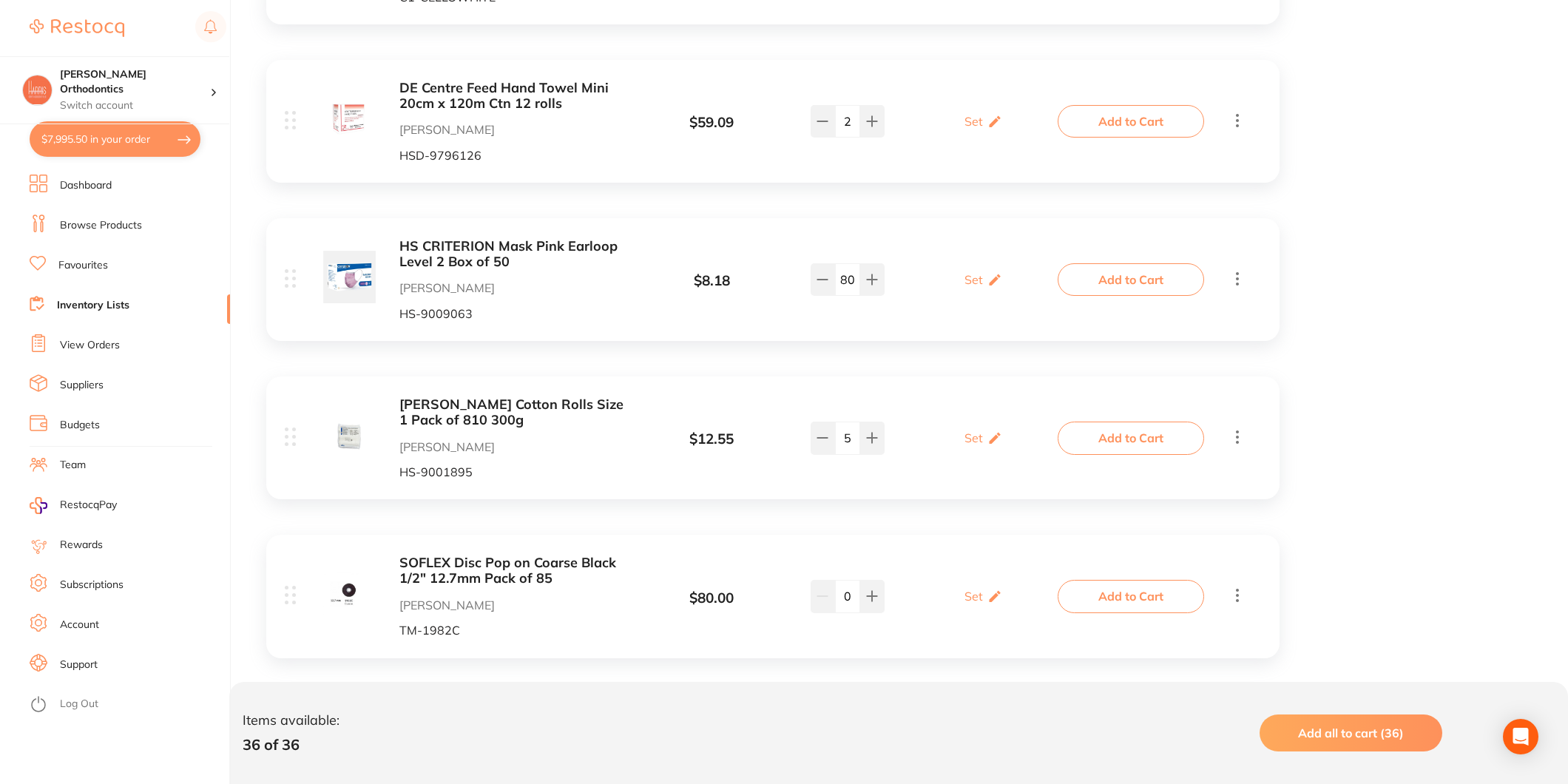
scroll to position [3129, 0]
click at [1156, 438] on button "Add to Cart" at bounding box center [1131, 438] width 147 height 32
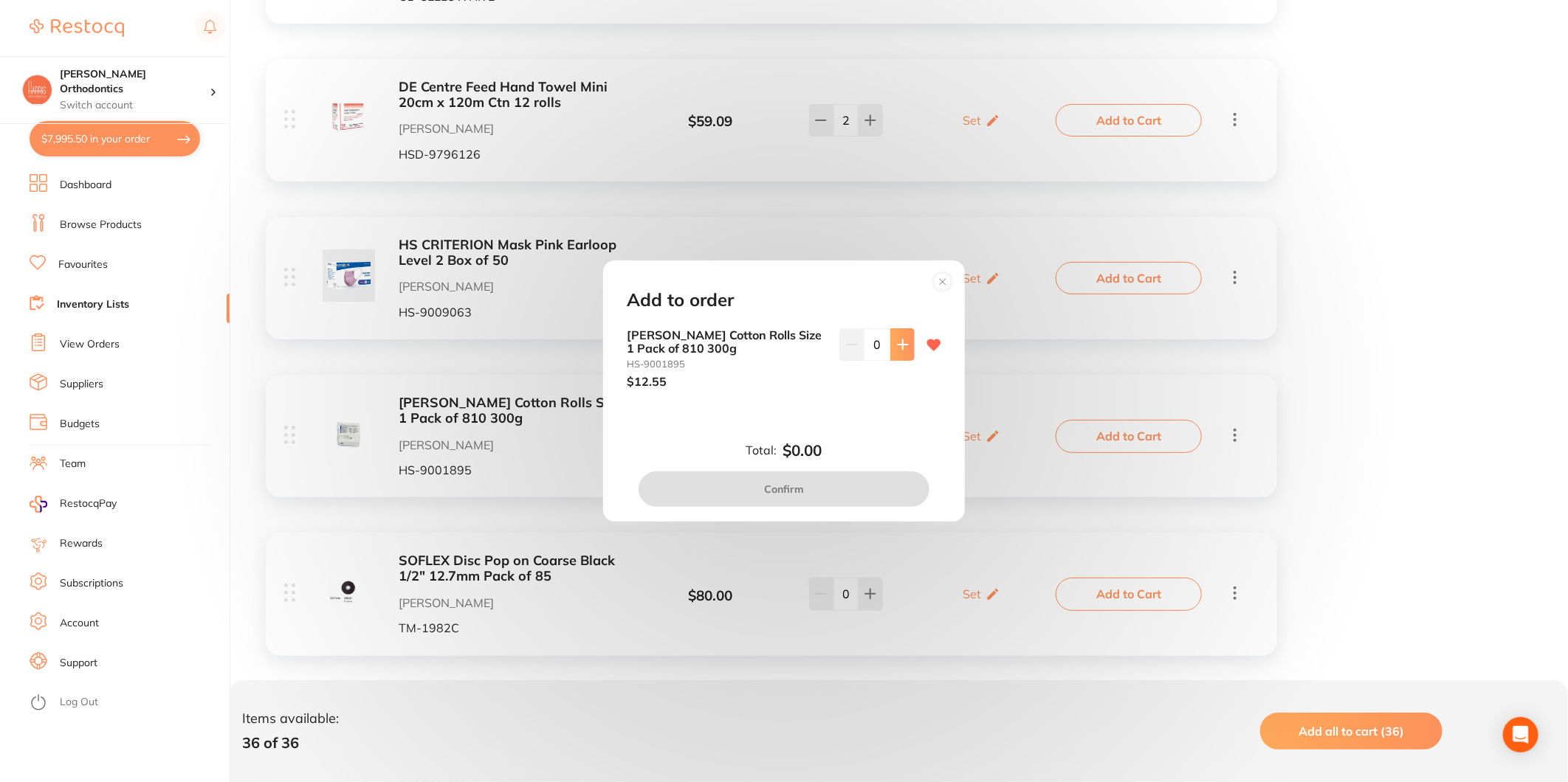
click at [899, 340] on icon at bounding box center [903, 344] width 10 height 10
type input "1"
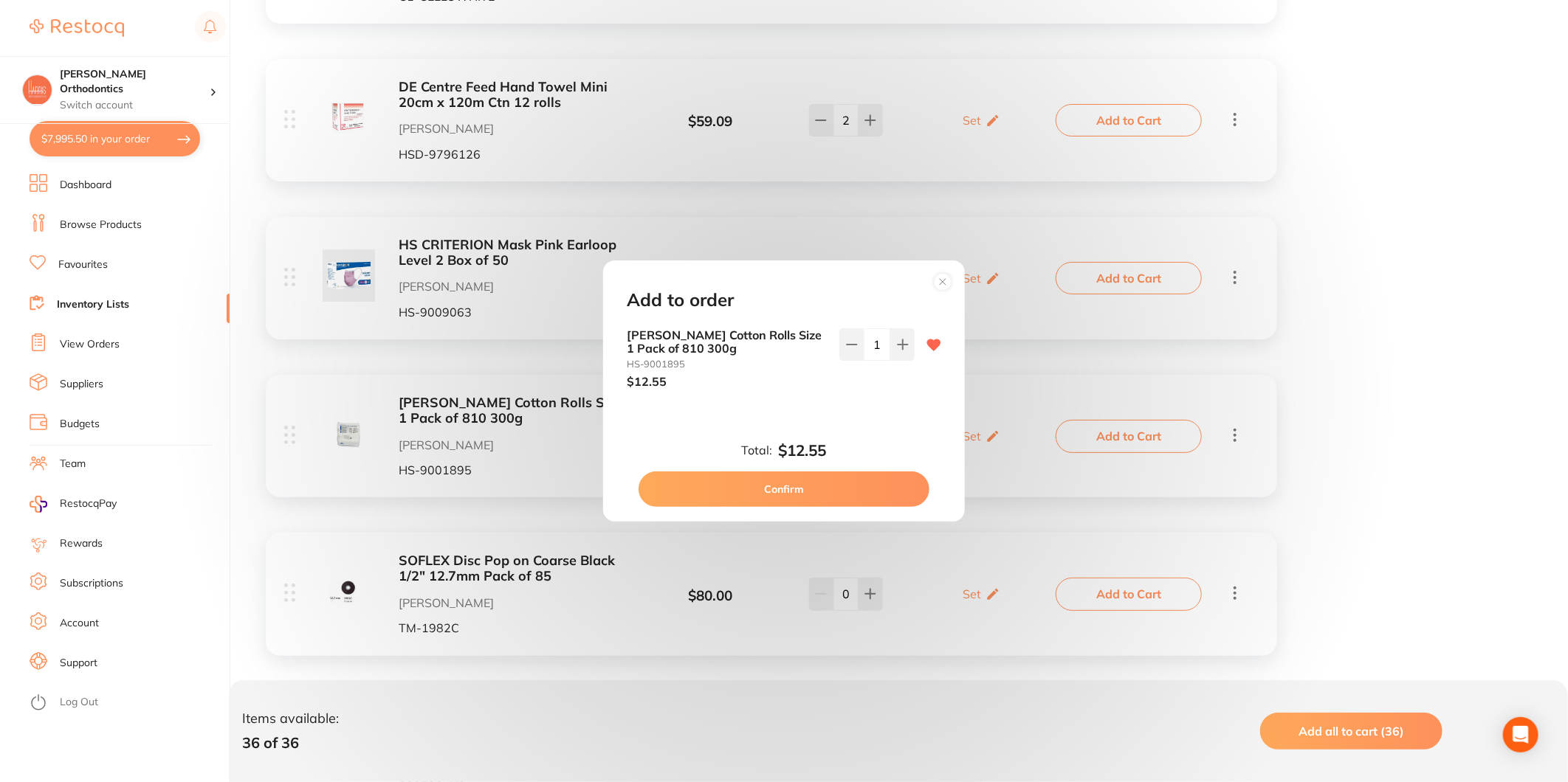
click at [847, 473] on button "Confirm" at bounding box center [784, 489] width 291 height 35
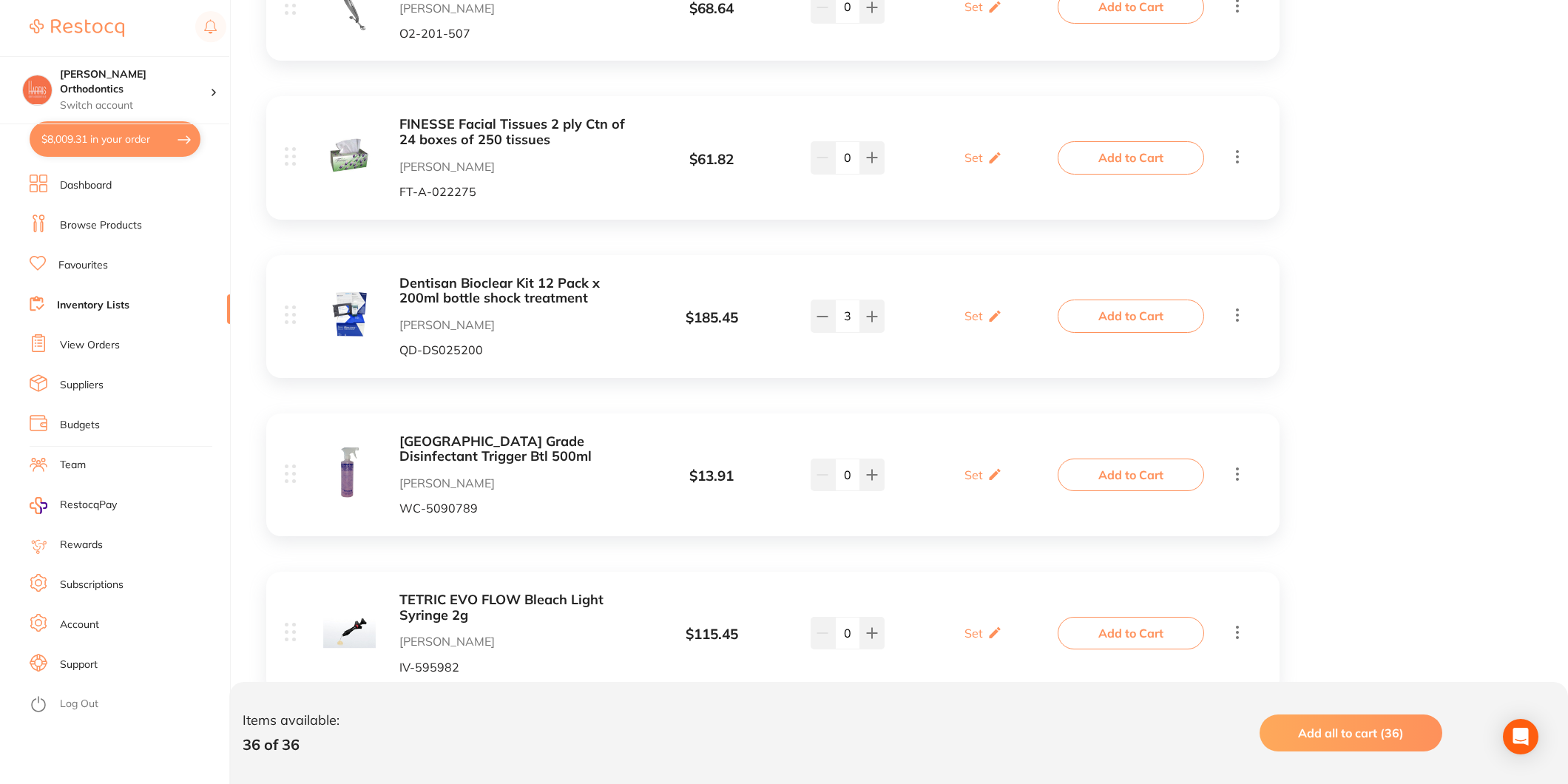
scroll to position [4445, 0]
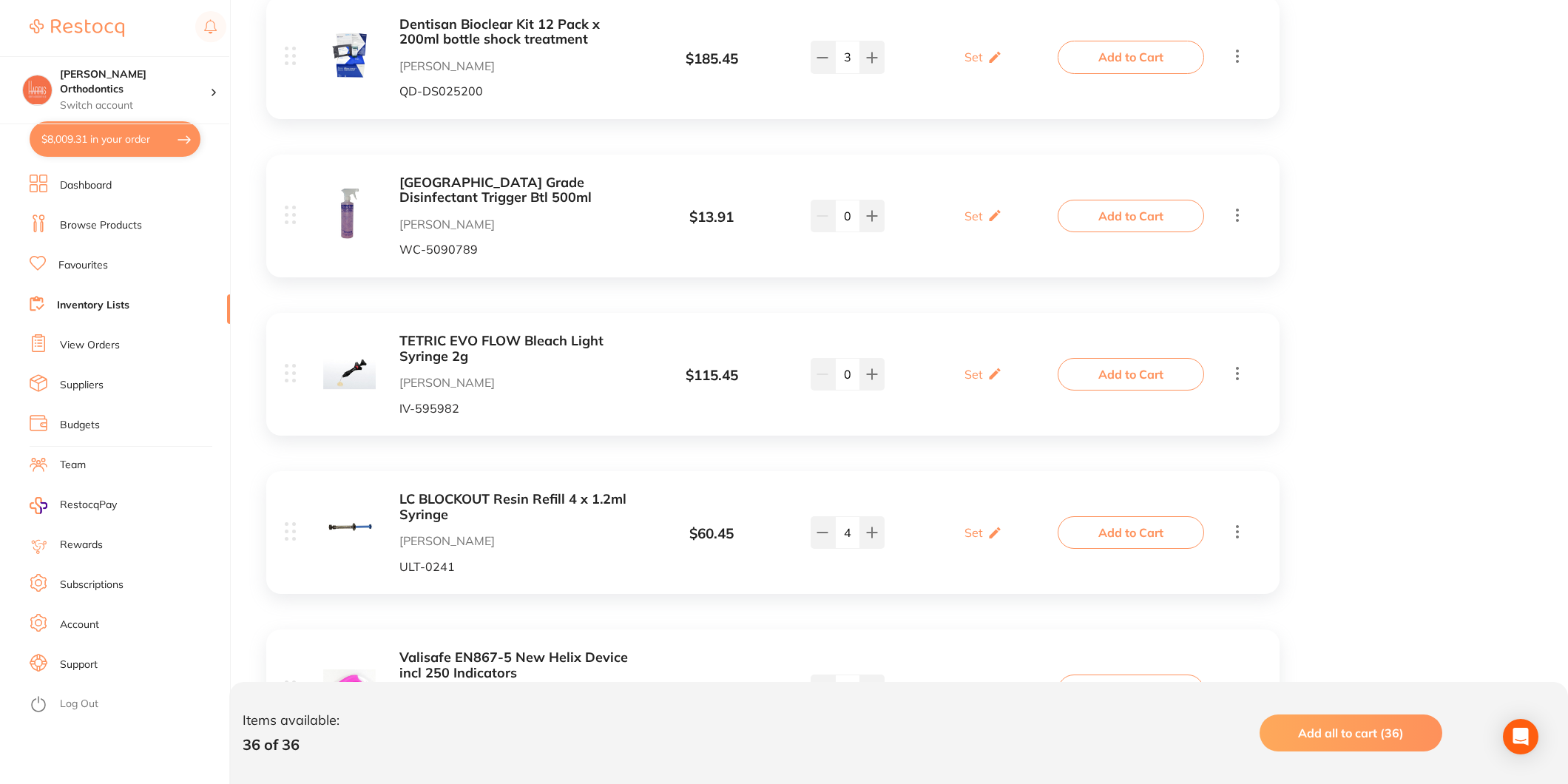
click at [1241, 371] on icon at bounding box center [1237, 373] width 18 height 19
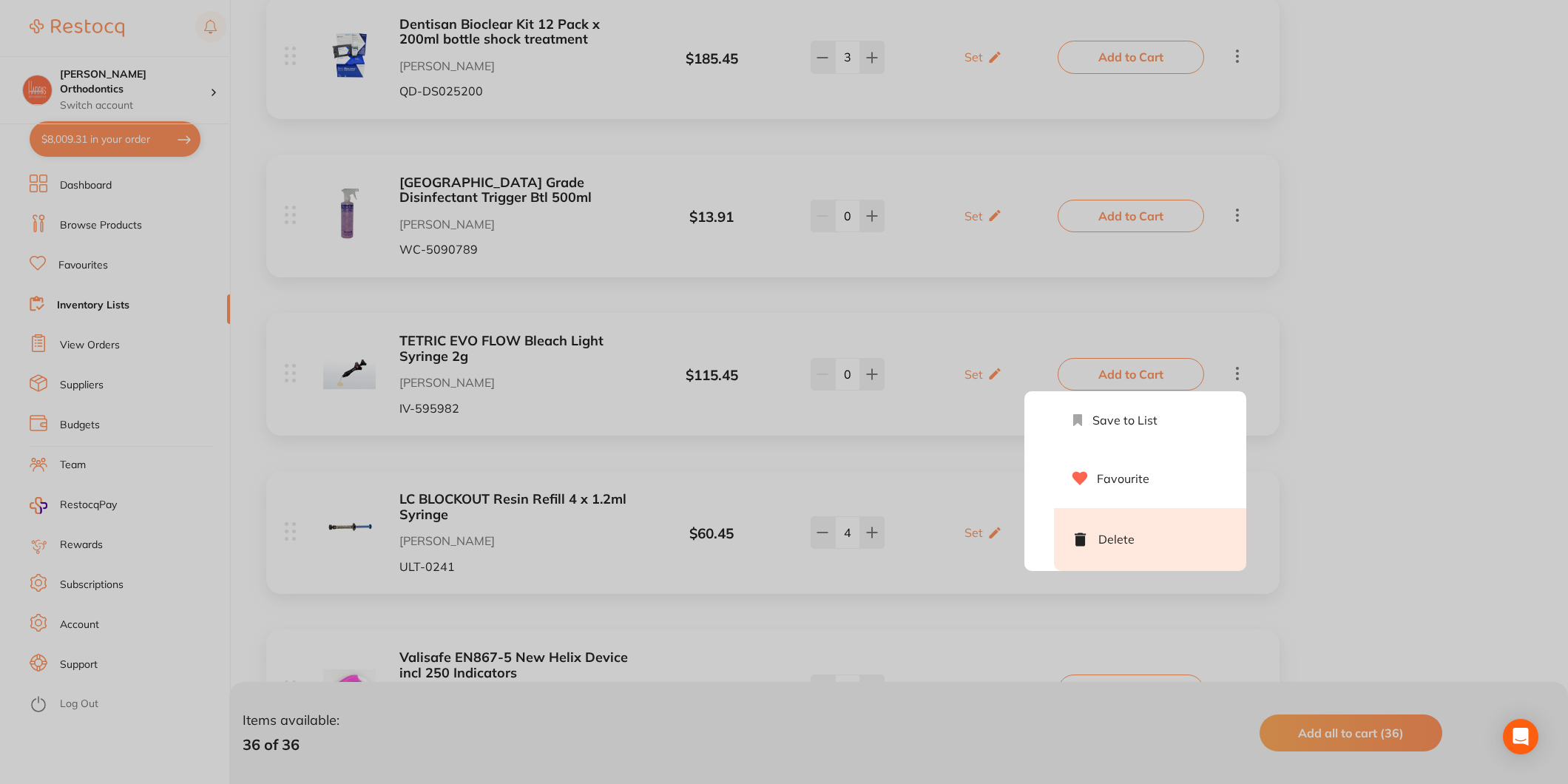
click at [1122, 529] on li "Delete" at bounding box center [1150, 540] width 192 height 63
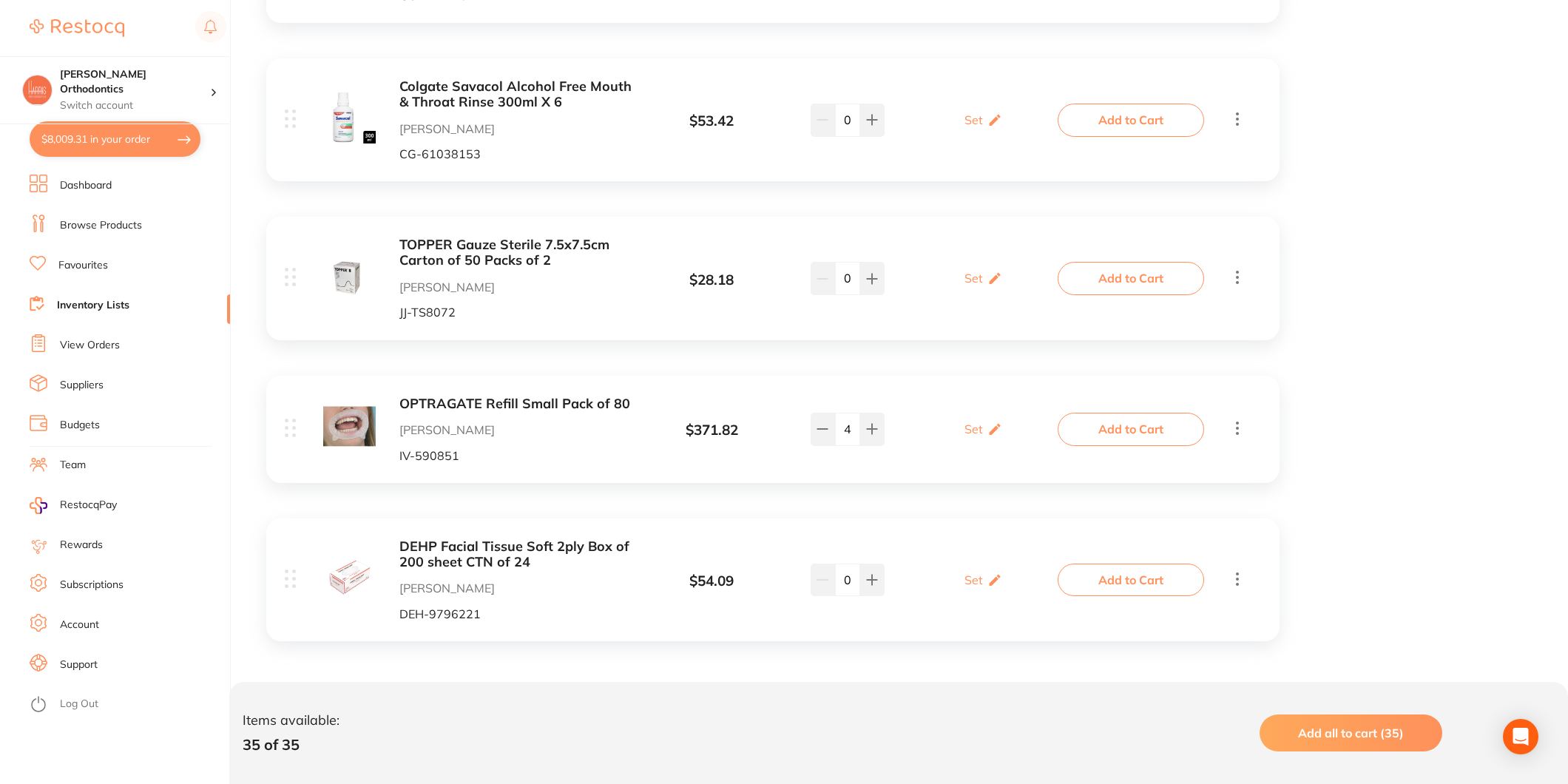
scroll to position [5176, 0]
click at [1237, 272] on icon at bounding box center [1237, 275] width 18 height 19
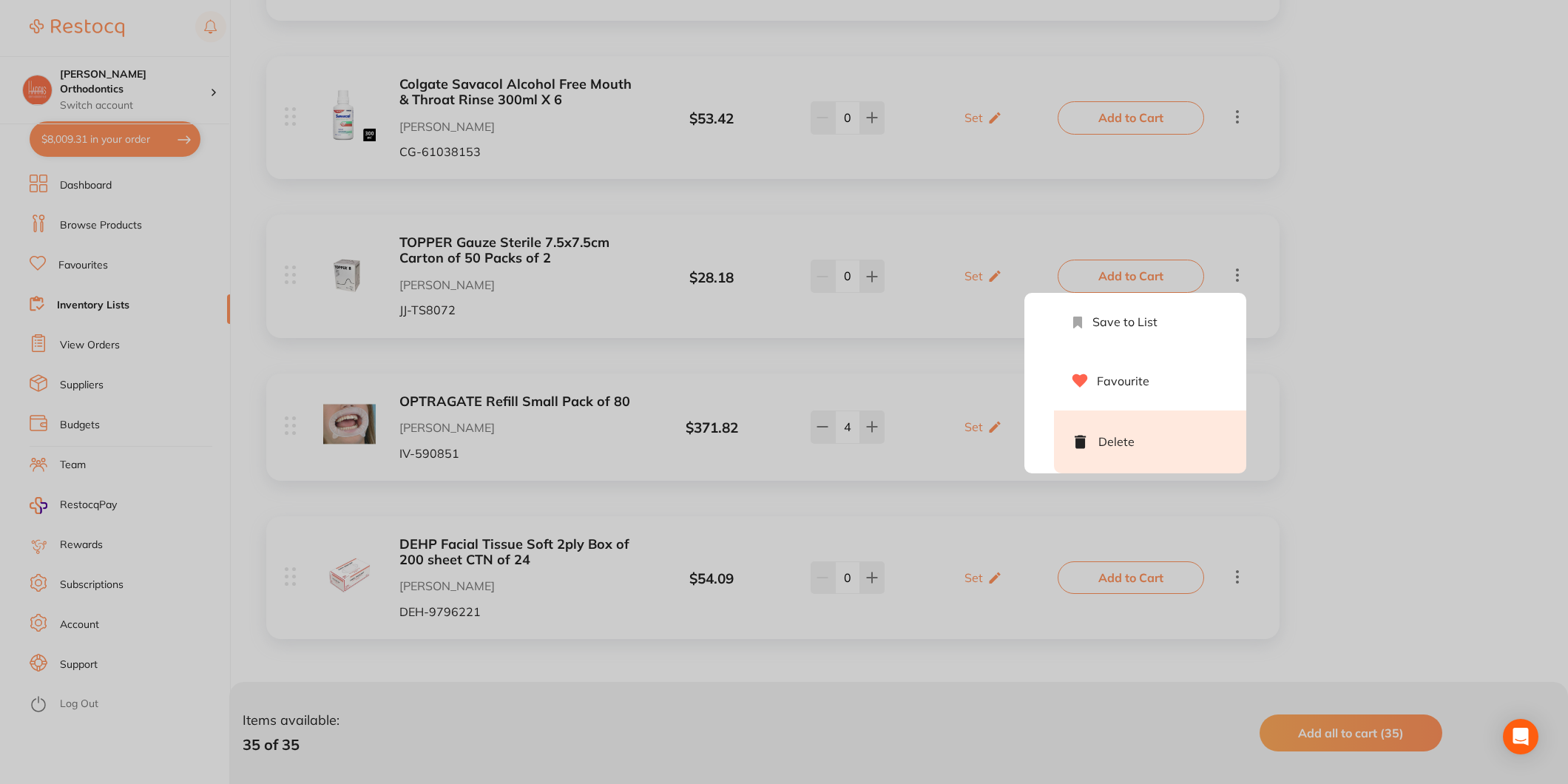
click at [1100, 439] on li "Delete" at bounding box center [1150, 442] width 192 height 63
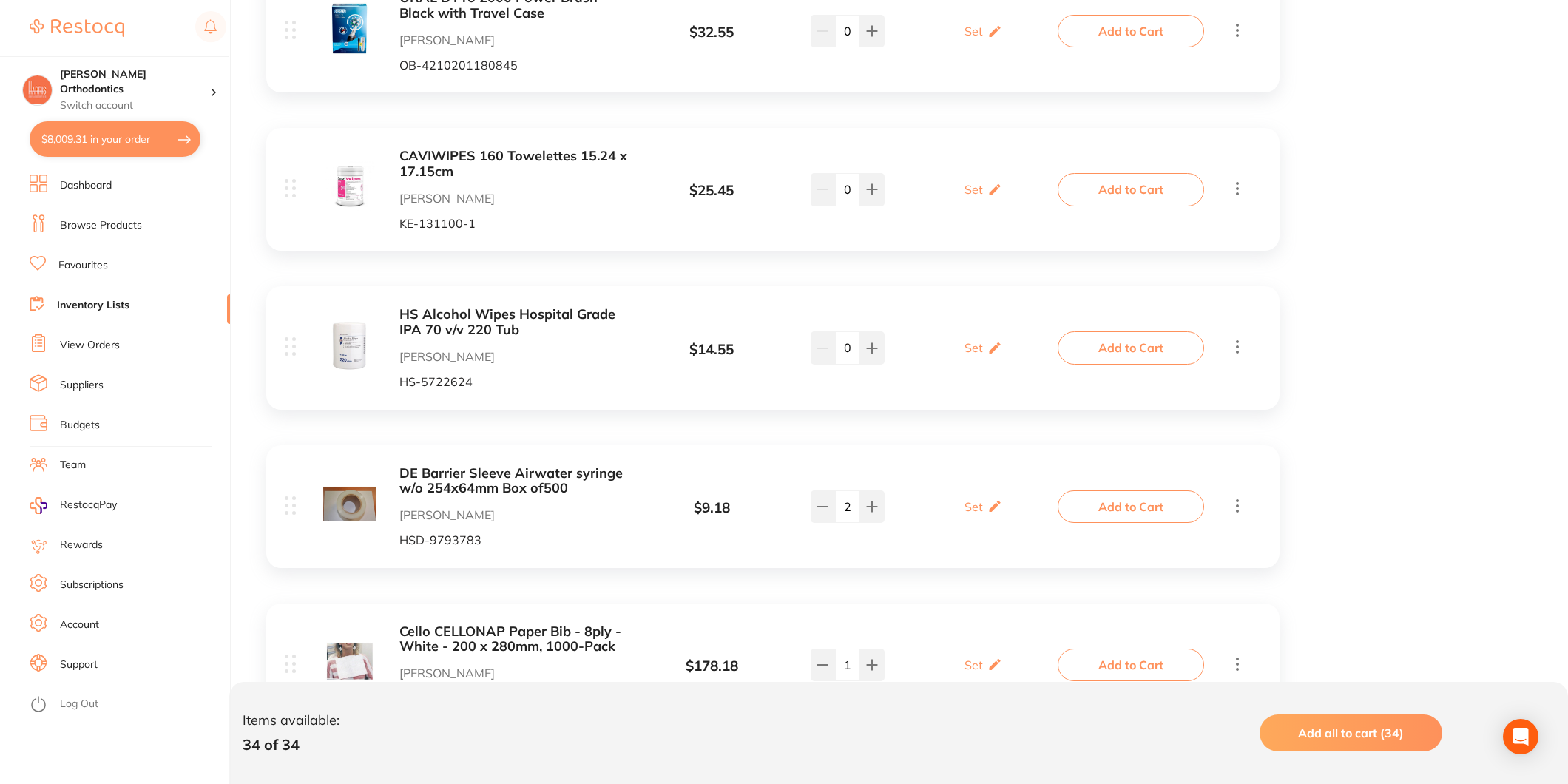
scroll to position [2387, 0]
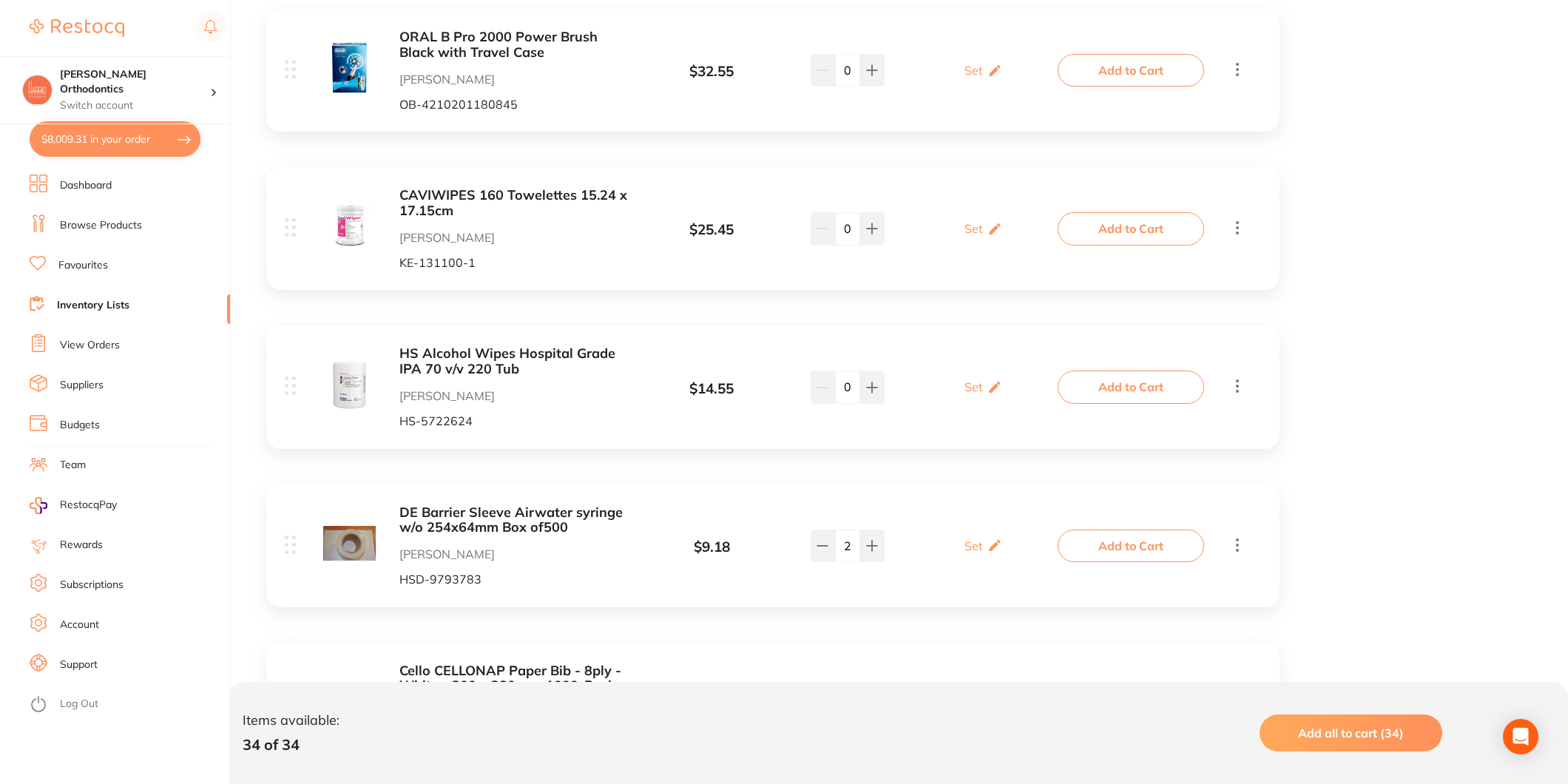
click at [1238, 387] on icon at bounding box center [1238, 386] width 3 height 14
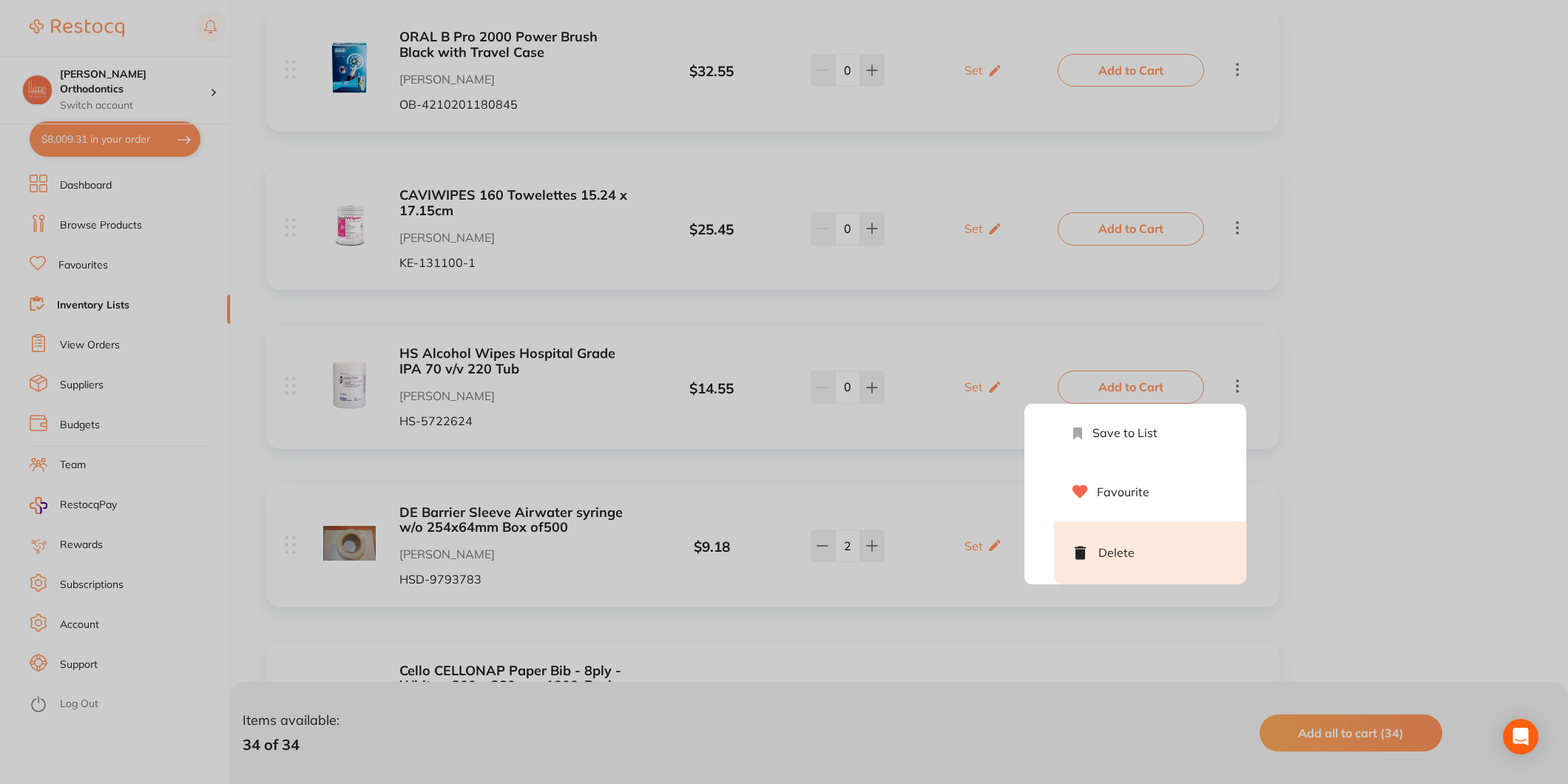
click at [1136, 537] on li "Delete" at bounding box center [1150, 553] width 192 height 63
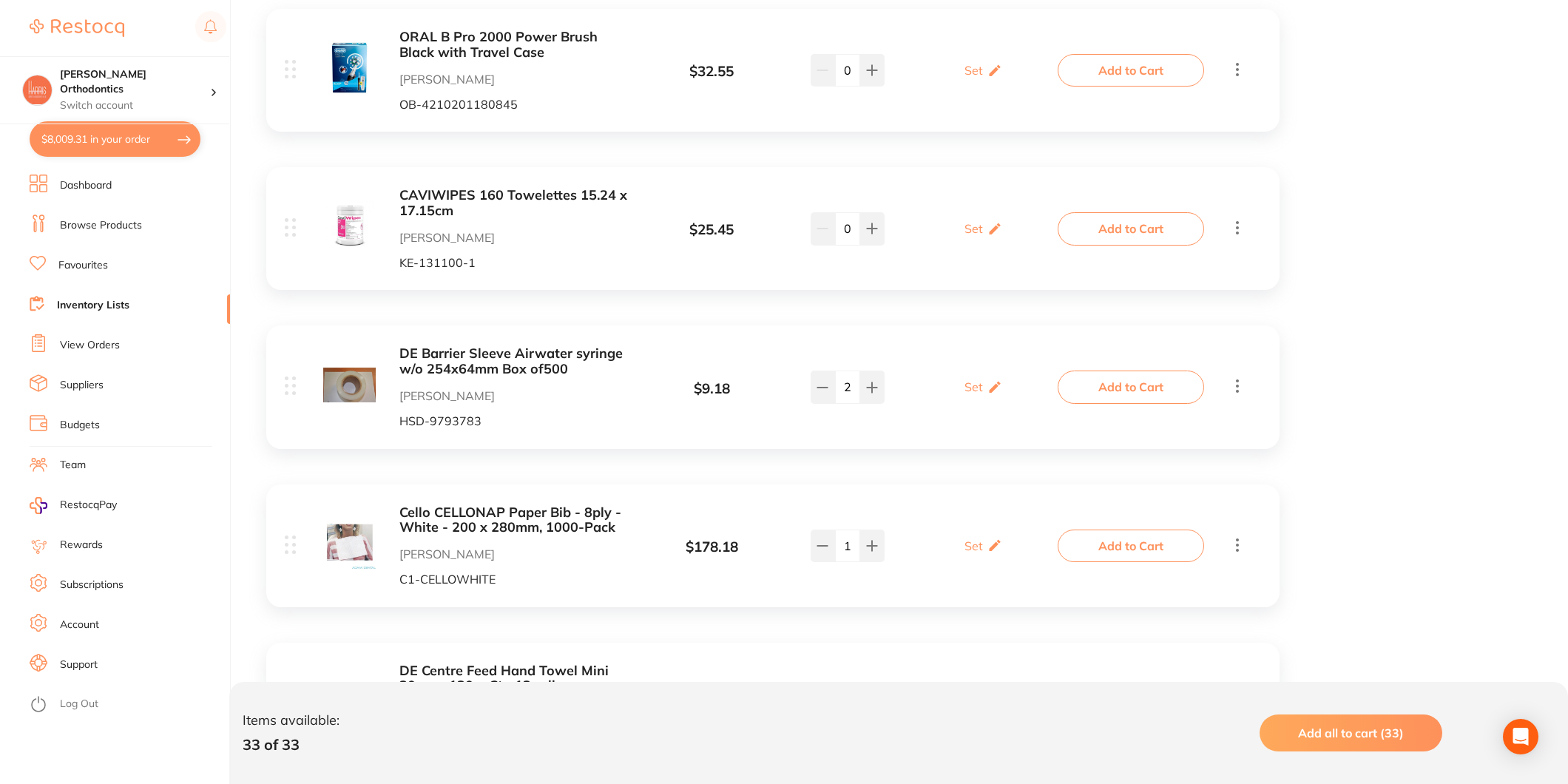
click at [1246, 385] on div "DE Barrier Sleeve Airwater syringe w/o 254x64mm Box of500 [PERSON_NAME] HSD-979…" at bounding box center [773, 387] width 1013 height 122
click at [1230, 385] on icon at bounding box center [1237, 385] width 18 height 19
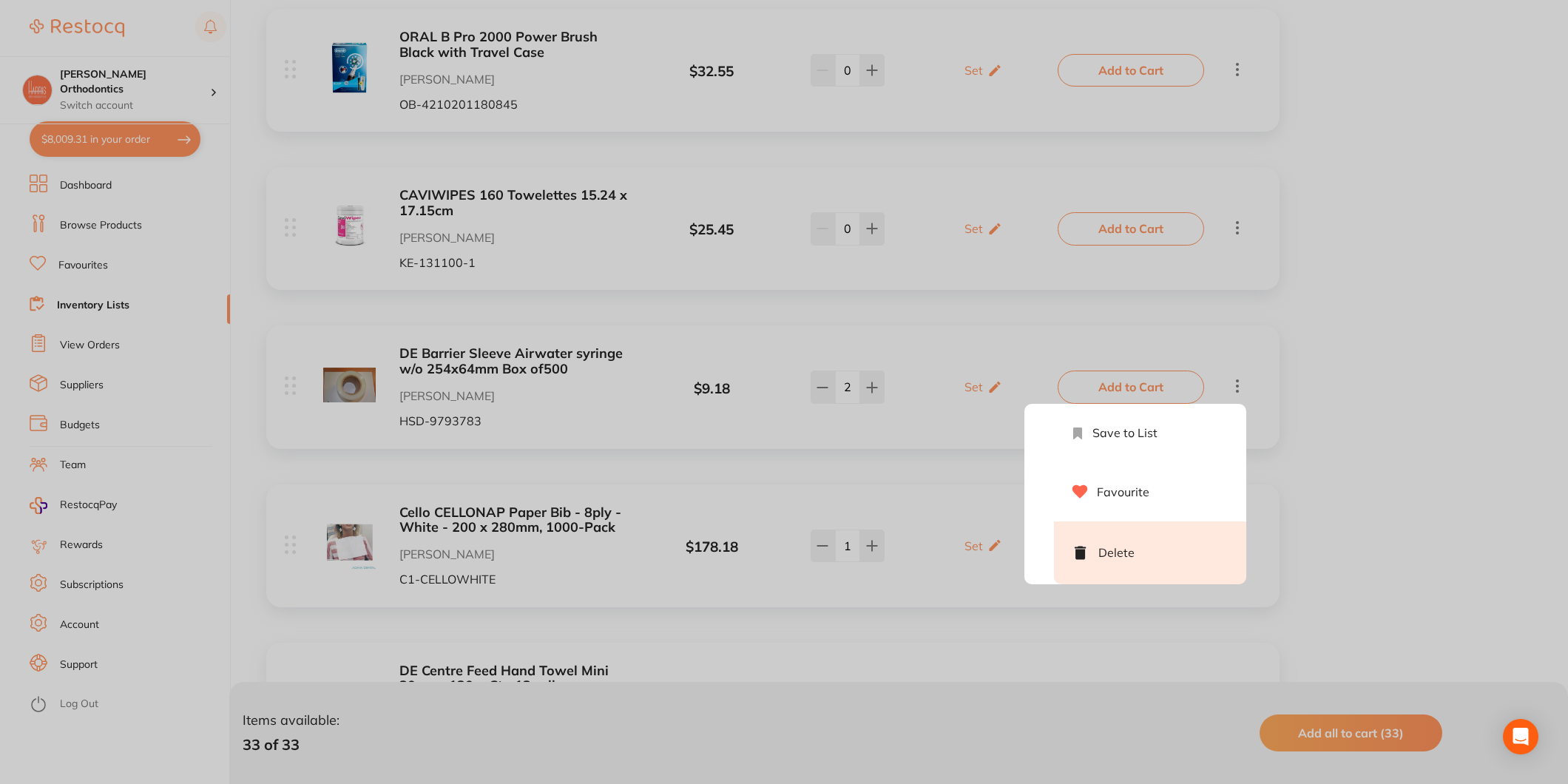
click at [1142, 541] on li "Delete" at bounding box center [1150, 553] width 192 height 63
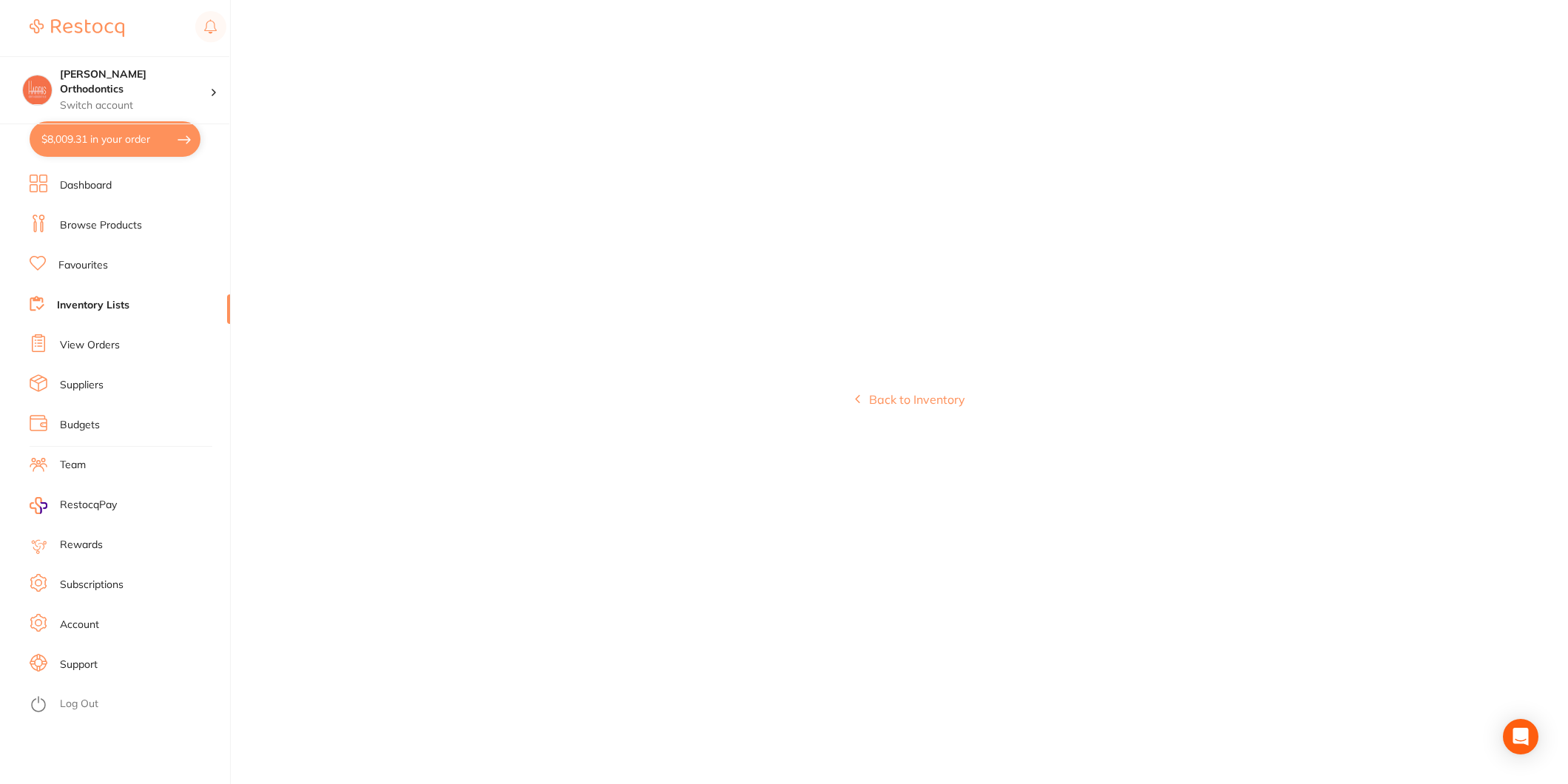
scroll to position [0, 0]
click at [898, 395] on button "Back to Inventory" at bounding box center [911, 400] width 110 height 14
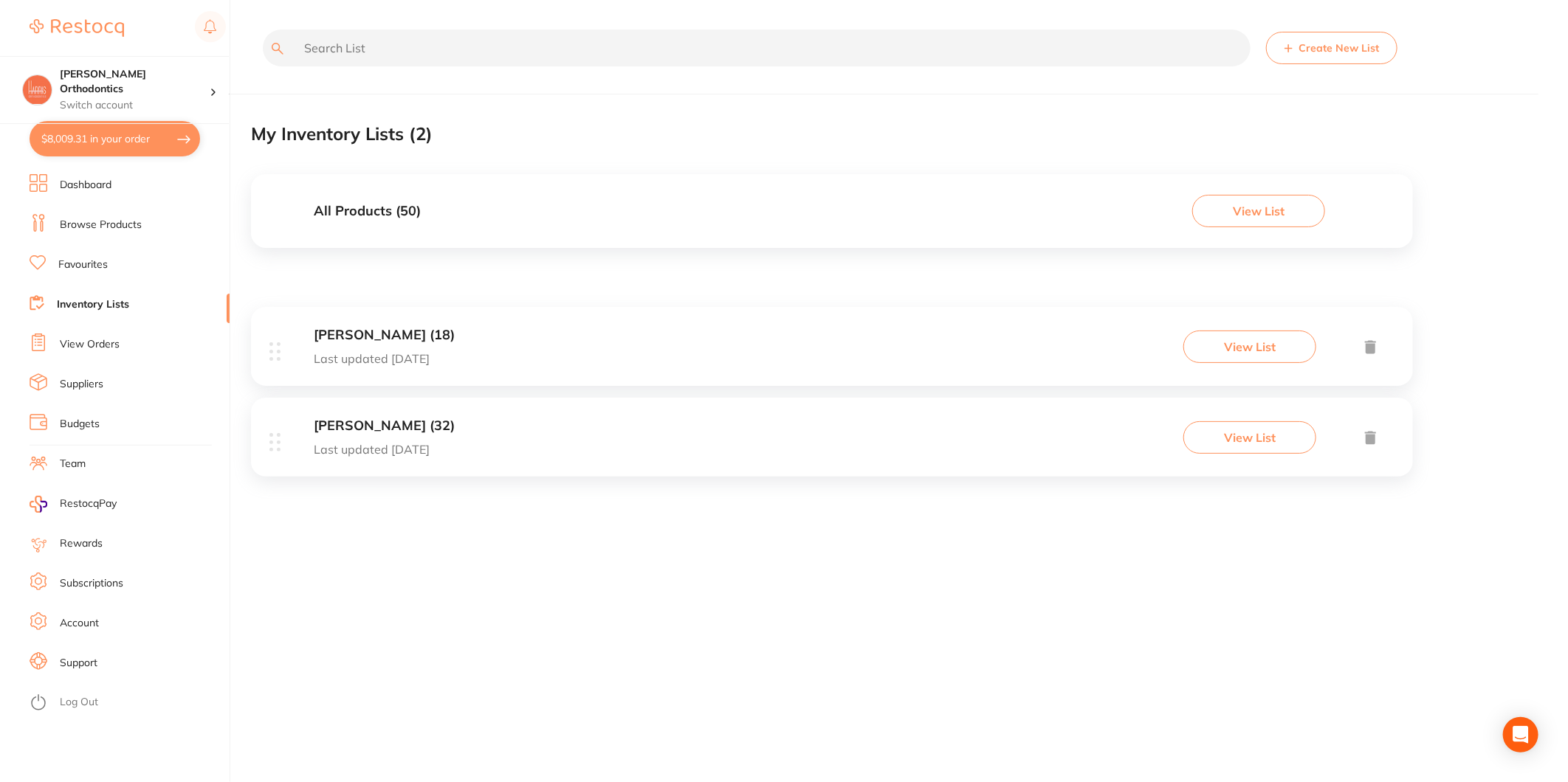
click at [673, 444] on div "[PERSON_NAME] (32) Last updated [DATE] View List" at bounding box center [832, 437] width 1162 height 79
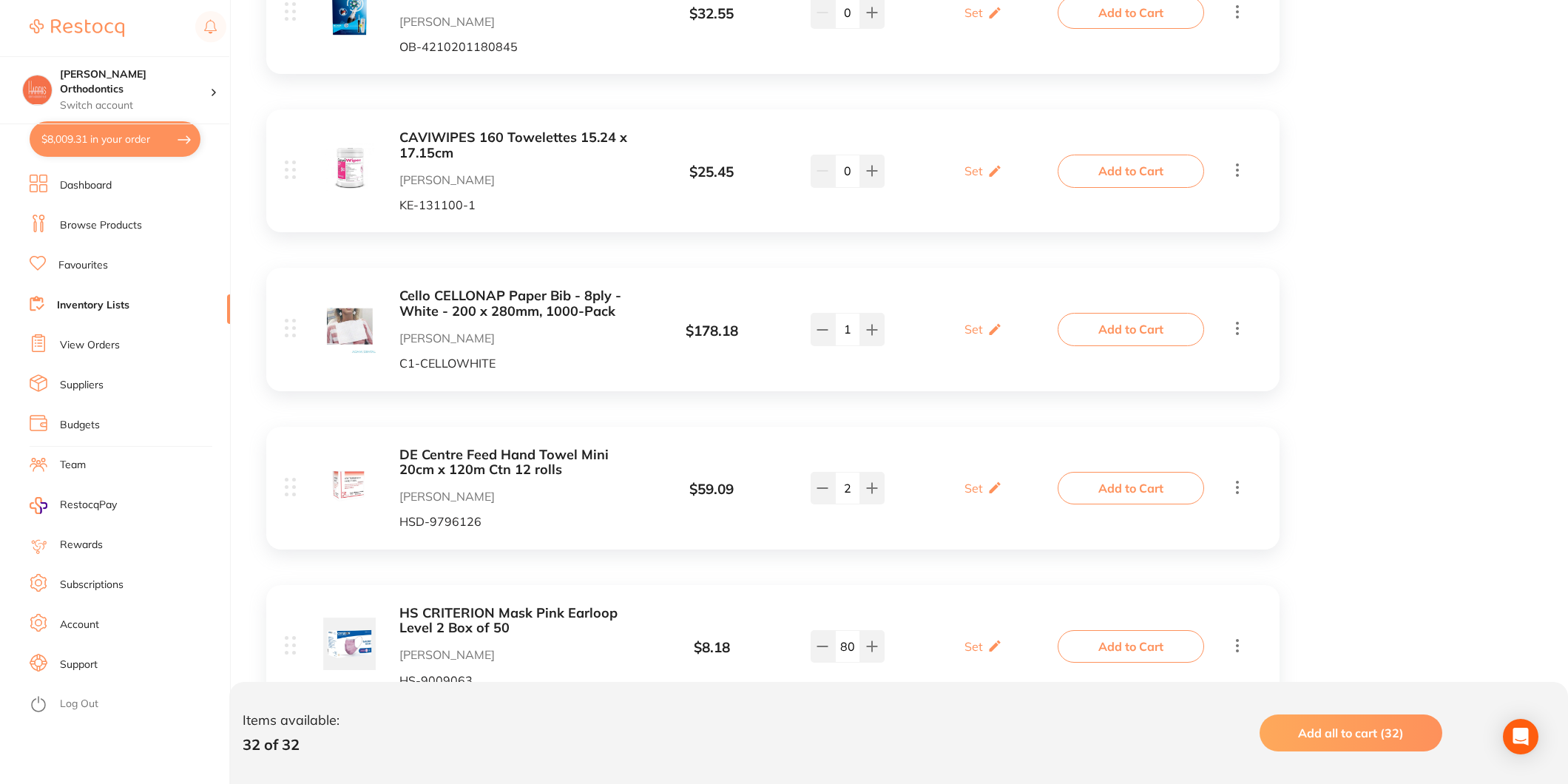
scroll to position [2466, 0]
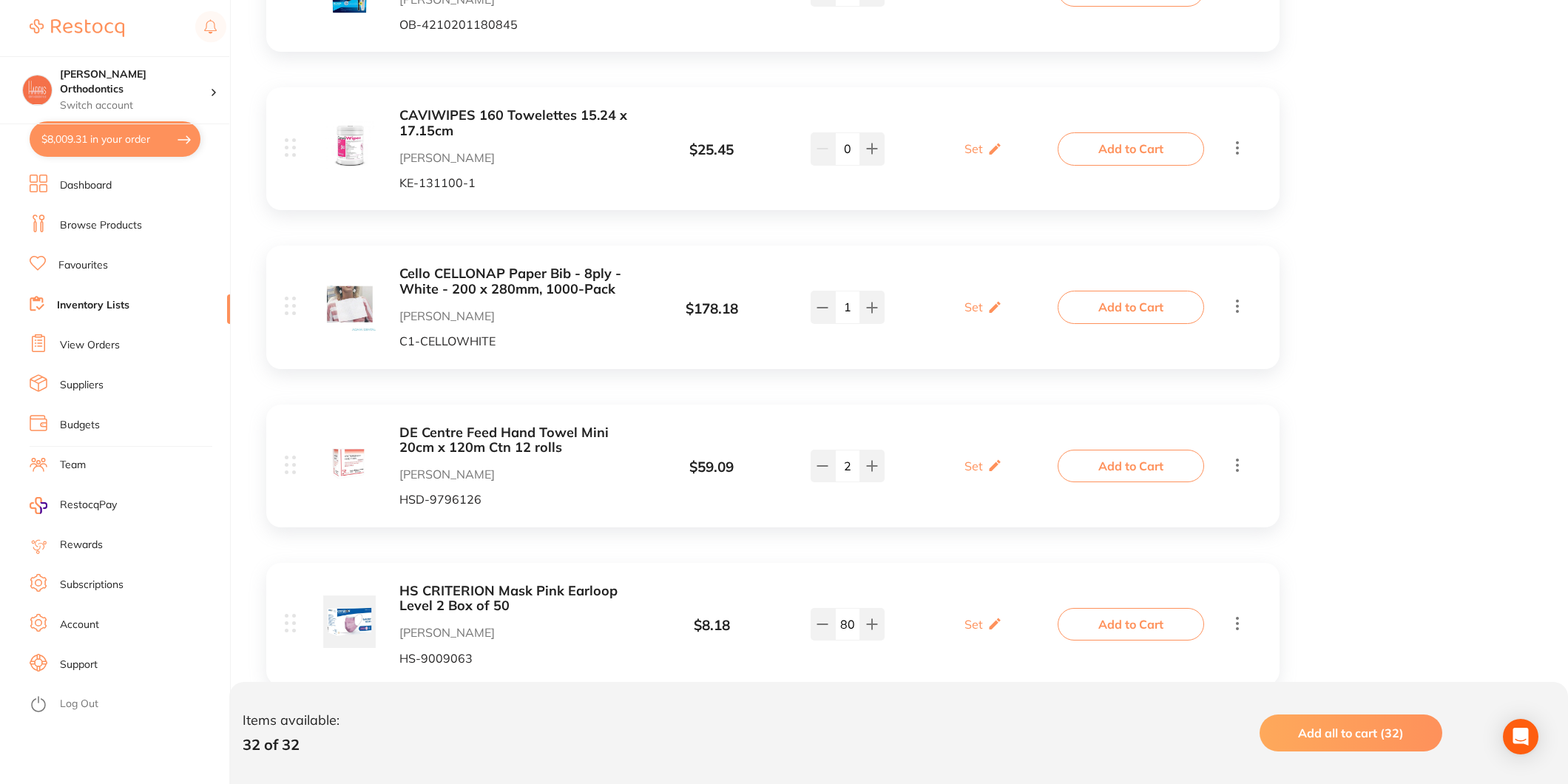
click at [1169, 304] on button "Add to Cart" at bounding box center [1131, 307] width 147 height 32
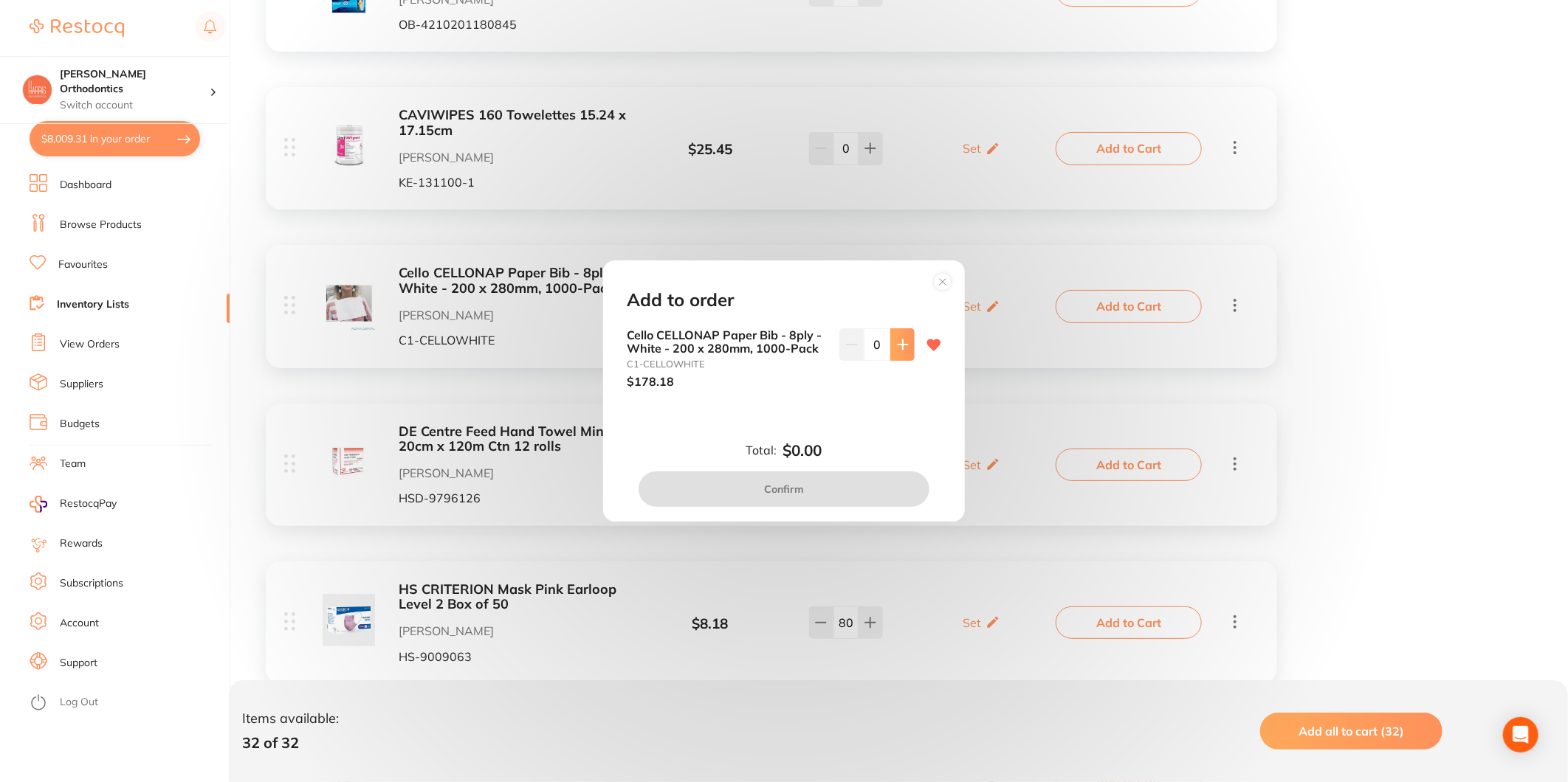
click at [890, 334] on button at bounding box center [903, 345] width 24 height 32
type input "1"
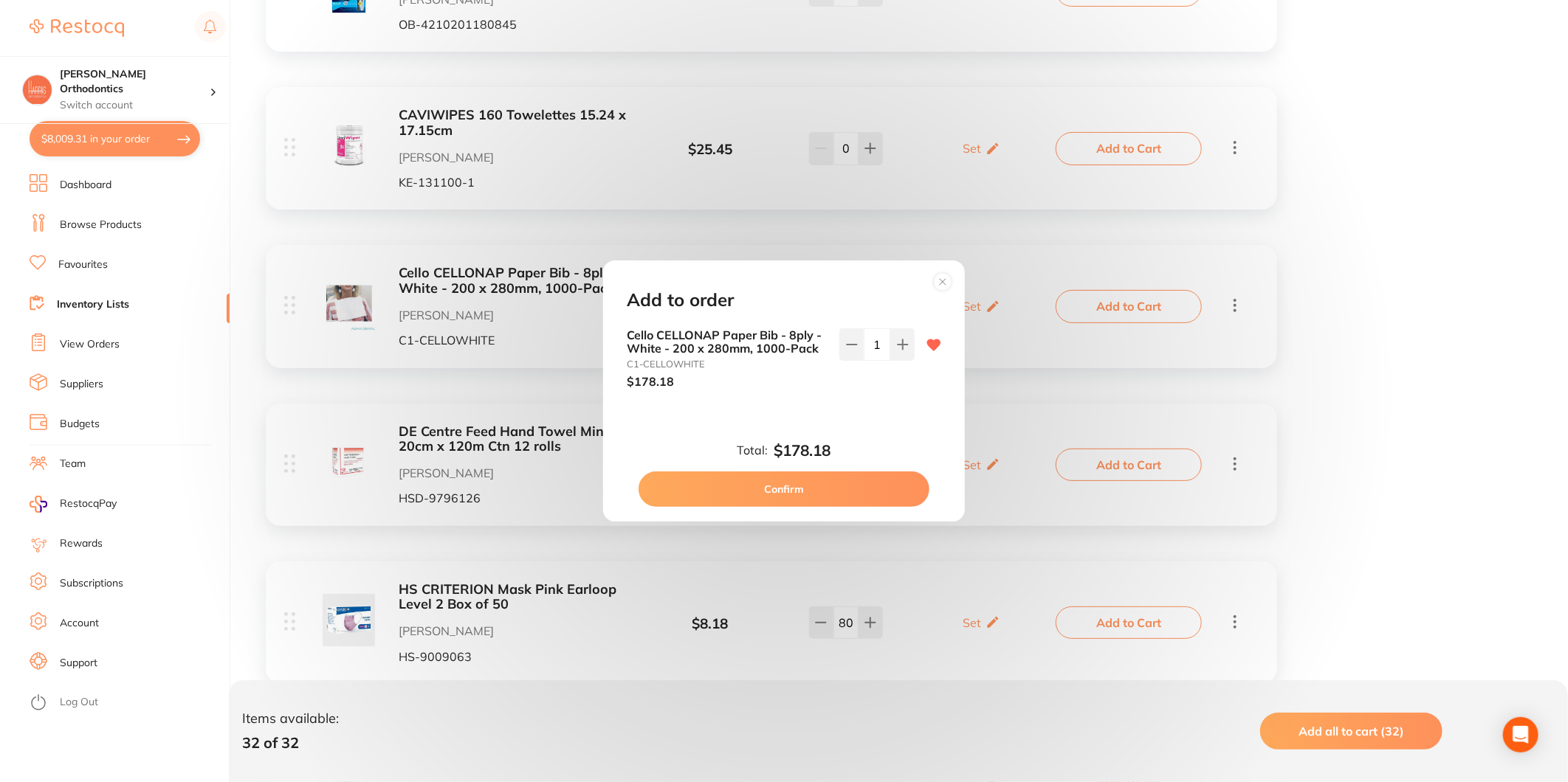
click at [783, 491] on button "Confirm" at bounding box center [784, 489] width 291 height 35
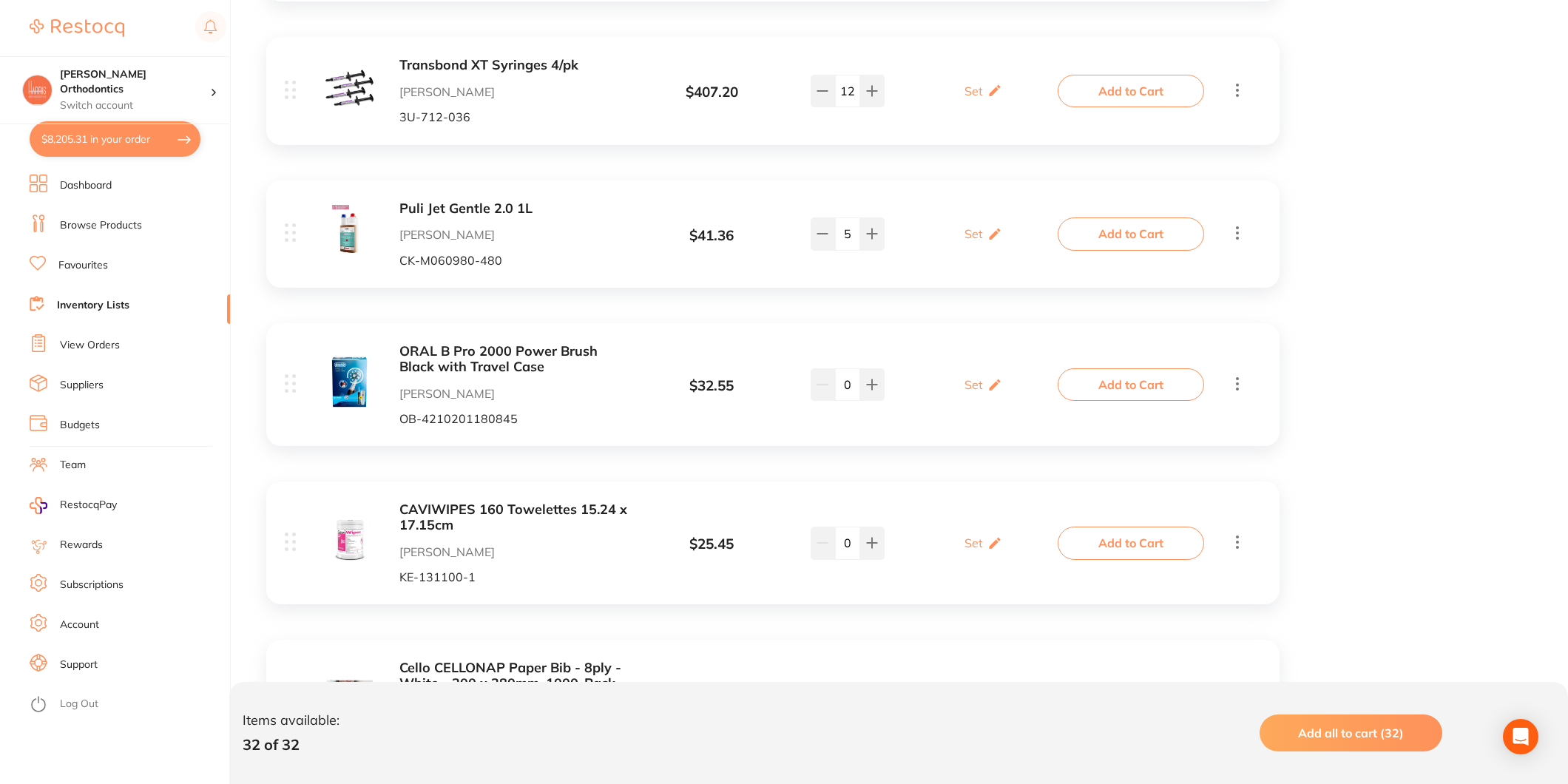
scroll to position [2070, 0]
click at [1236, 544] on icon at bounding box center [1238, 545] width 3 height 14
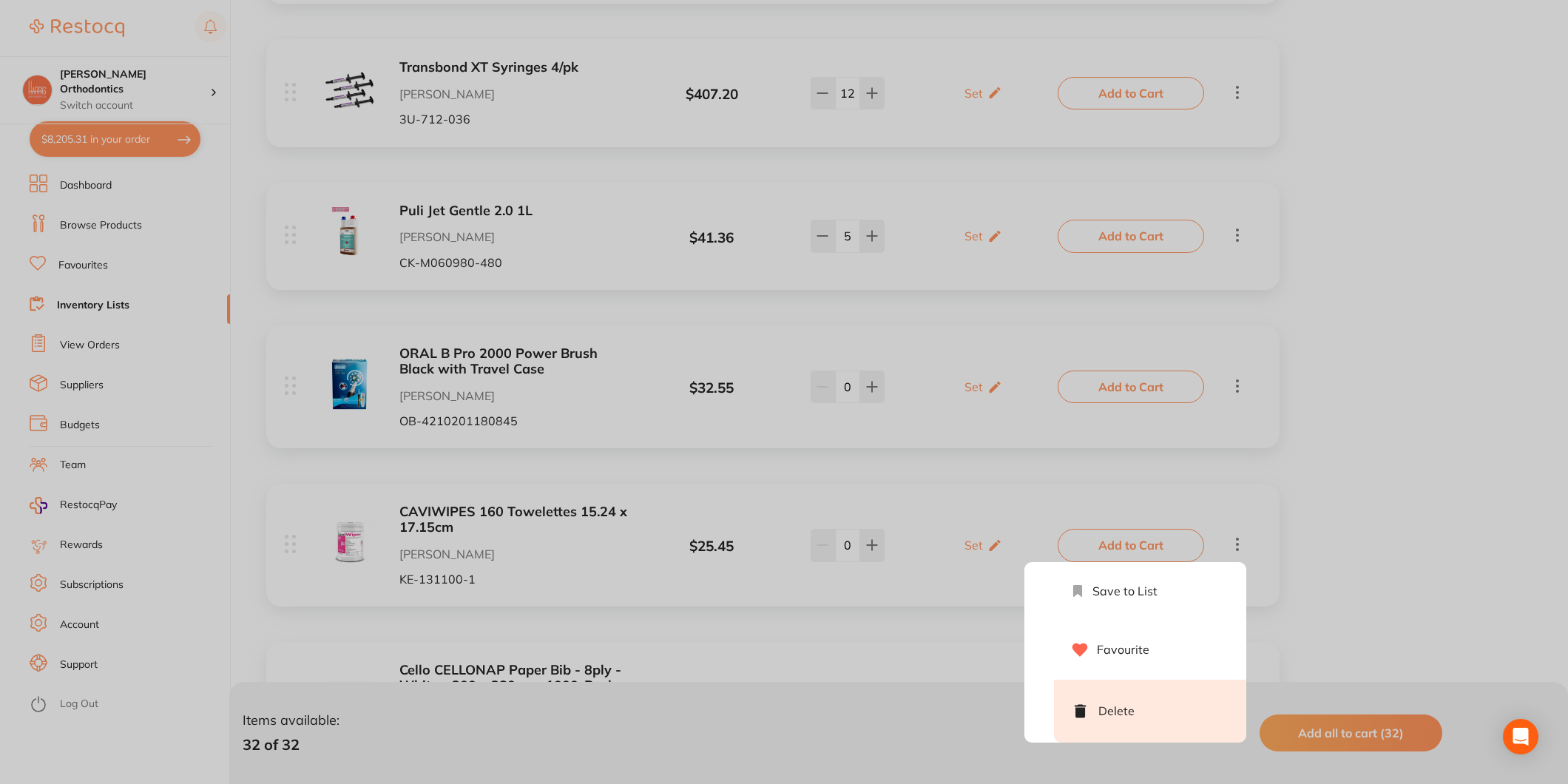
click at [1144, 699] on li "Delete" at bounding box center [1150, 711] width 192 height 63
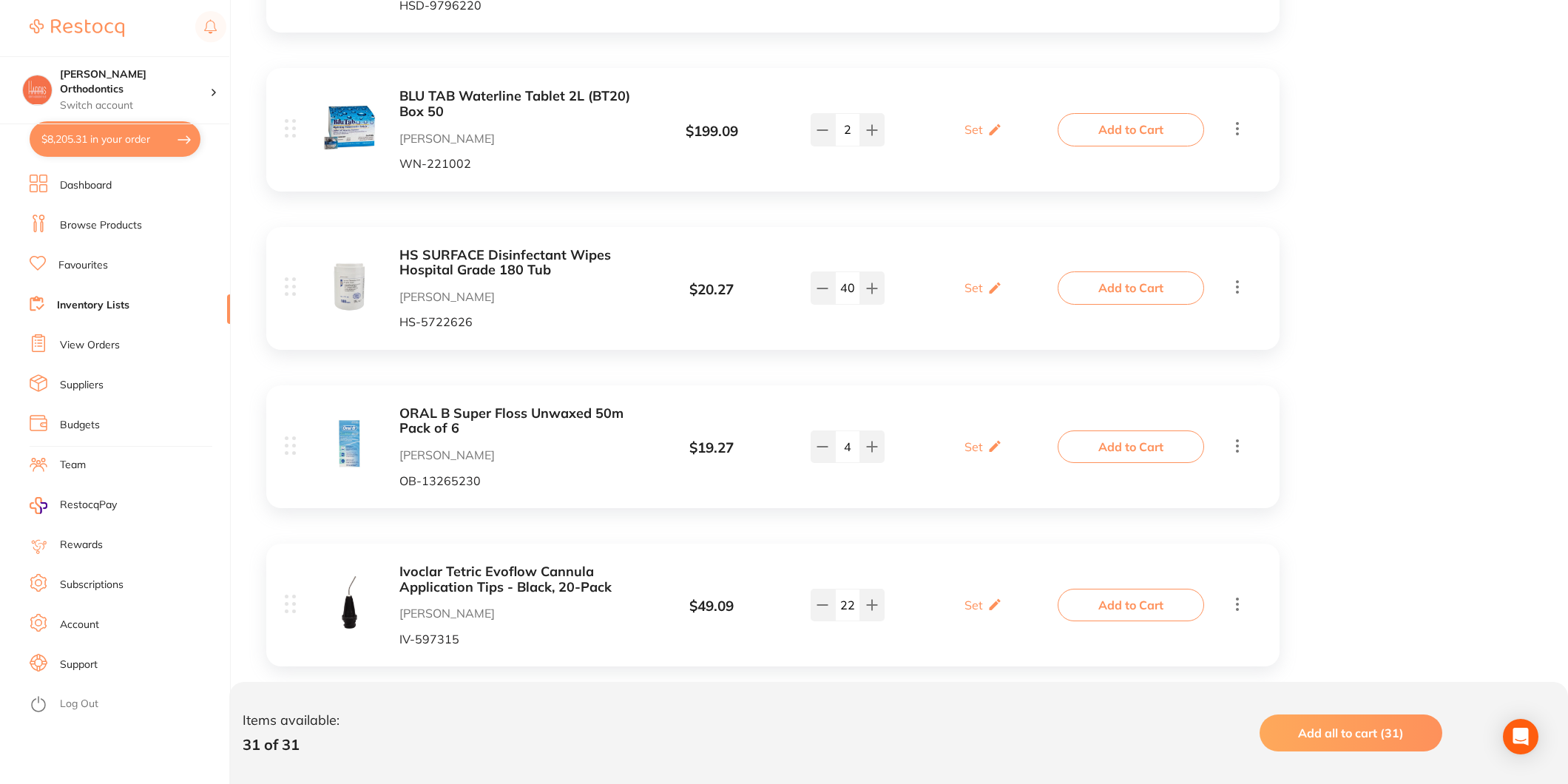
scroll to position [1247, 0]
click at [1140, 451] on button "Add to Cart" at bounding box center [1131, 447] width 147 height 32
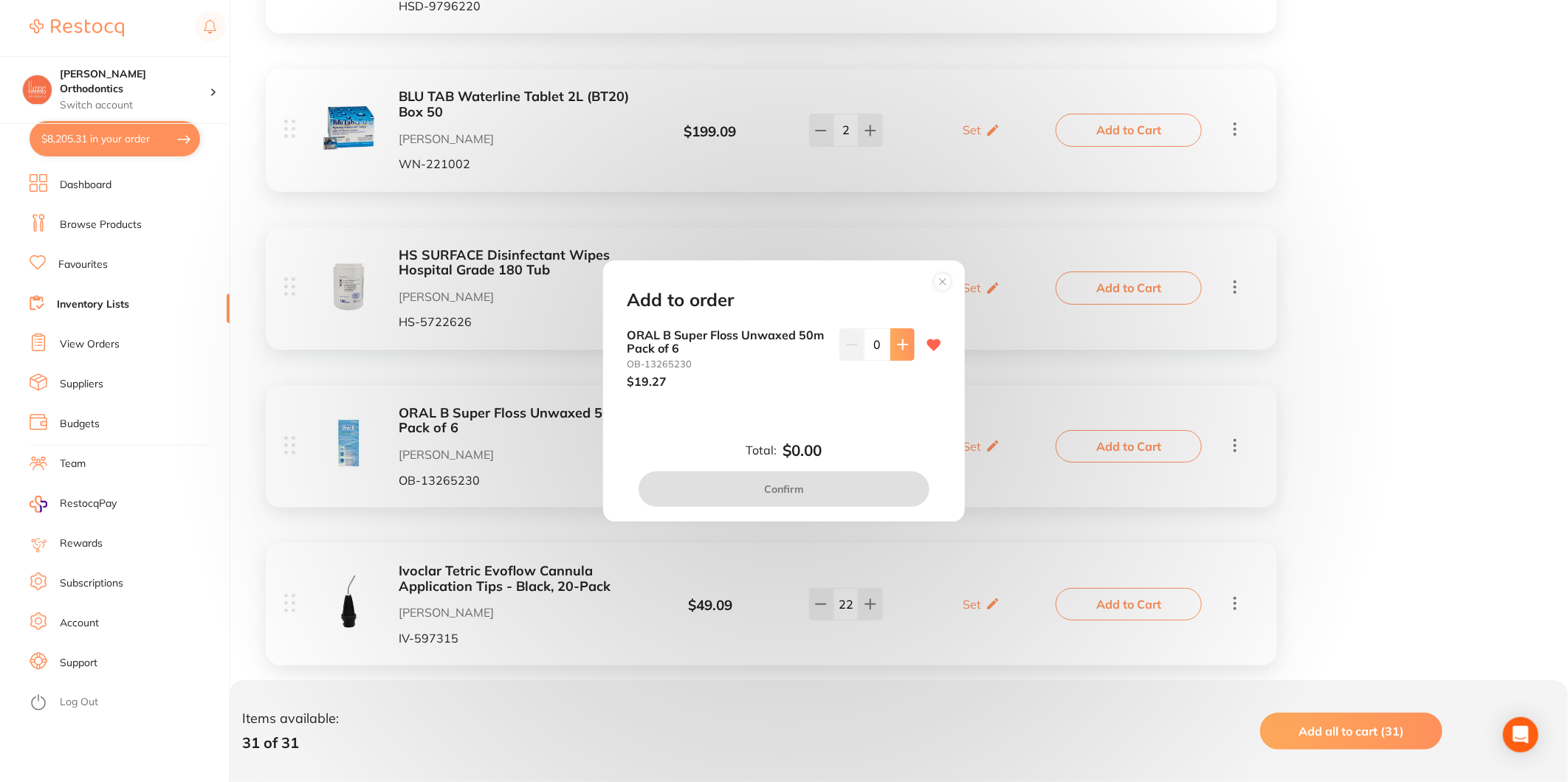
click at [901, 343] on icon at bounding box center [903, 345] width 12 height 12
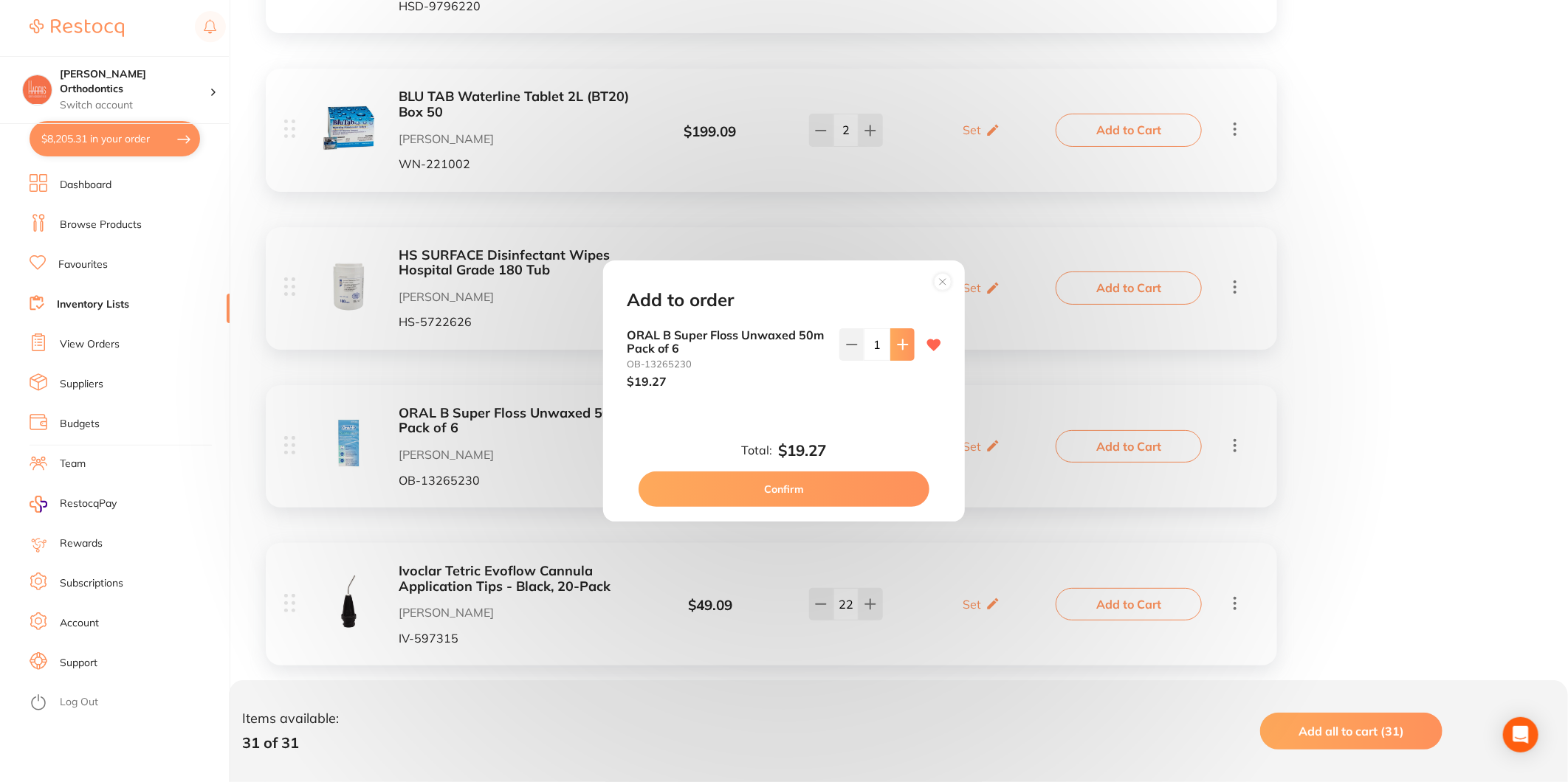
click at [901, 343] on icon at bounding box center [903, 345] width 12 height 12
type input "5"
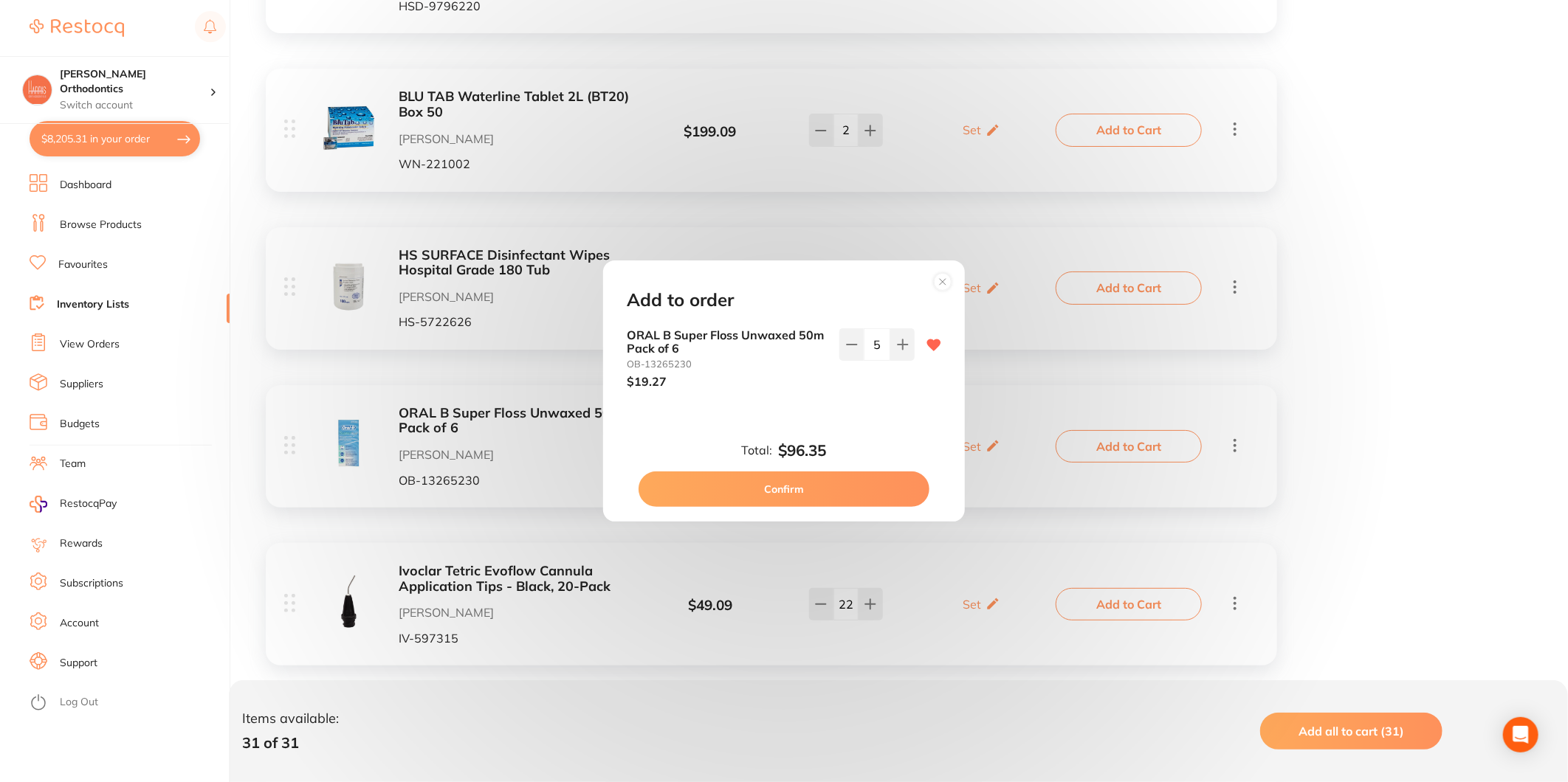
click at [845, 483] on button "Confirm" at bounding box center [784, 489] width 291 height 35
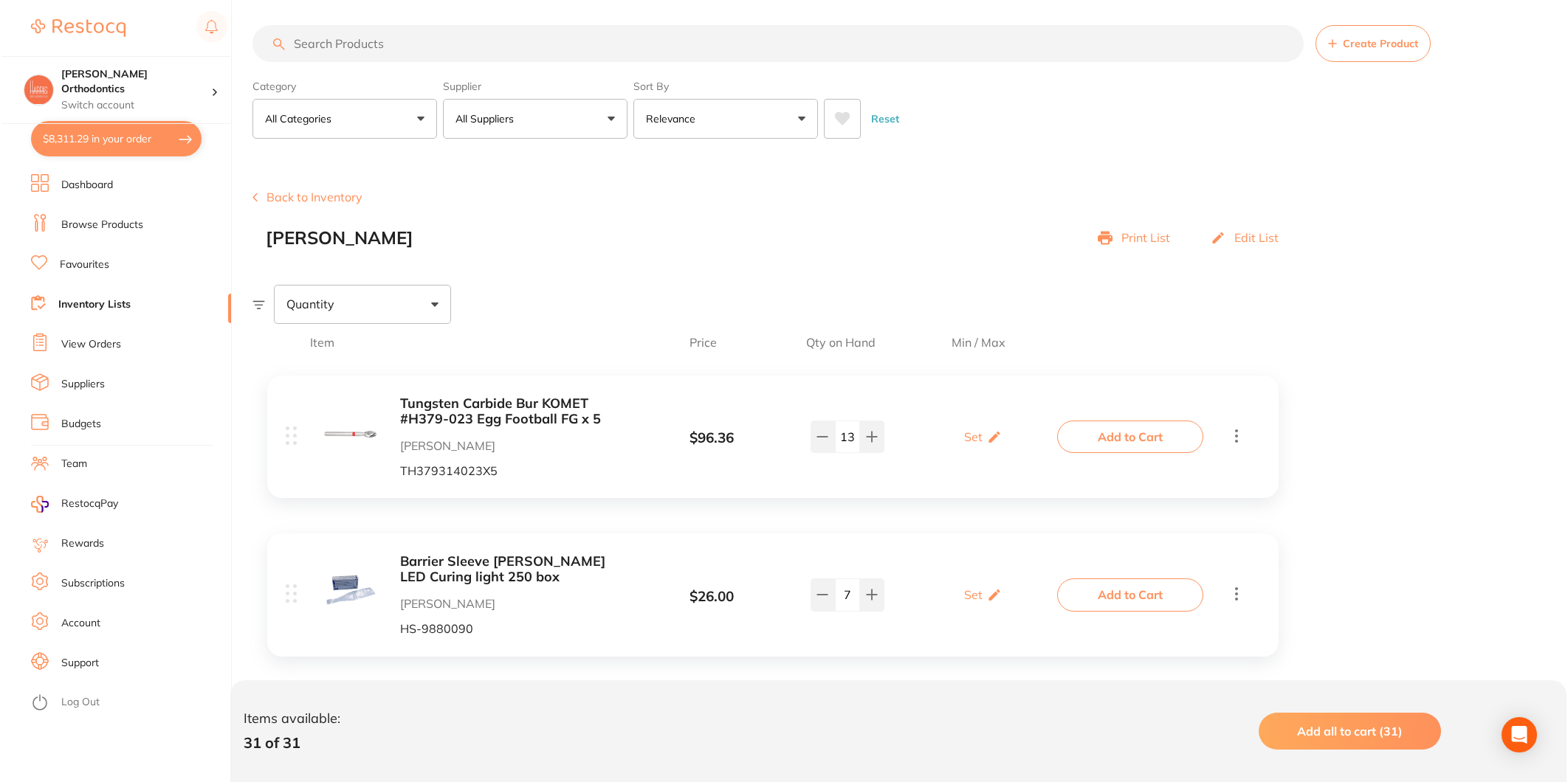
scroll to position [0, 0]
click at [87, 138] on button "$8,311.29 in your order" at bounding box center [115, 139] width 170 height 35
checkbox input "true"
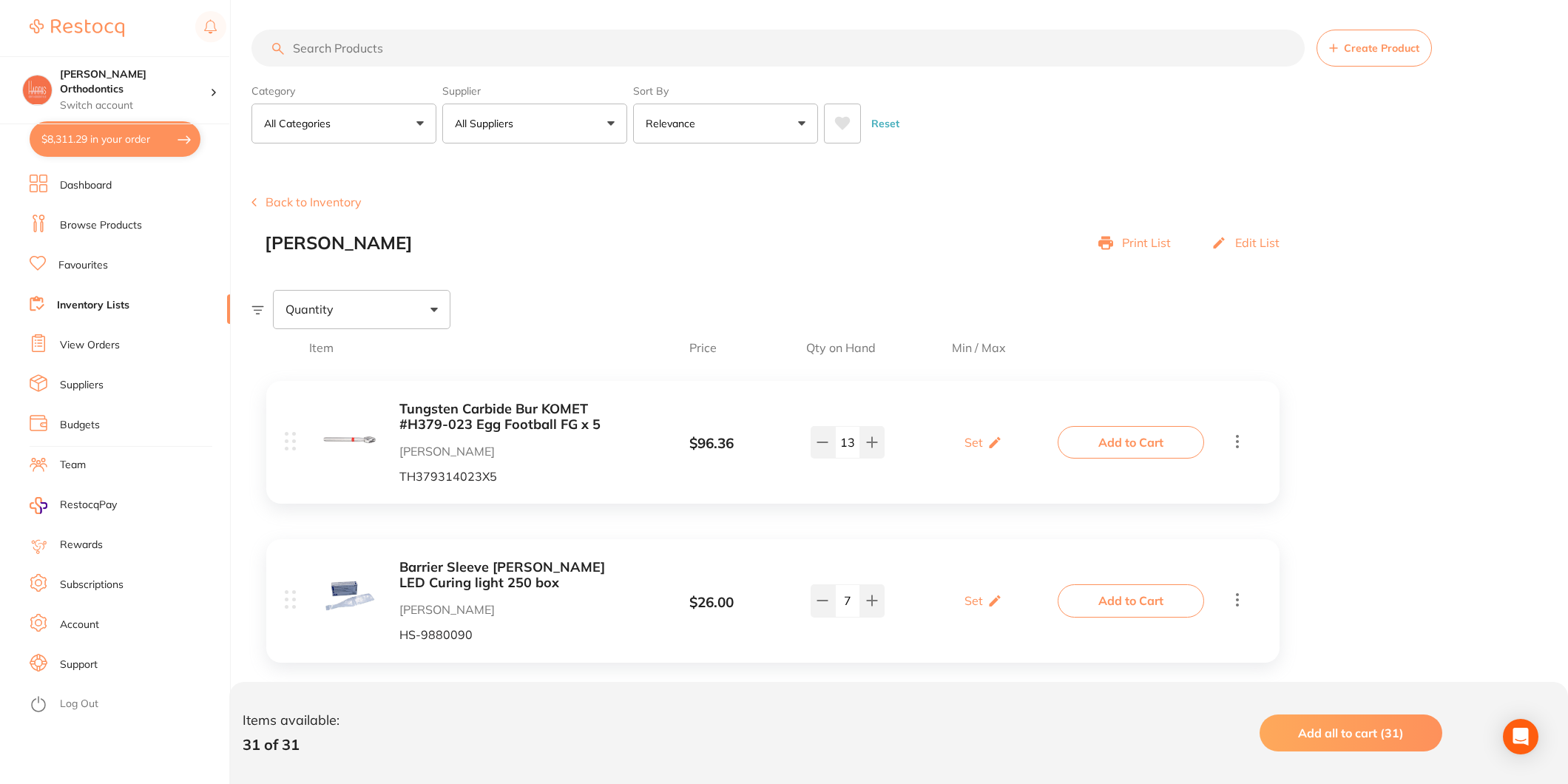
checkbox input "true"
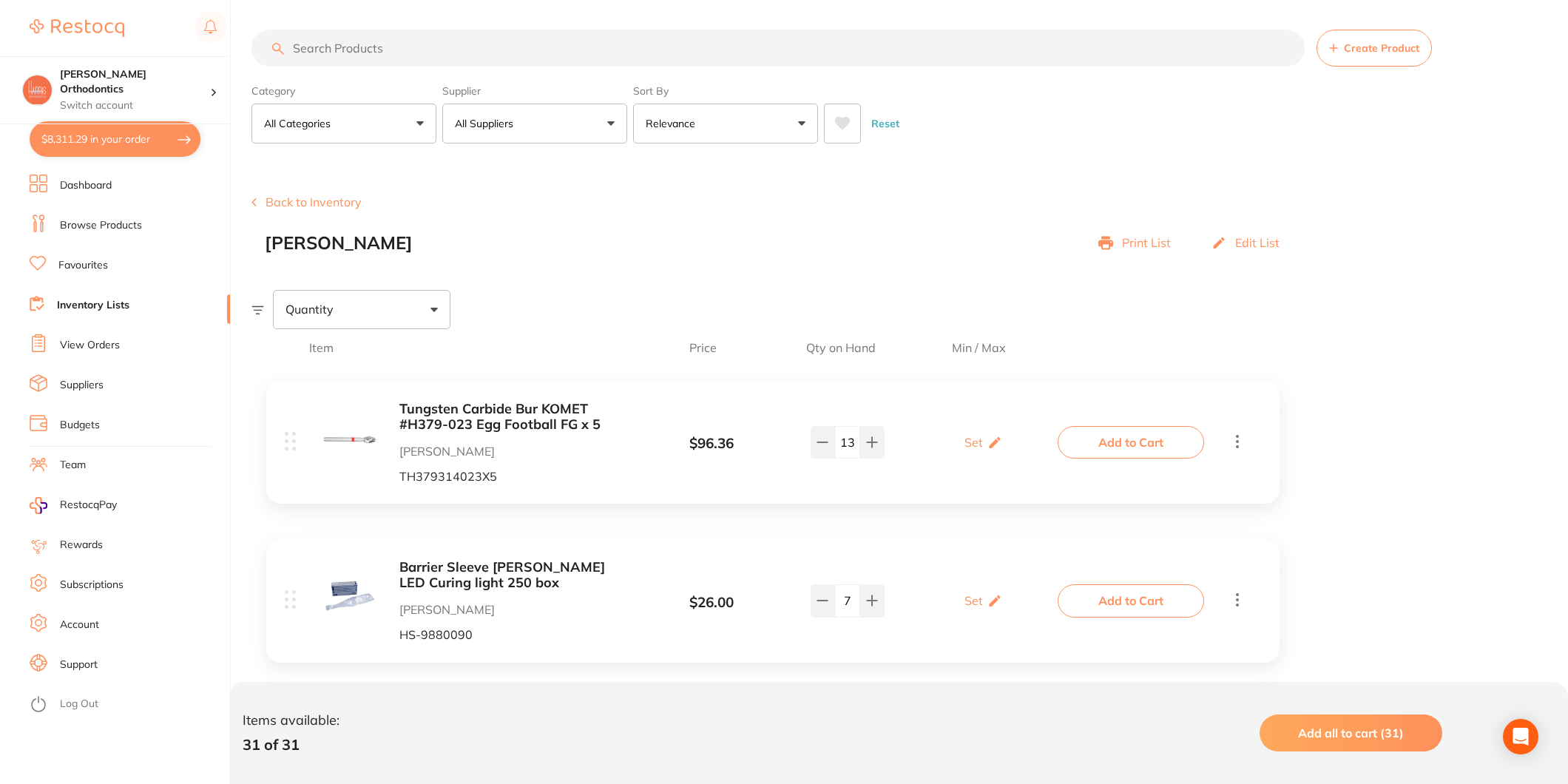
checkbox input "true"
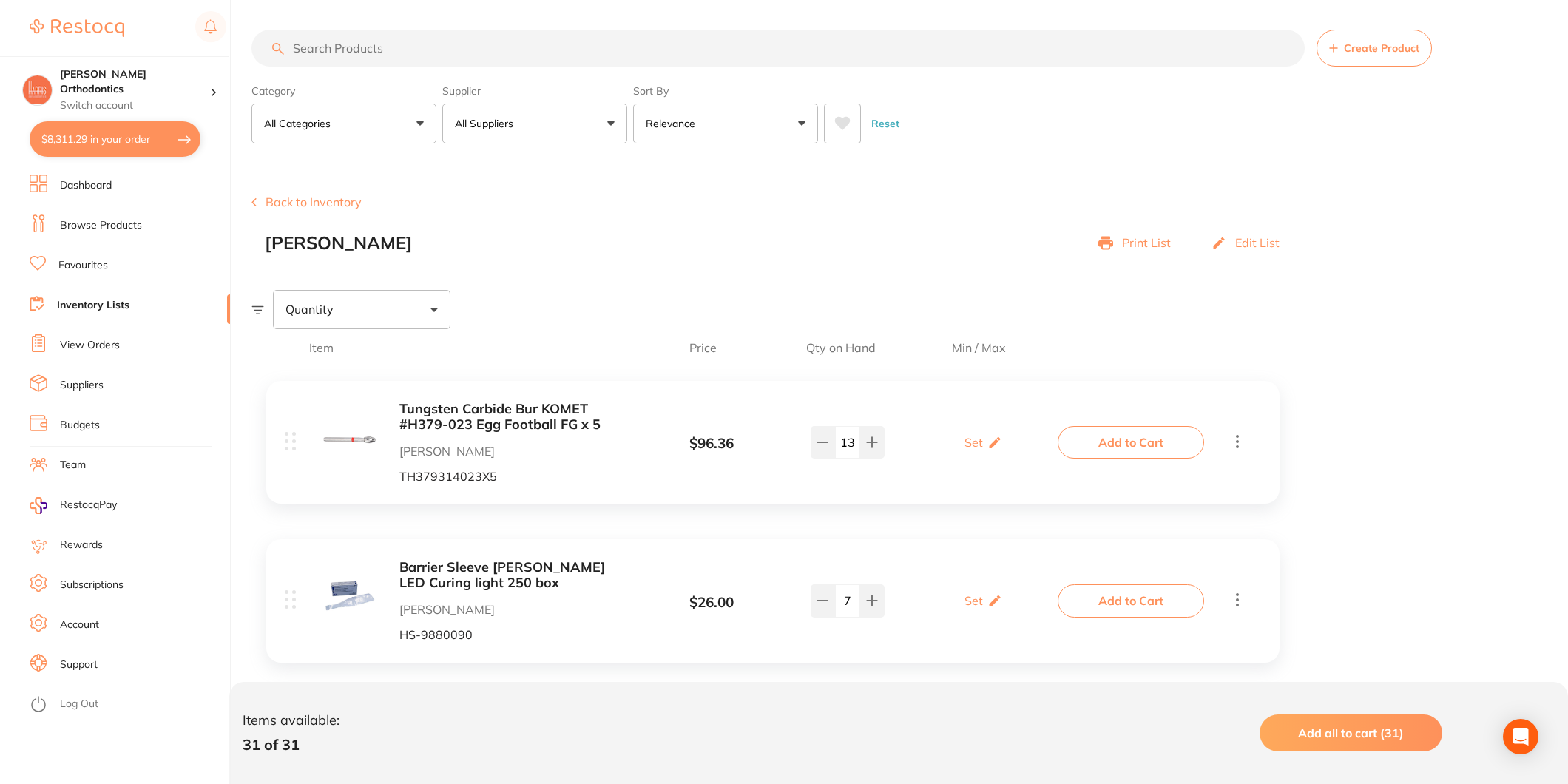
checkbox input "true"
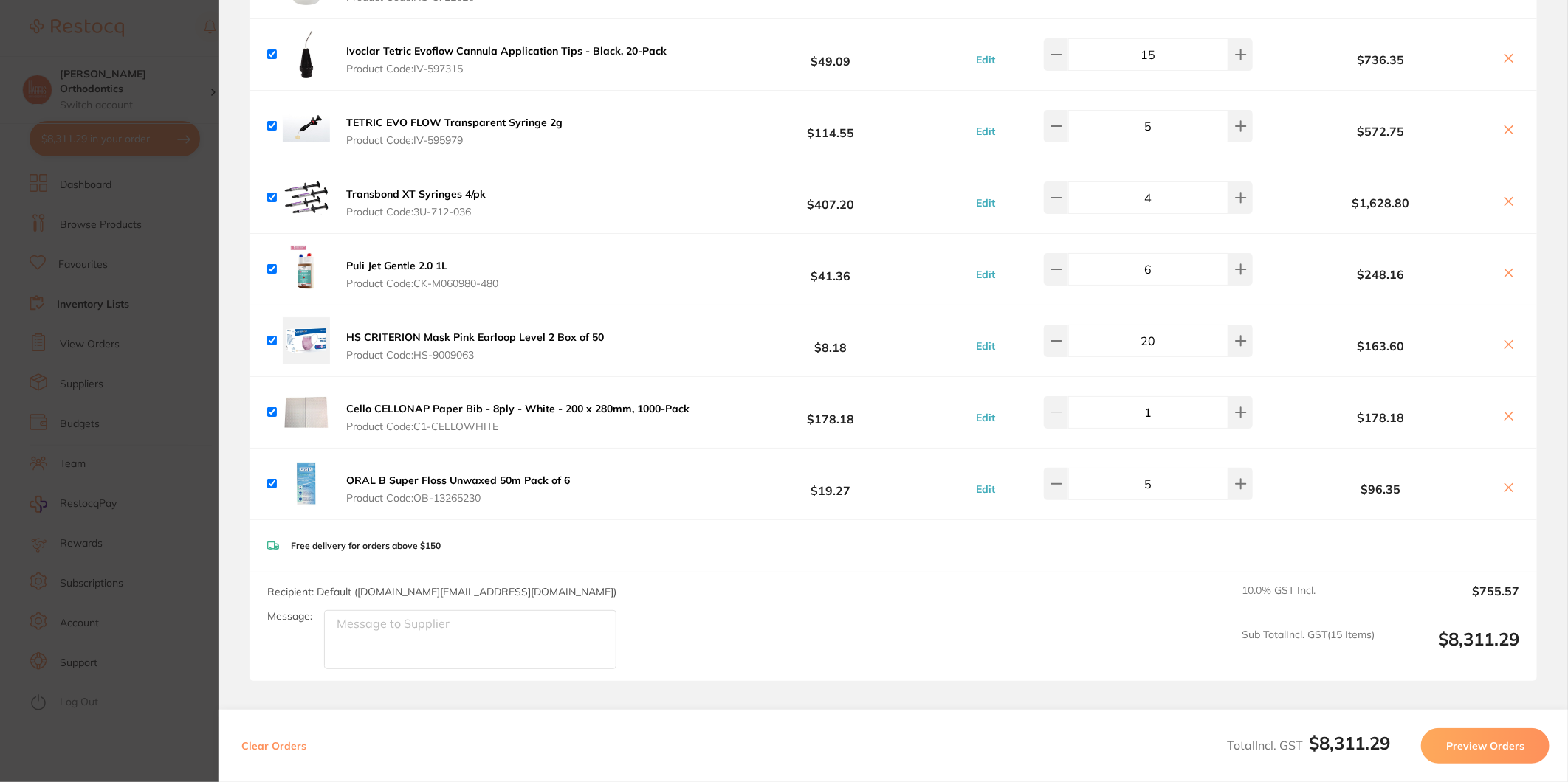
scroll to position [653, 0]
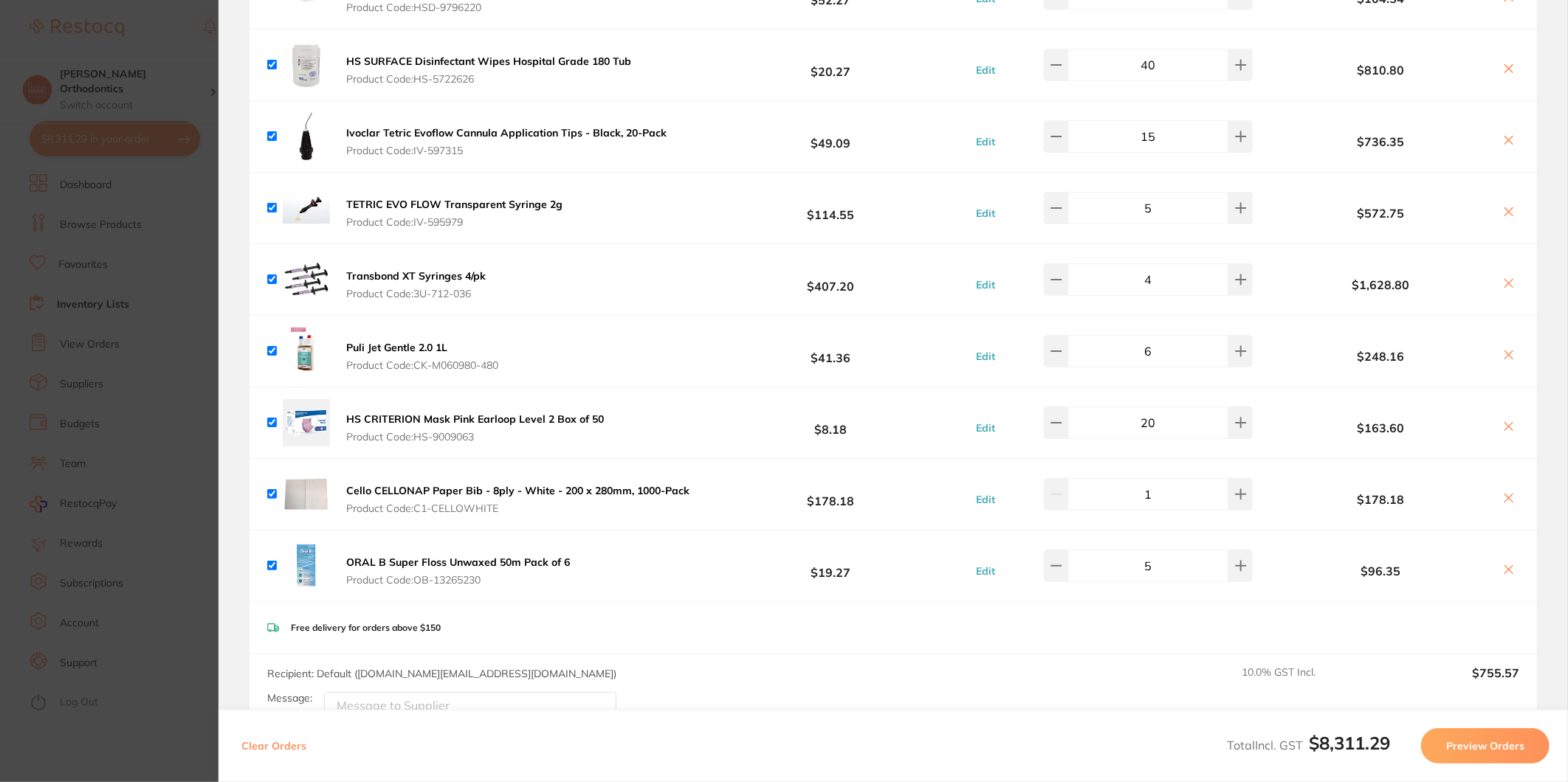
click at [1476, 747] on button "Preview Orders" at bounding box center [1485, 746] width 129 height 35
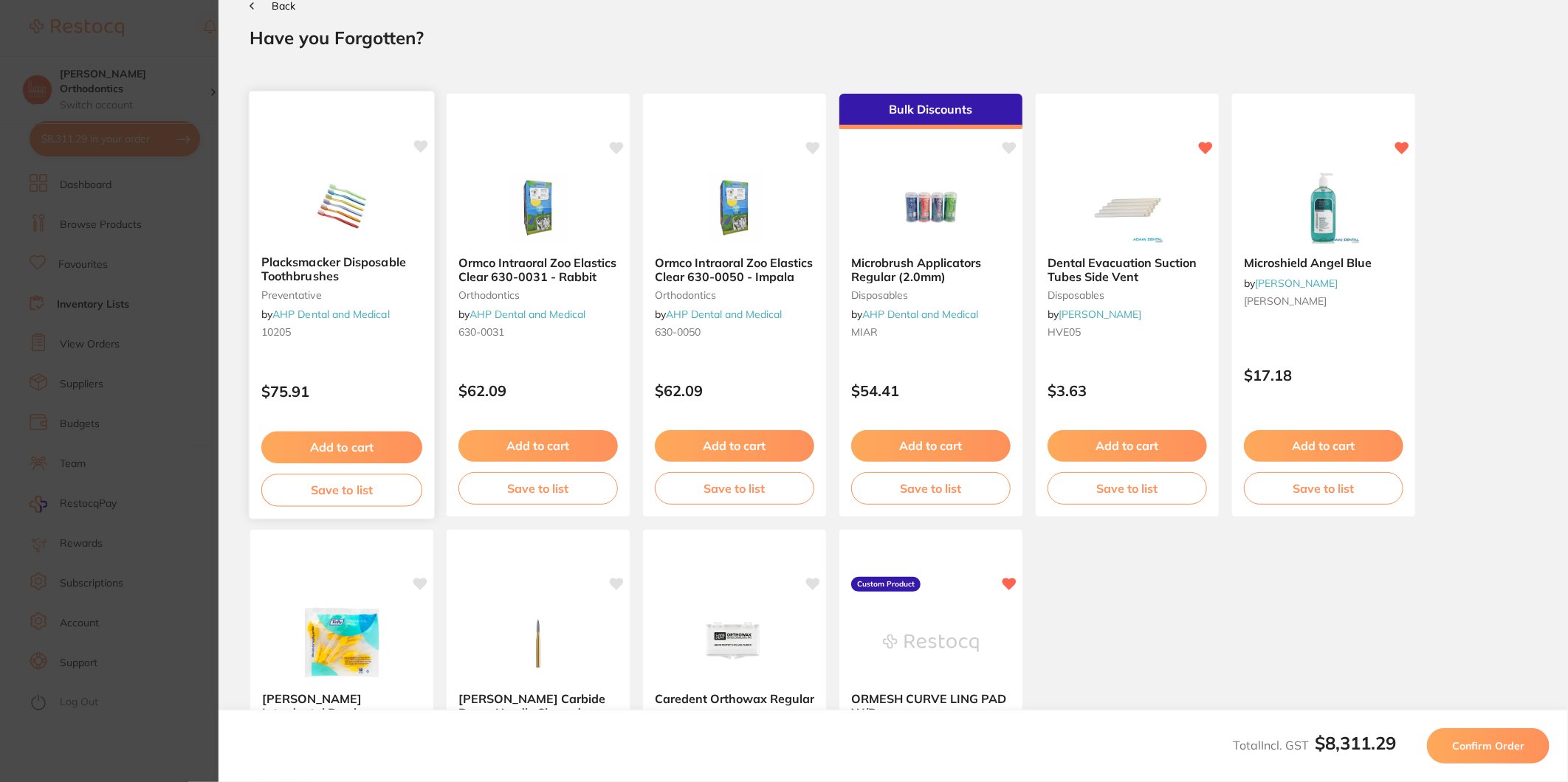
scroll to position [0, 0]
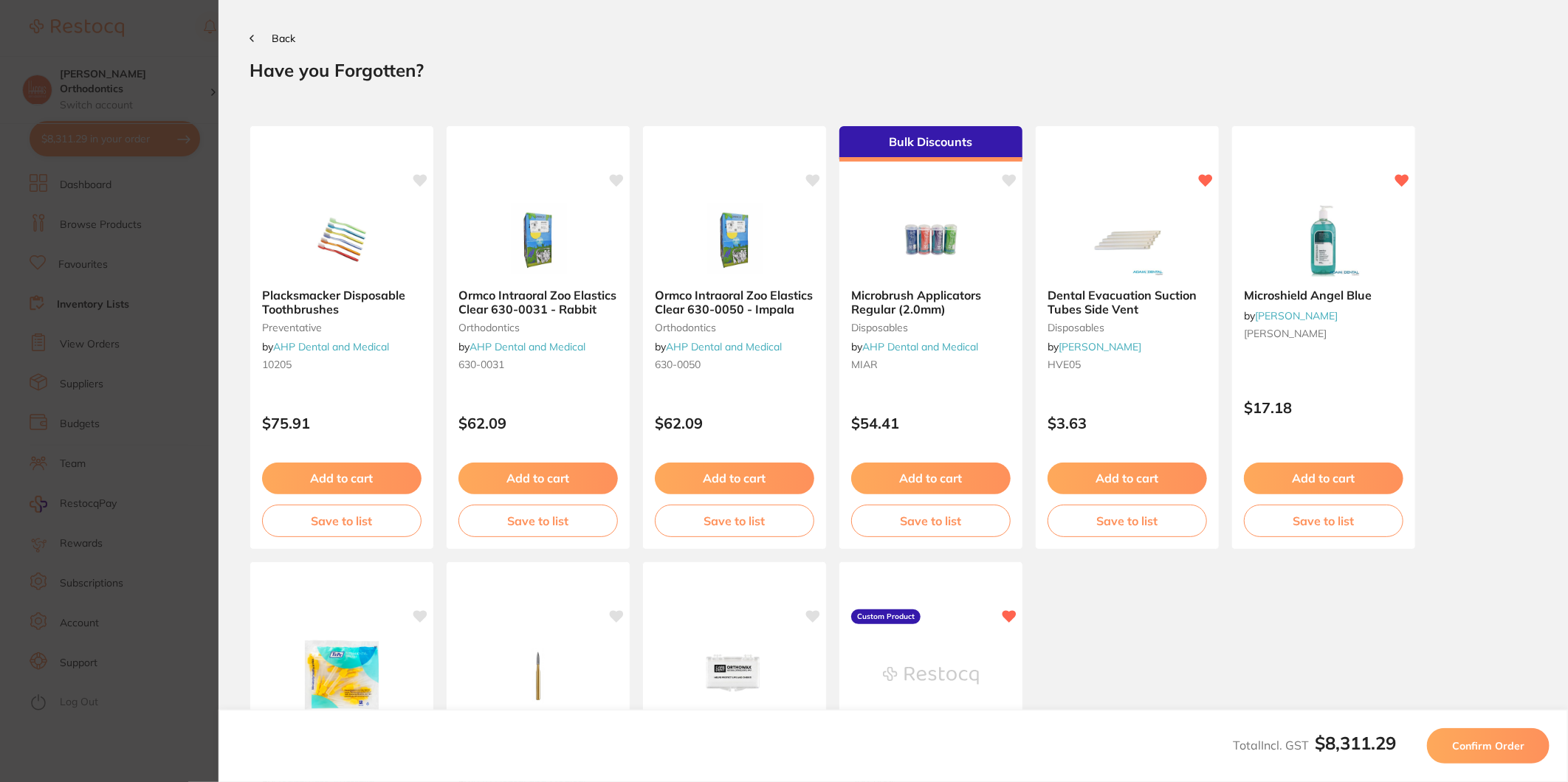
click at [1469, 739] on span "Confirm Order" at bounding box center [1488, 746] width 72 height 14
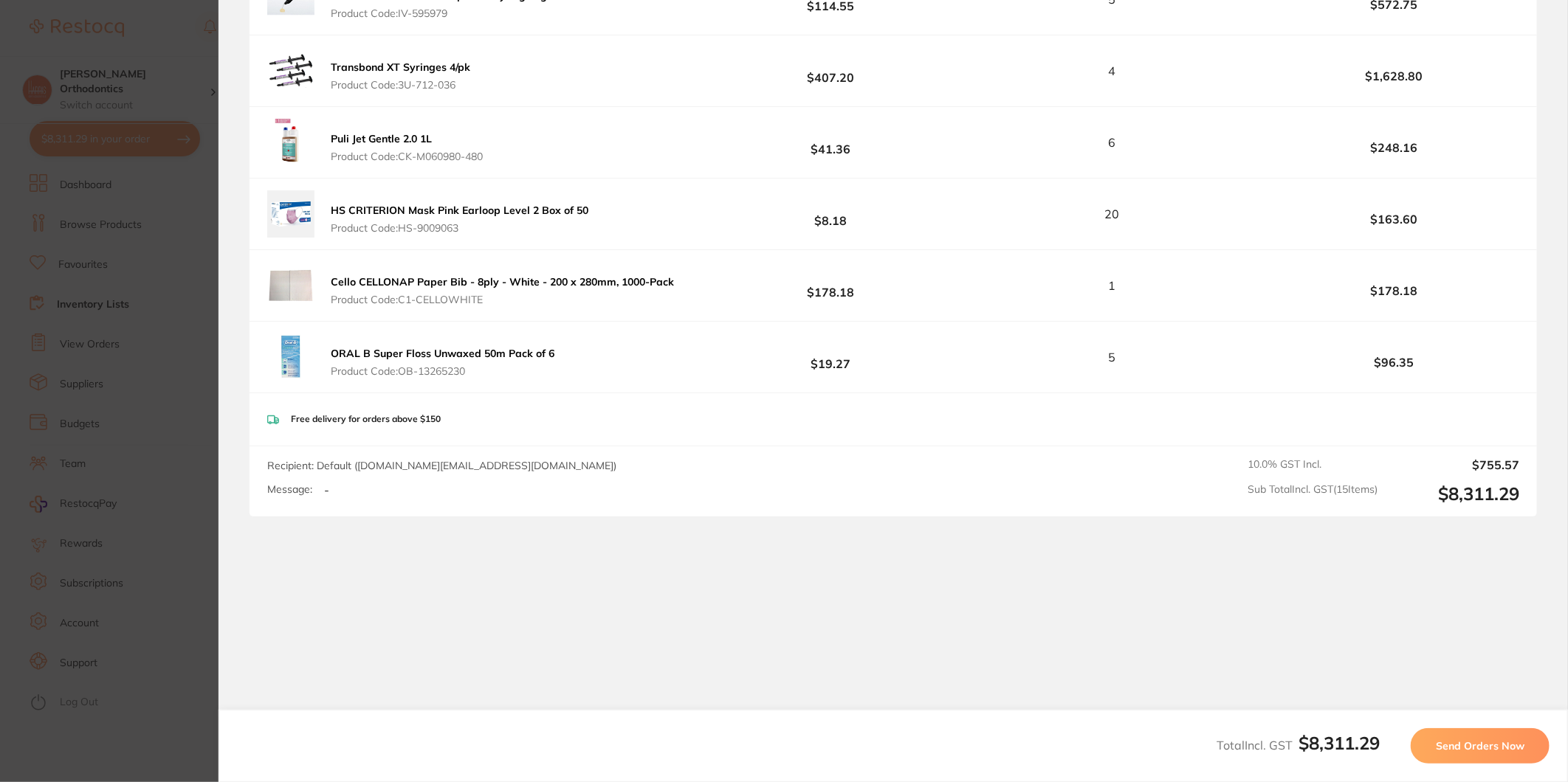
scroll to position [999, 0]
click at [1470, 751] on span "Send Orders Now" at bounding box center [1480, 746] width 88 height 14
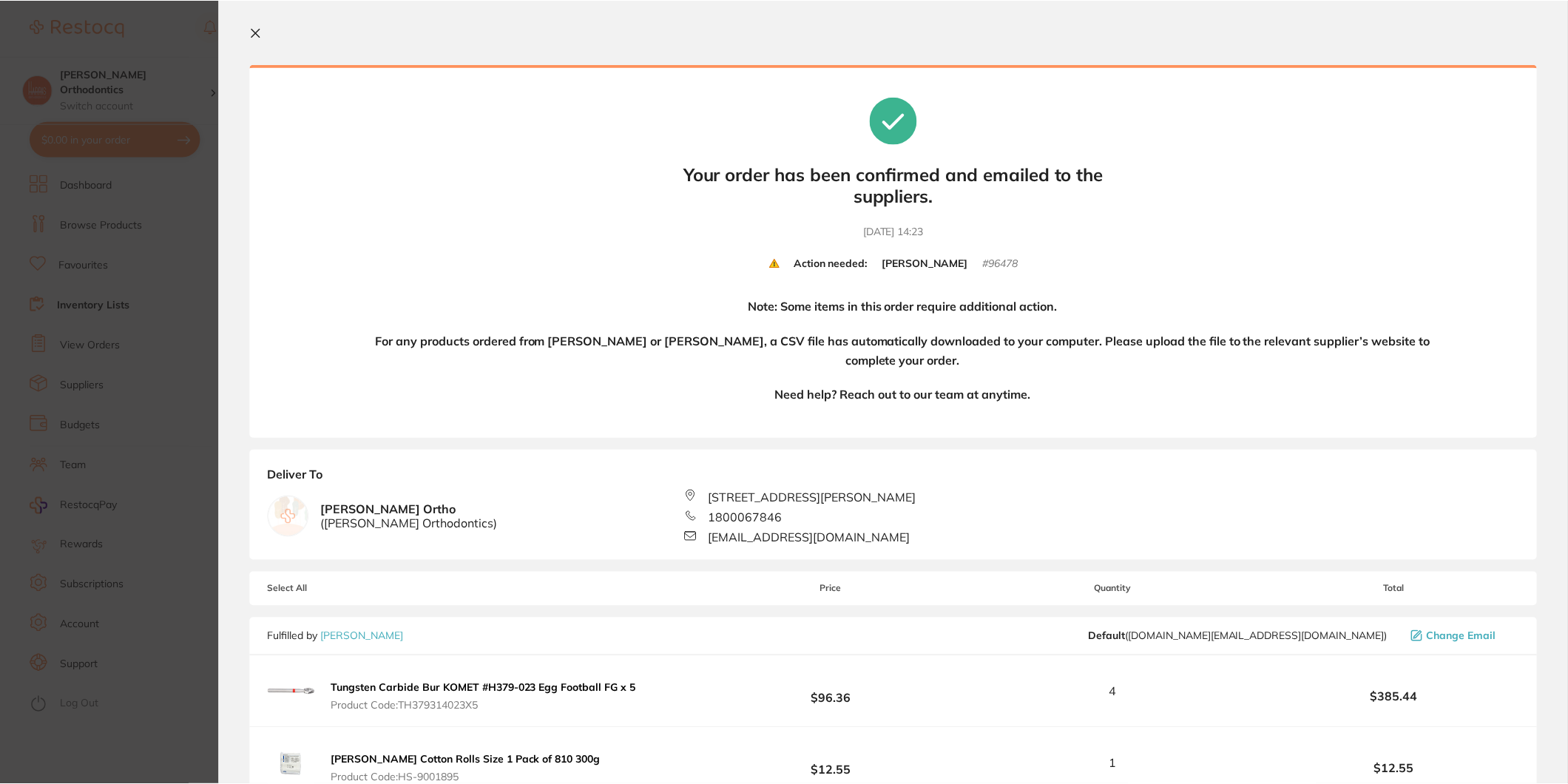
scroll to position [0, 0]
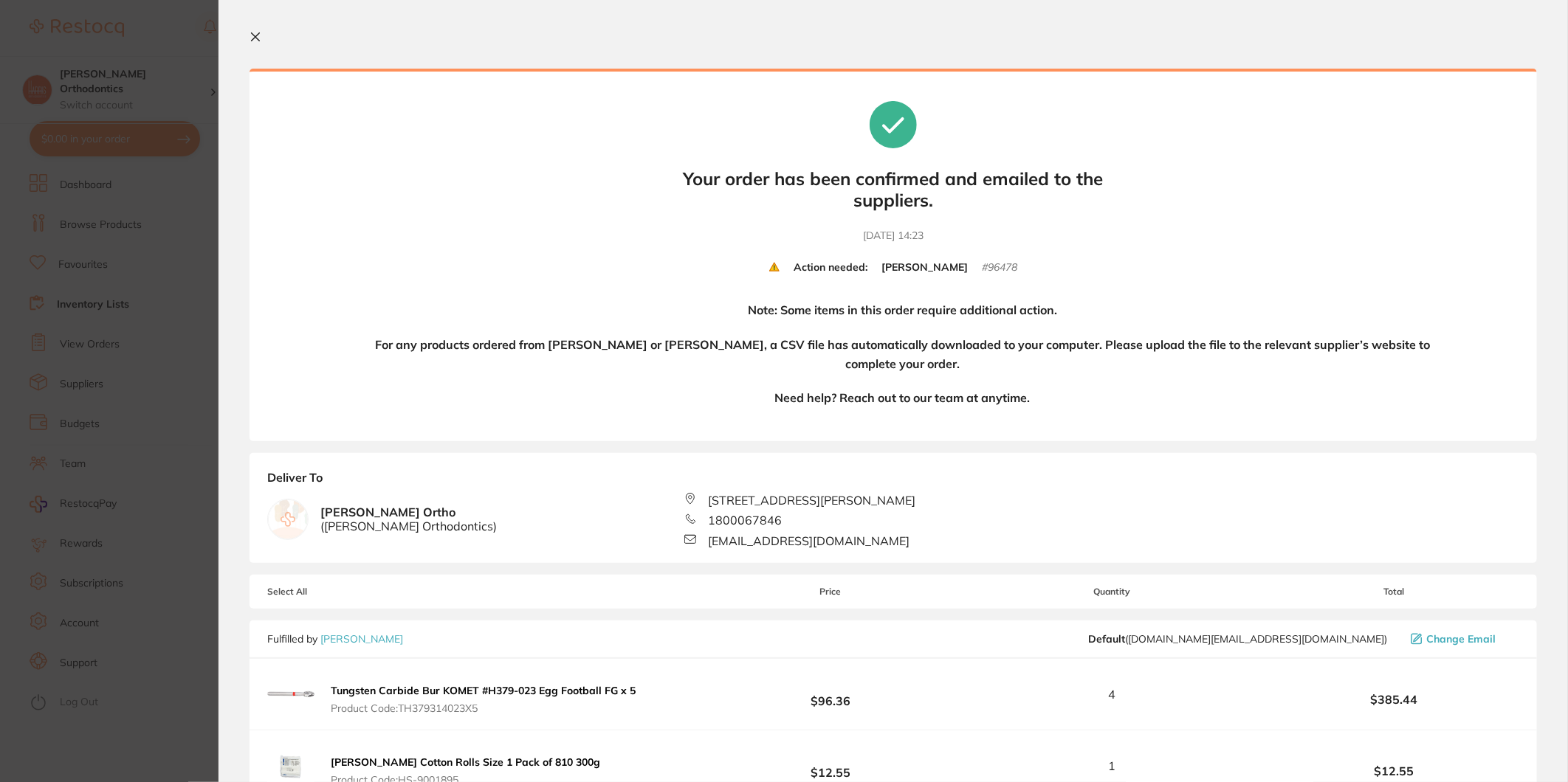
click at [256, 38] on icon at bounding box center [256, 37] width 8 height 8
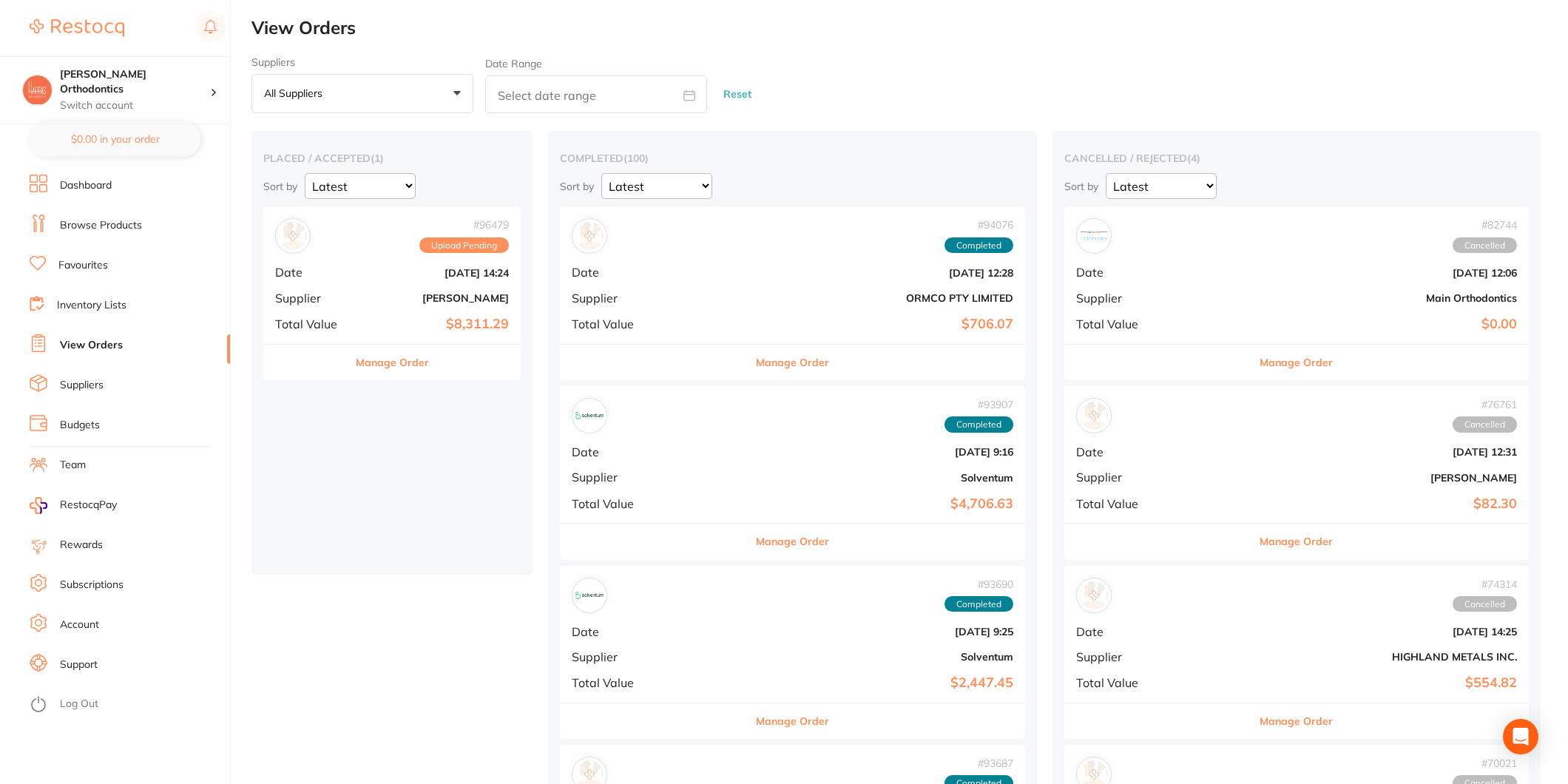
click at [422, 296] on b "[PERSON_NAME]" at bounding box center [435, 298] width 148 height 12
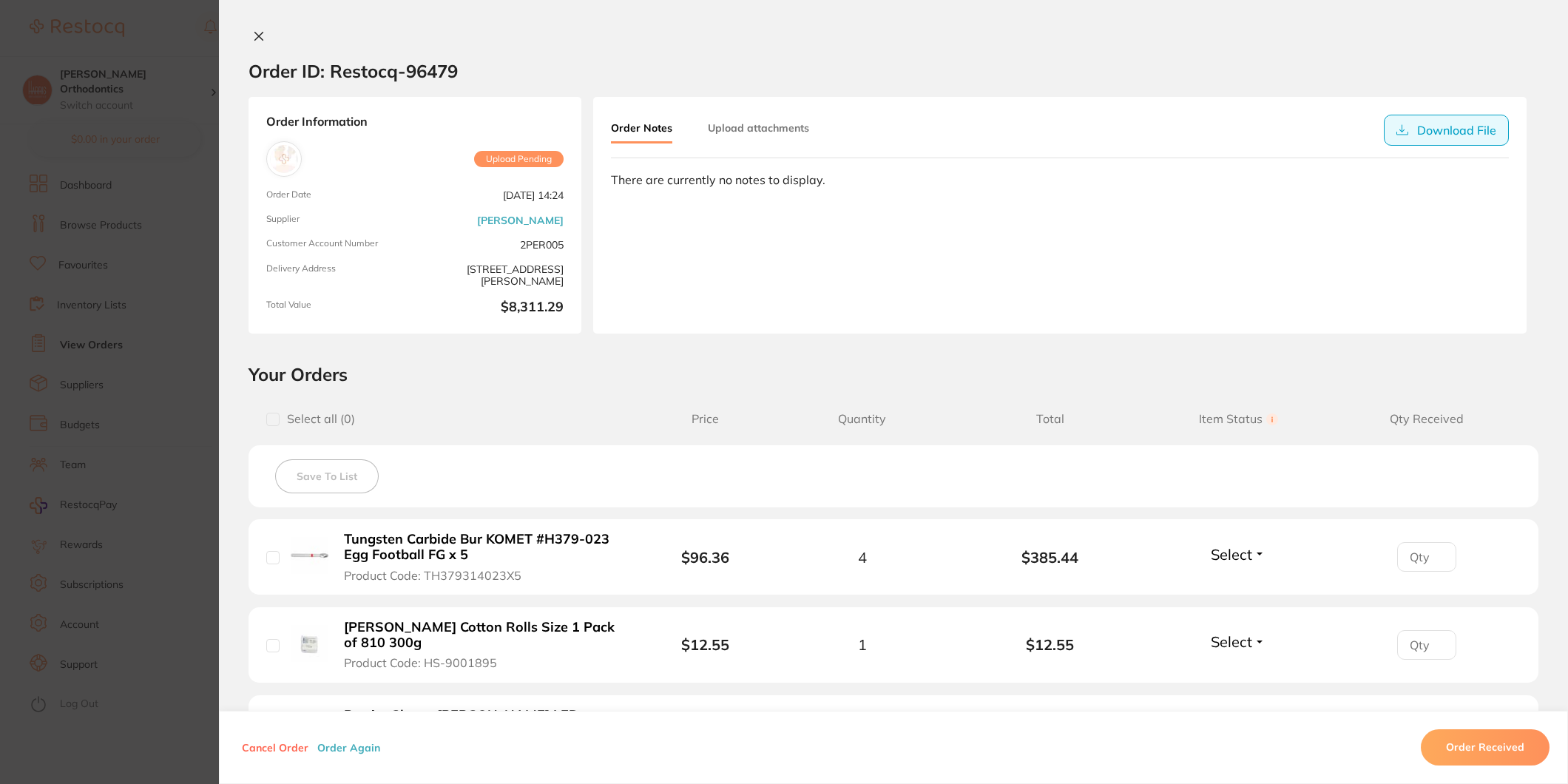
click at [1417, 135] on button "Download File" at bounding box center [1446, 130] width 125 height 31
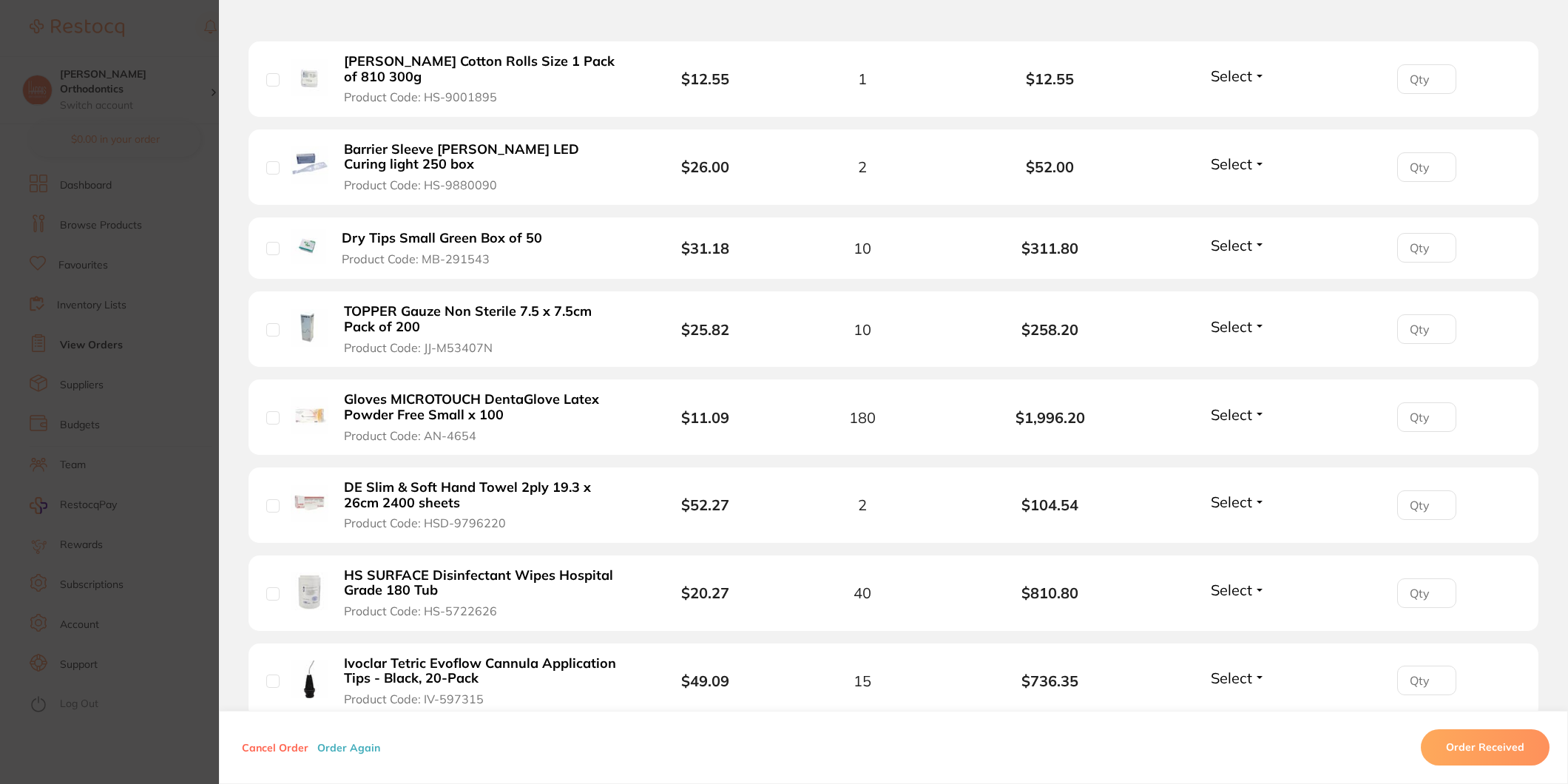
scroll to position [156, 0]
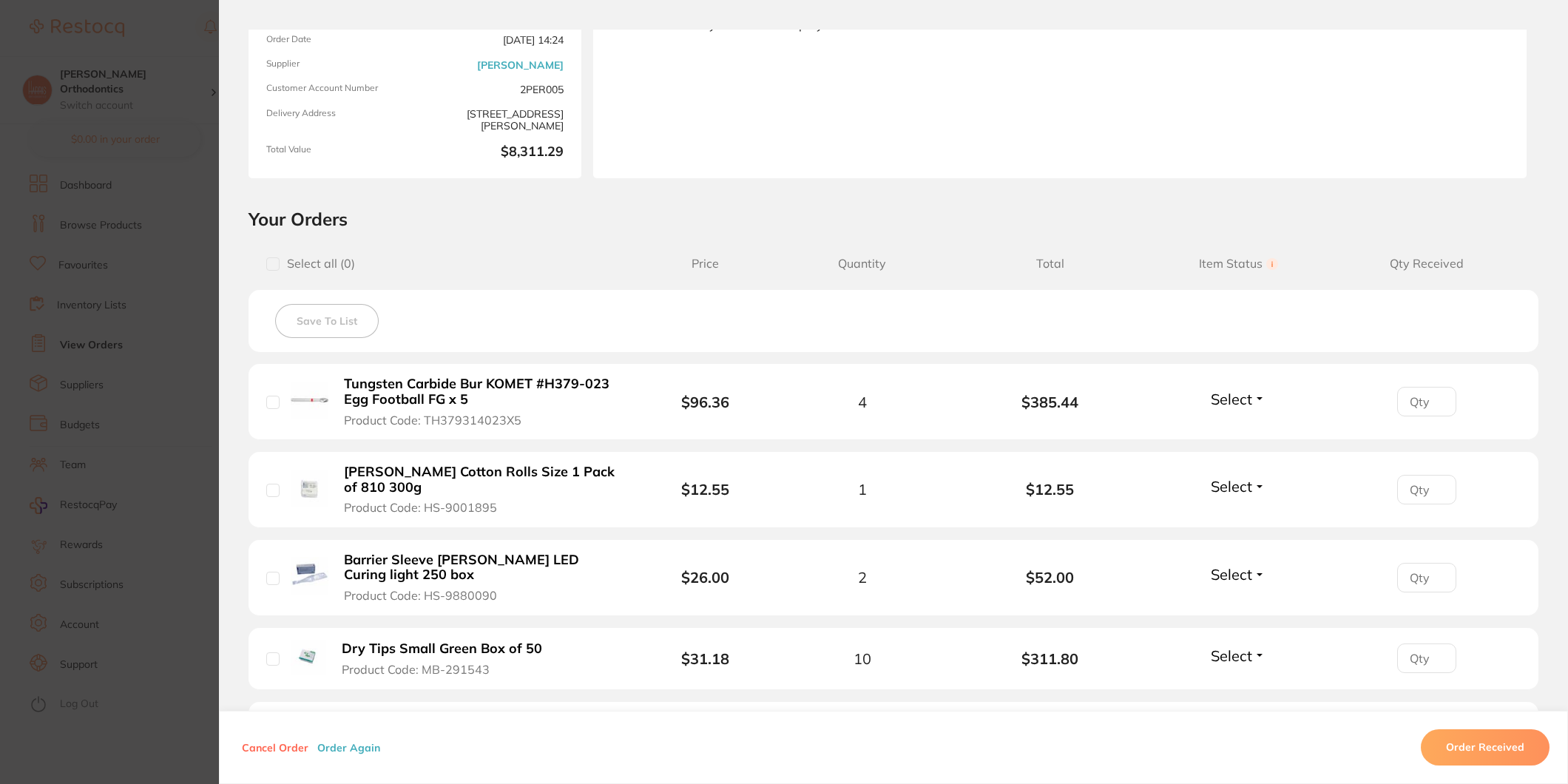
click at [267, 267] on input "checkbox" at bounding box center [273, 264] width 14 height 14
checkbox input "true"
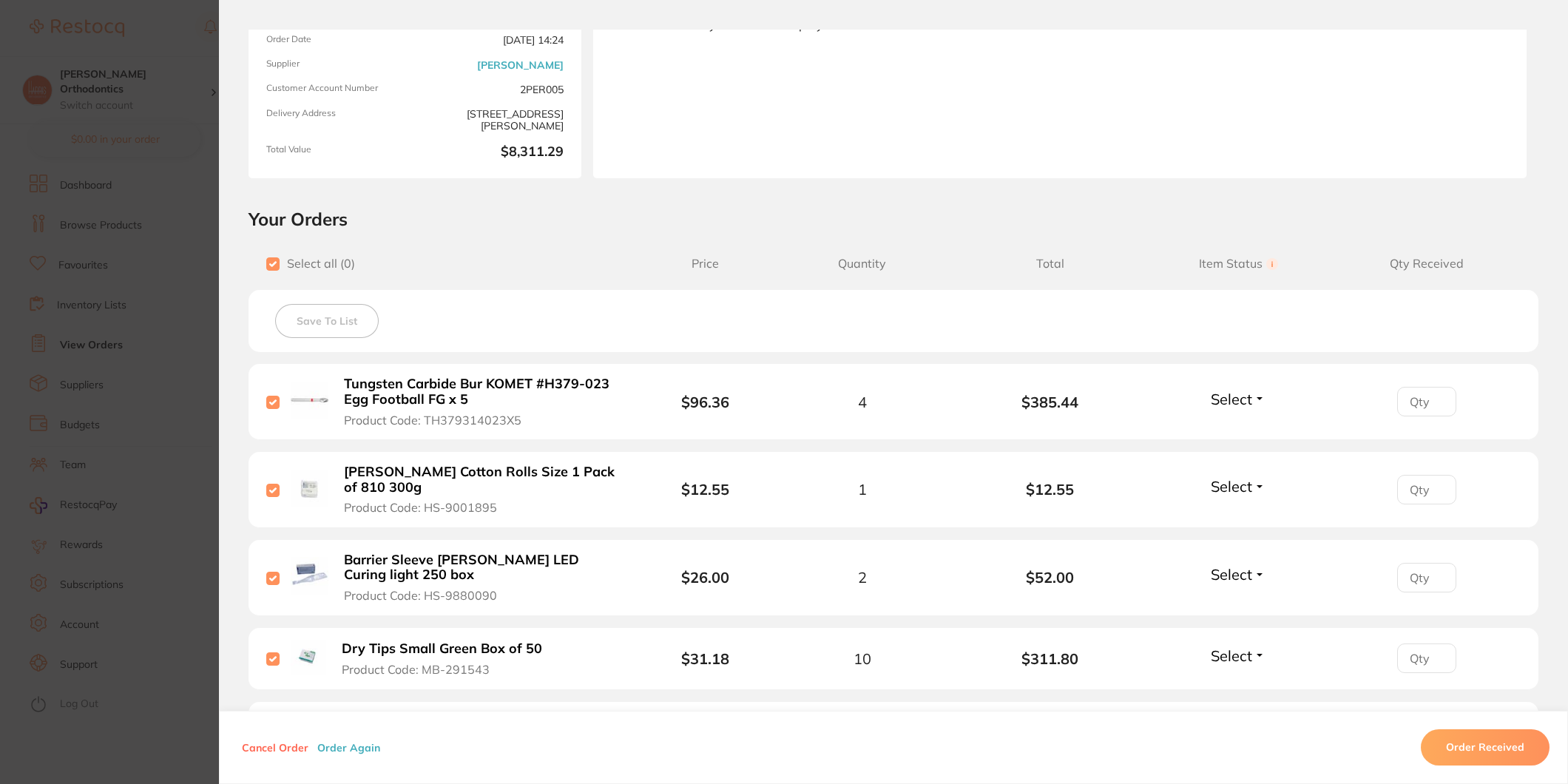
checkbox input "true"
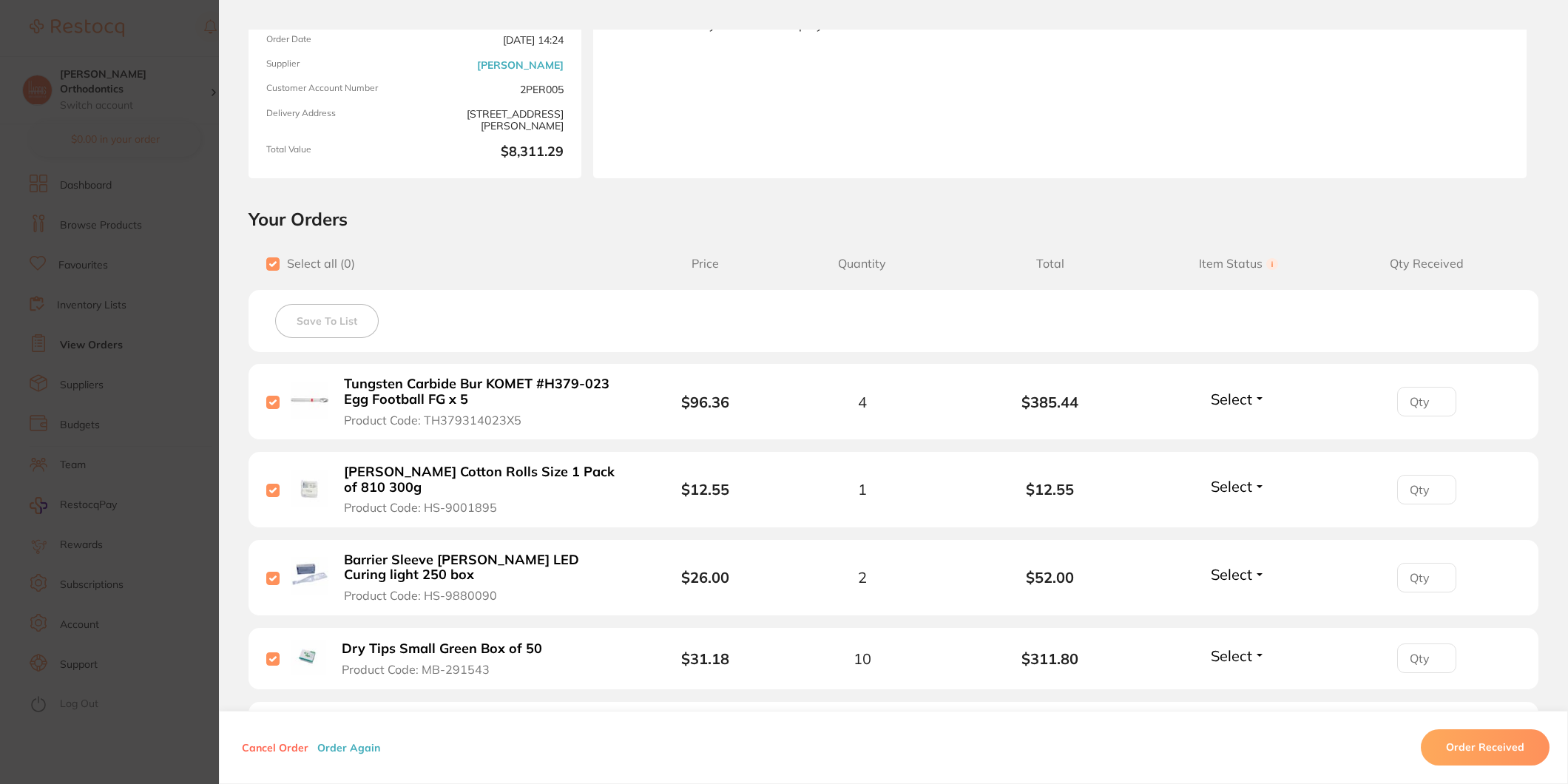
checkbox input "true"
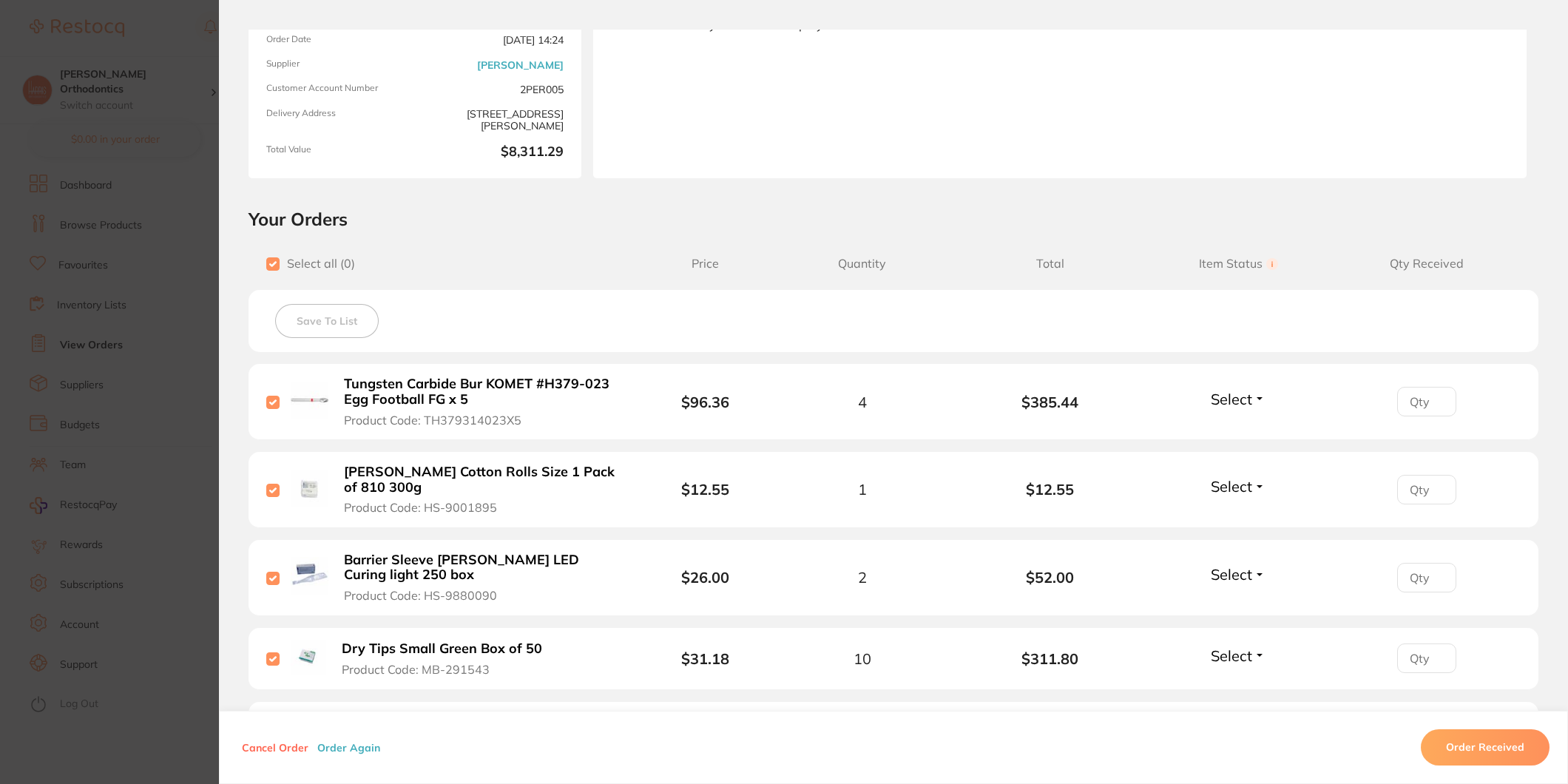
checkbox input "true"
click at [270, 260] on input "checkbox" at bounding box center [273, 264] width 14 height 14
checkbox input "false"
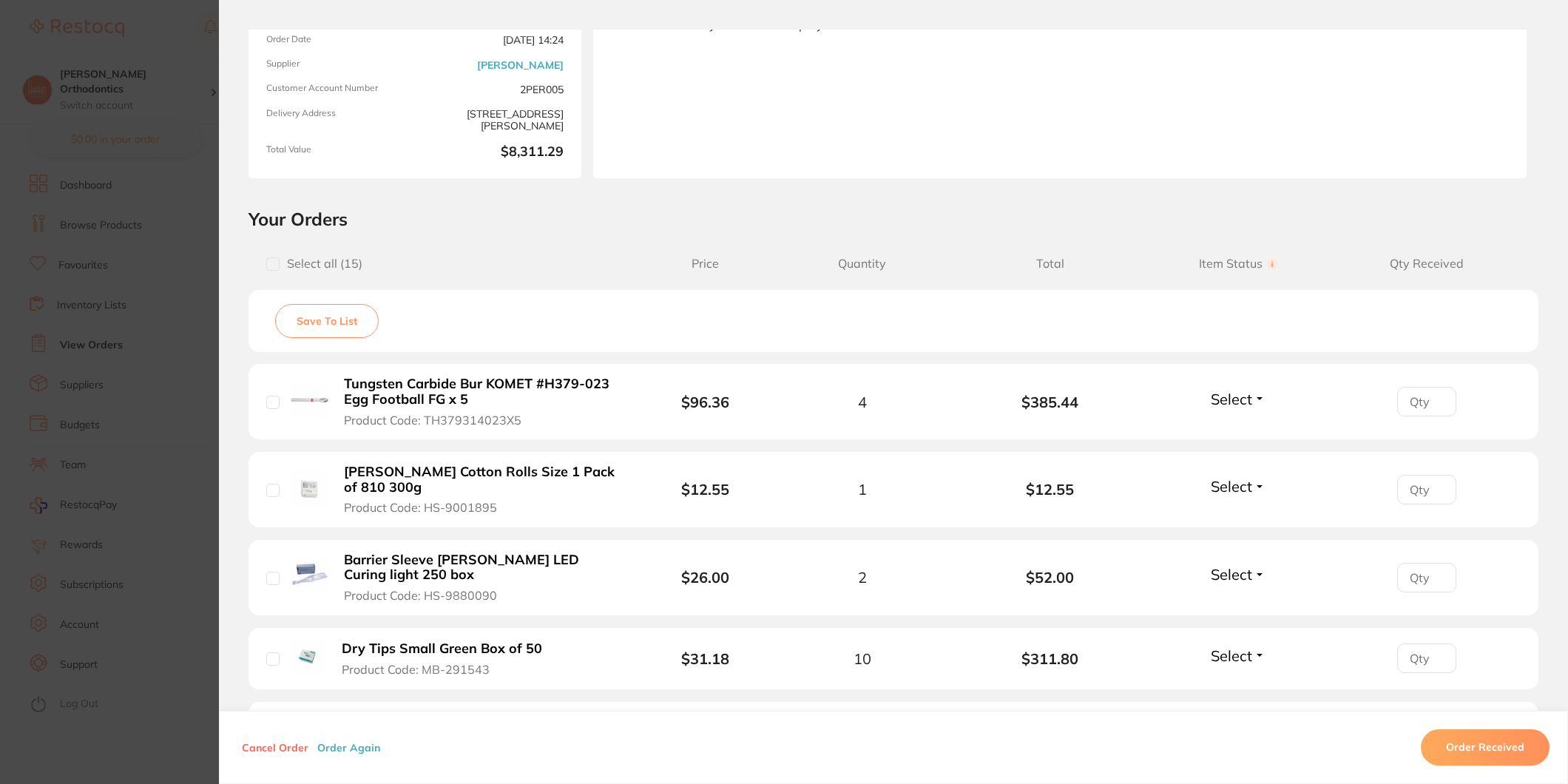
checkbox input "false"
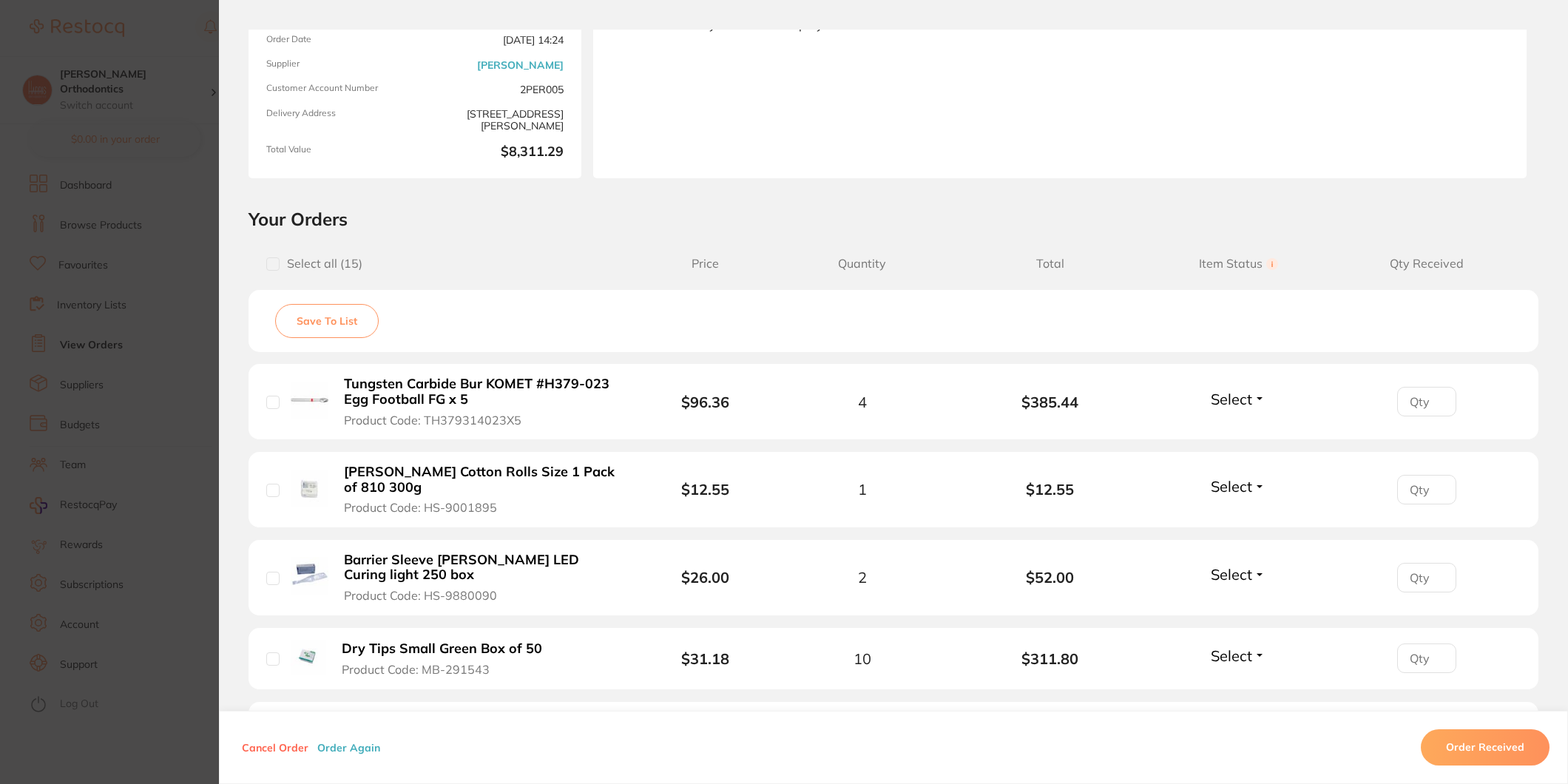
checkbox input "false"
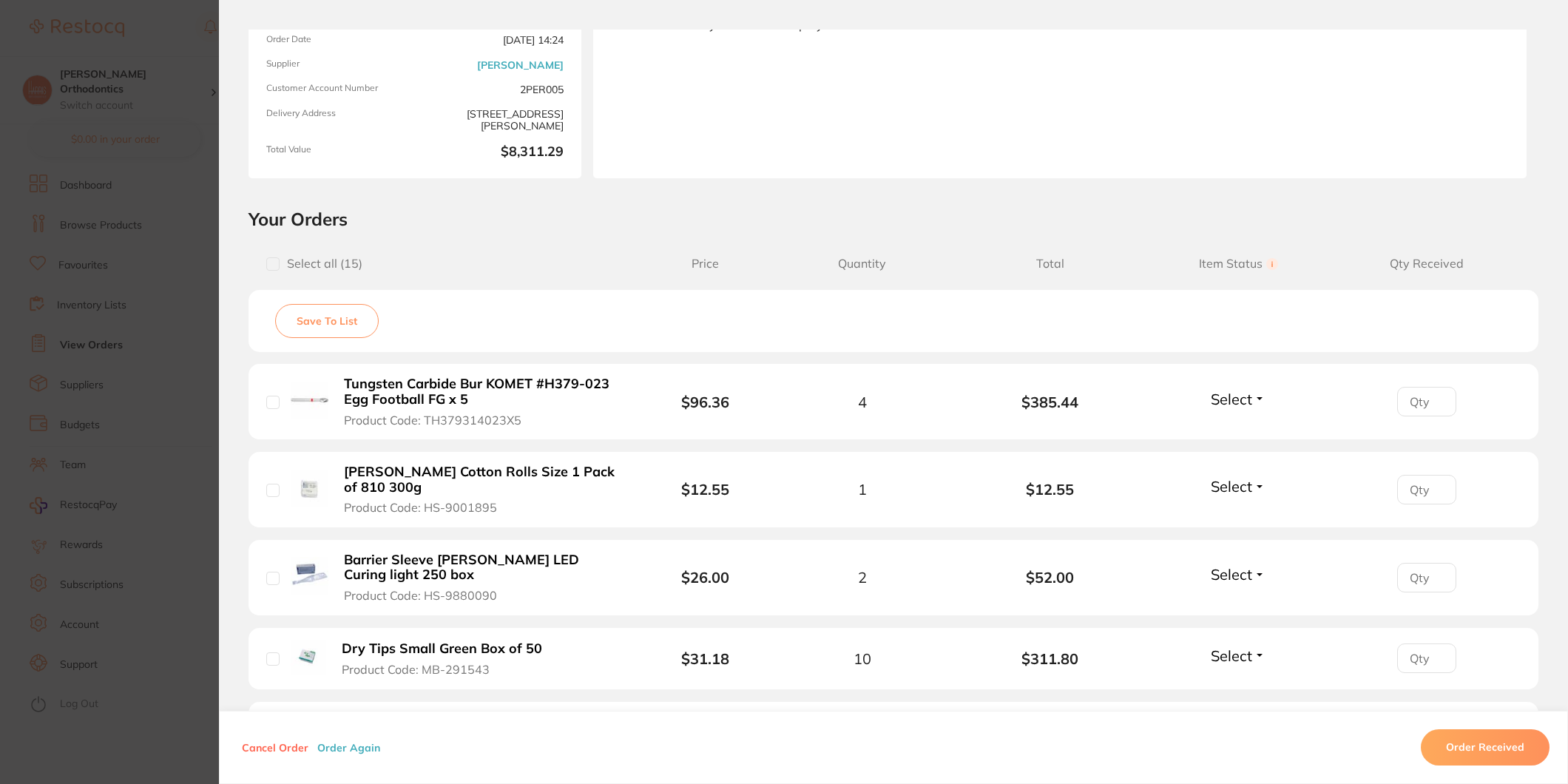
checkbox input "false"
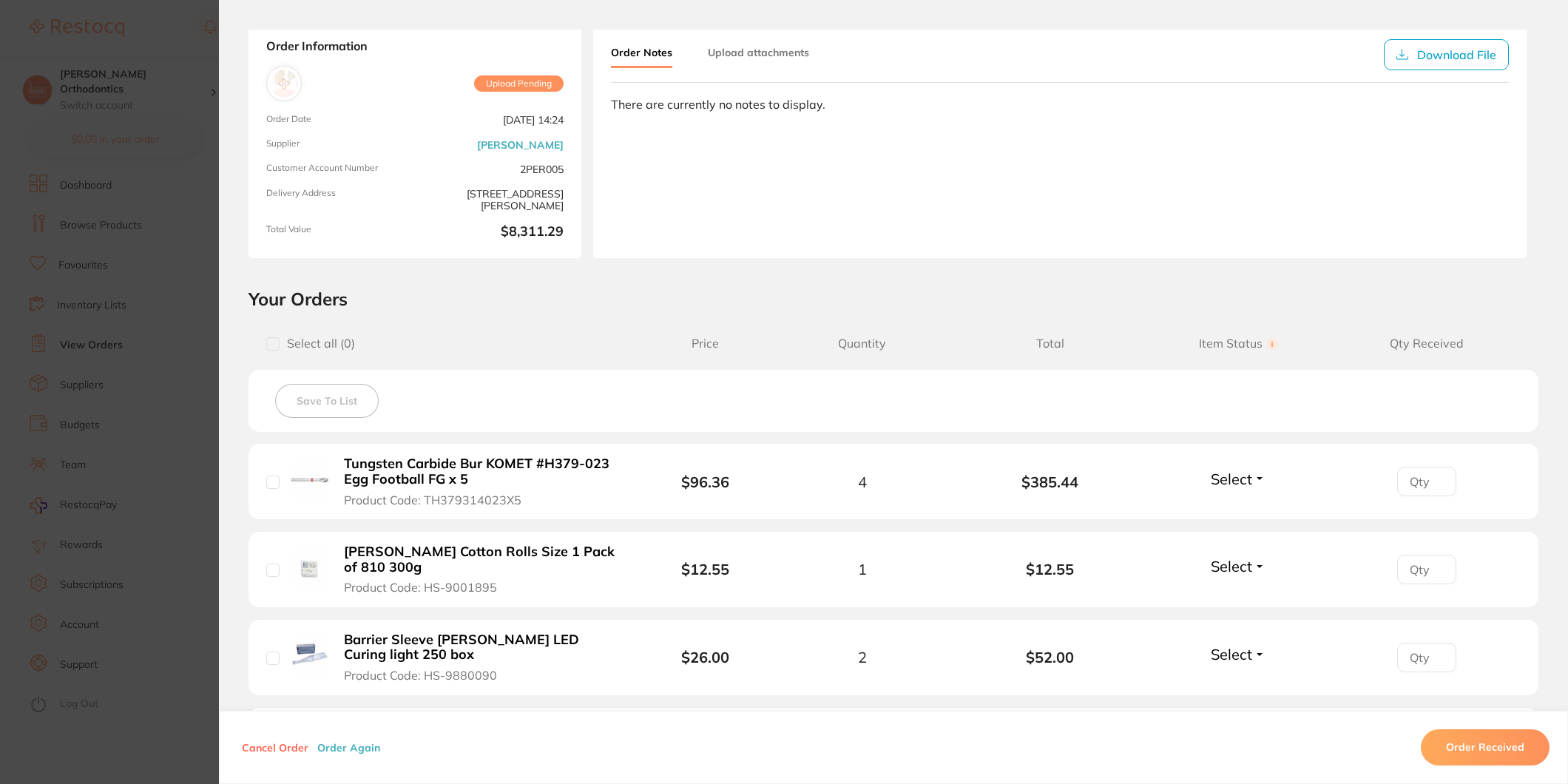
scroll to position [0, 0]
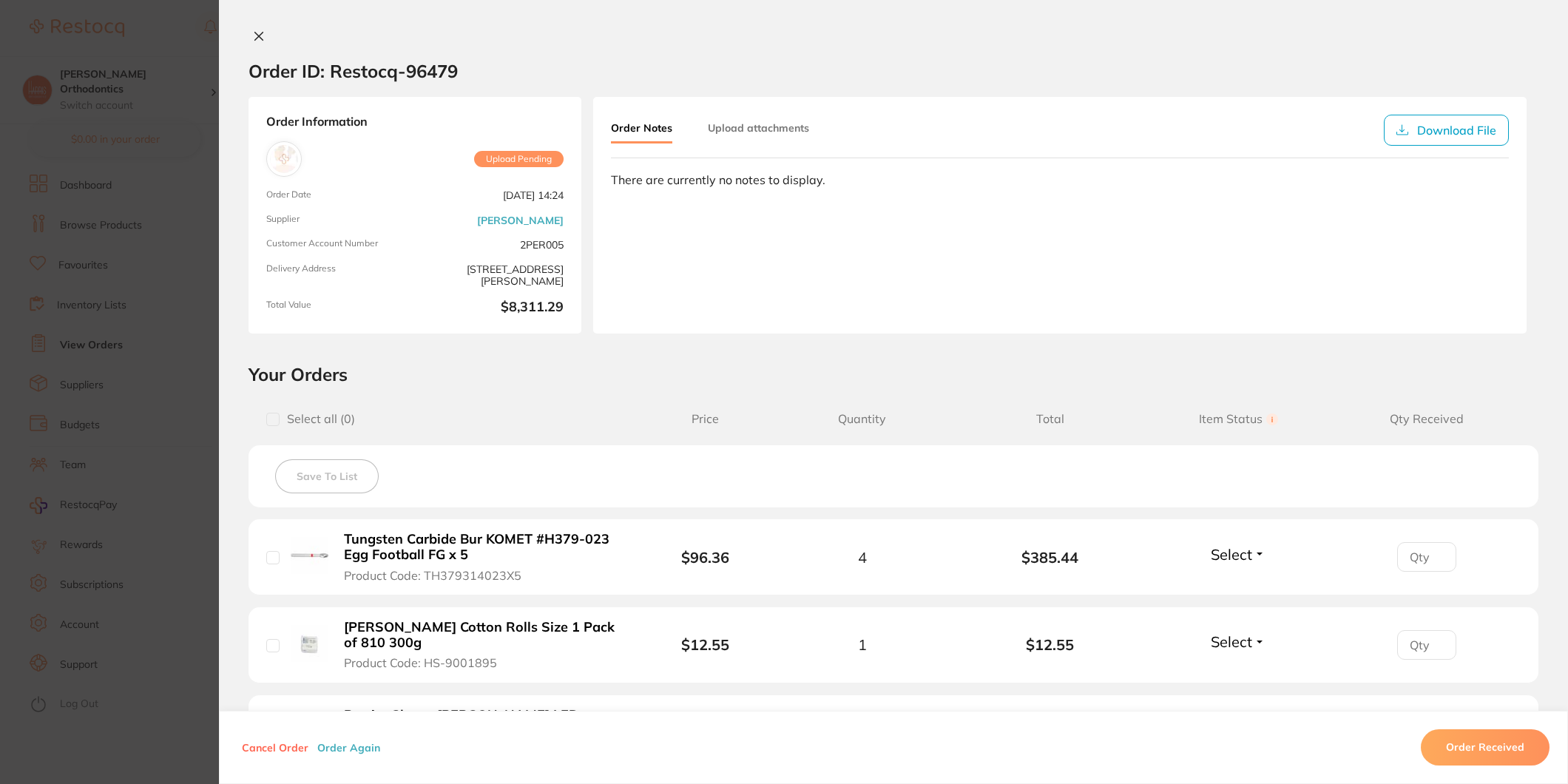
click at [254, 33] on icon at bounding box center [259, 36] width 12 height 12
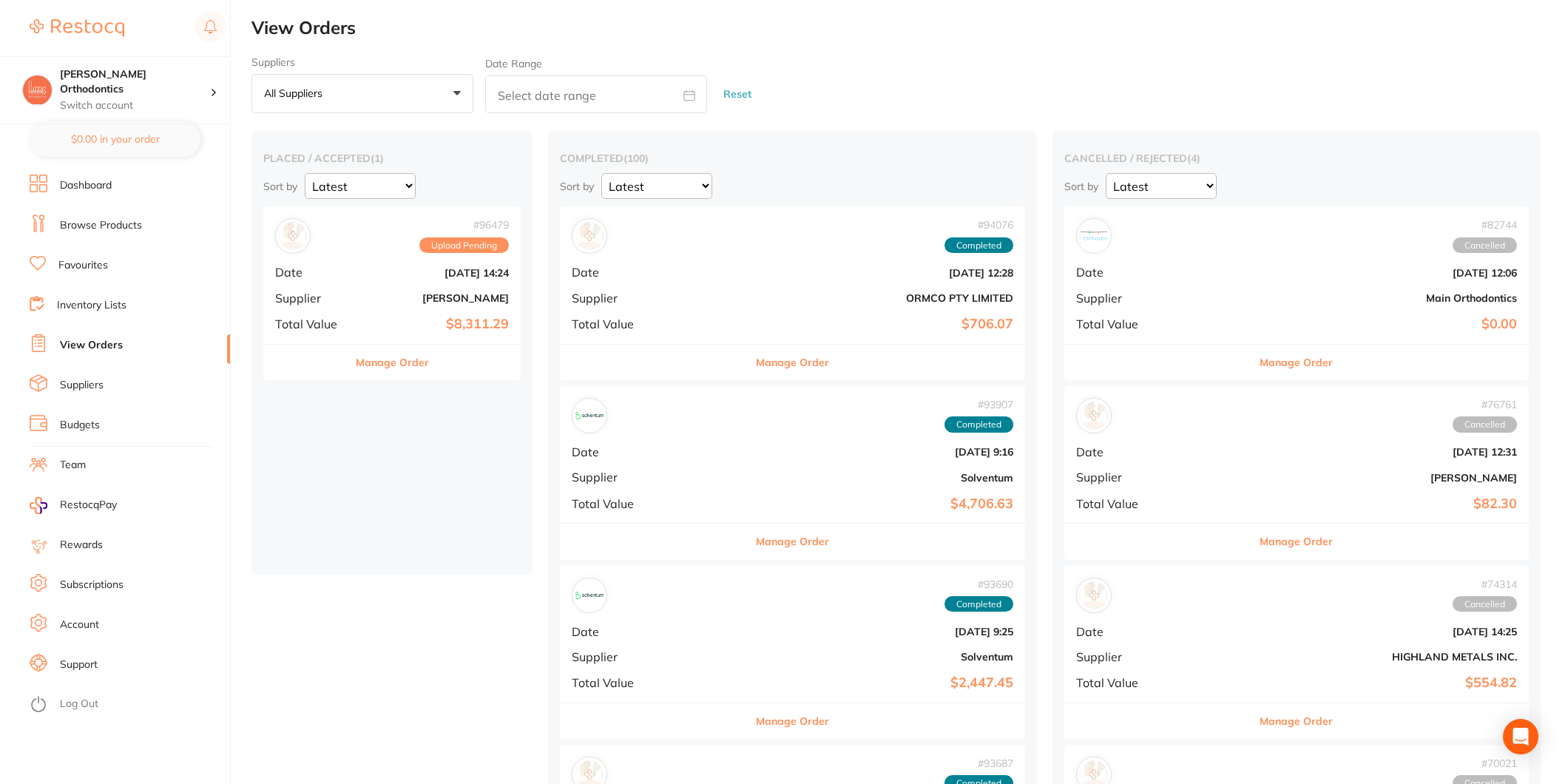
click at [93, 262] on link "Favourites" at bounding box center [84, 266] width 50 height 15
